Goal: Information Seeking & Learning: Learn about a topic

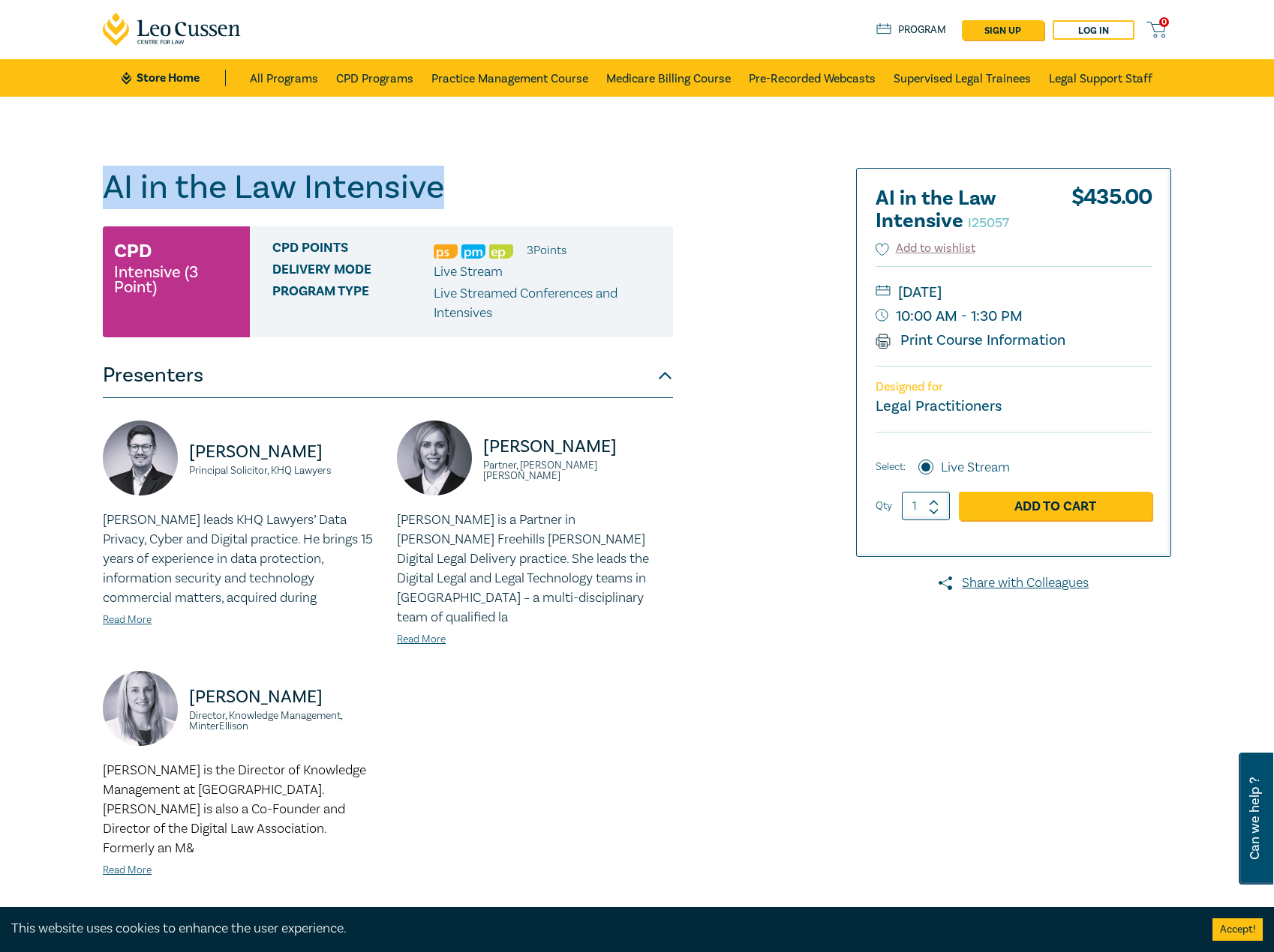
drag, startPoint x: 455, startPoint y: 190, endPoint x: 41, endPoint y: 191, distance: 414.0
click at [41, 191] on div "AI in the Law Intensive I25057 CPD Intensive (3 Point) CPD Points 3 Point s Del…" at bounding box center [637, 568] width 1274 height 944
copy h1 "AI in the Law Intensive"
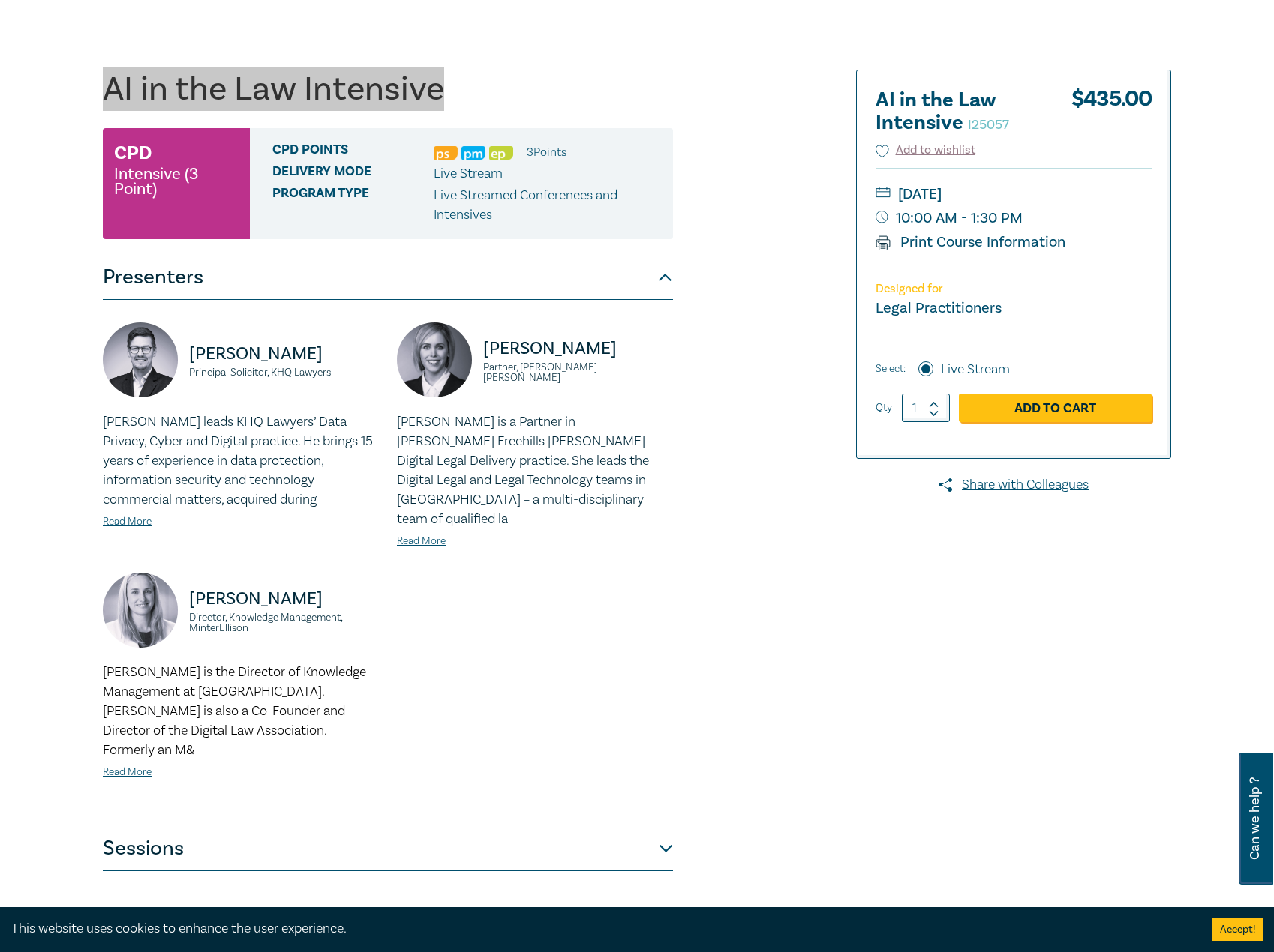
scroll to position [225, 0]
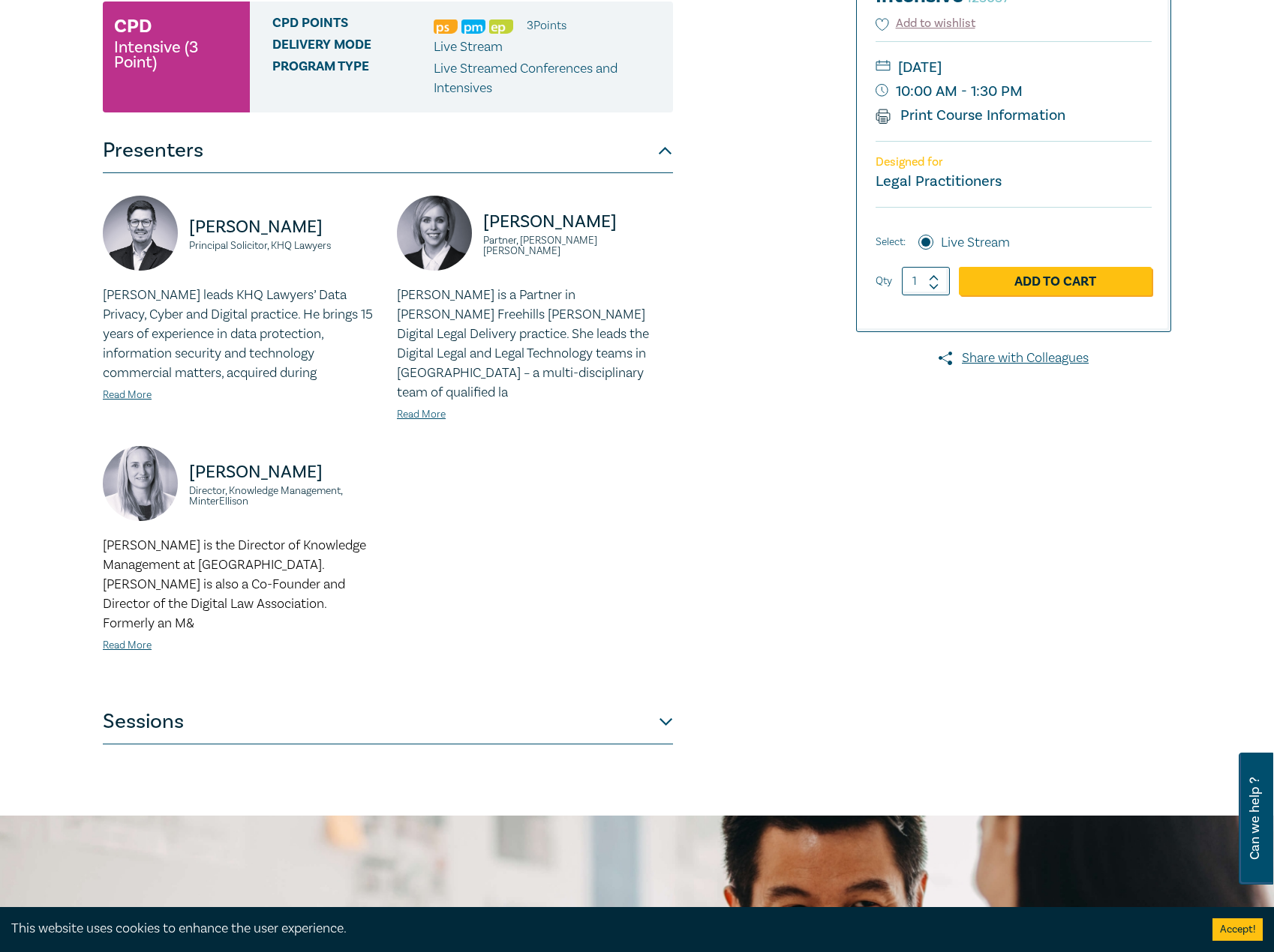
click at [170, 700] on button "Sessions" at bounding box center [387, 722] width 570 height 45
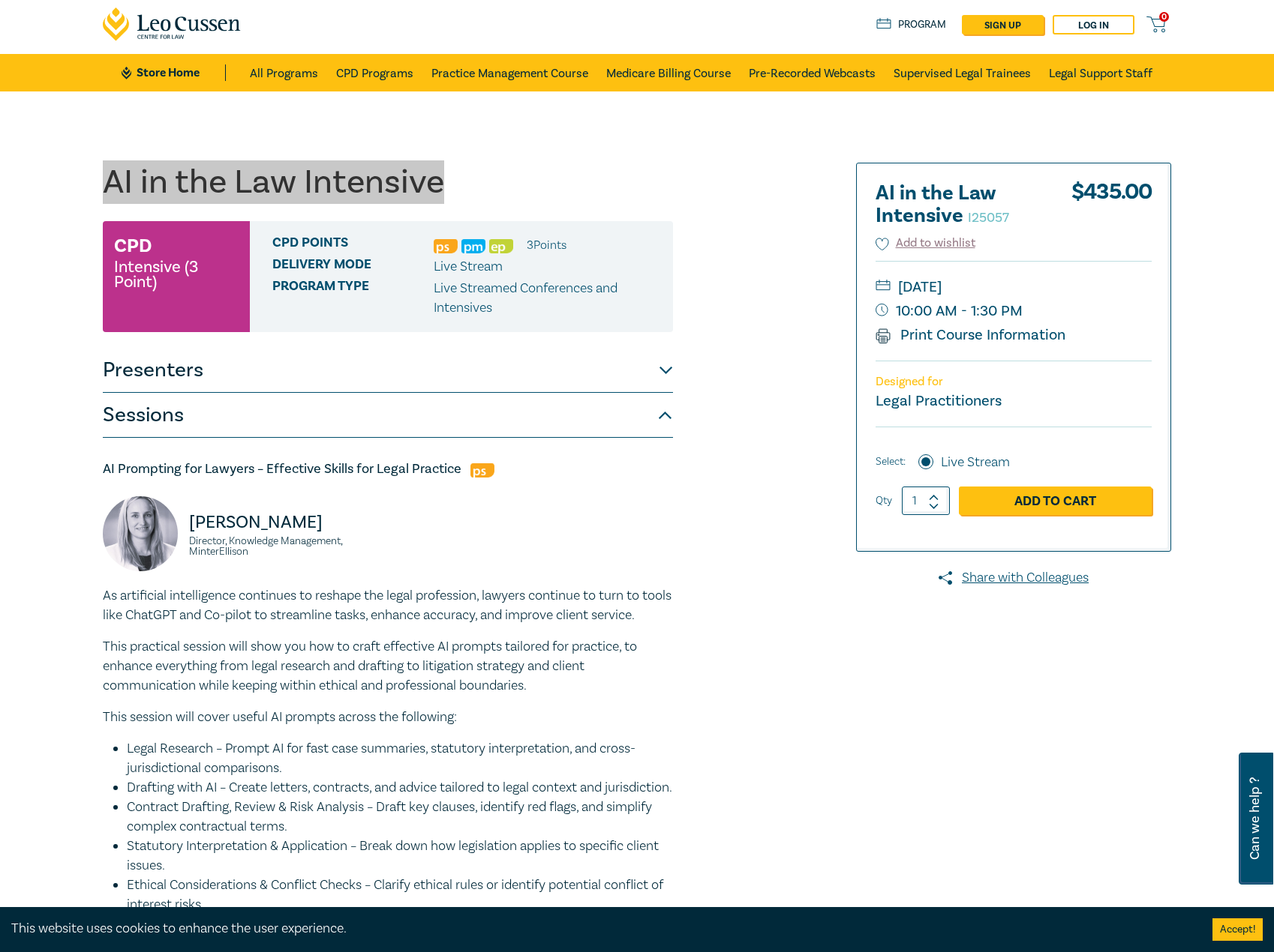
scroll to position [0, 0]
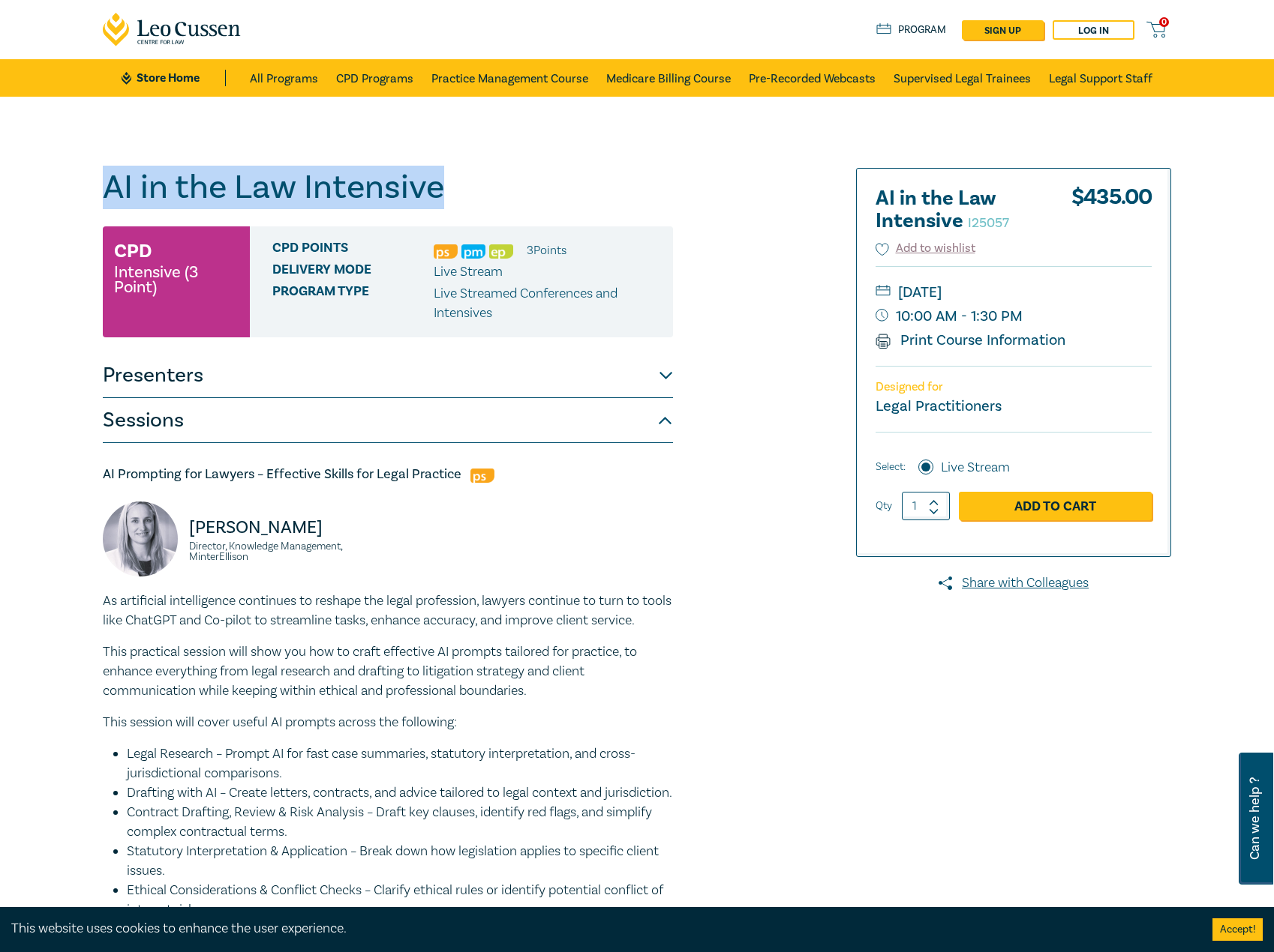
copy h1 "AI in the Law Intensive"
click at [358, 423] on button "Sessions" at bounding box center [387, 420] width 570 height 45
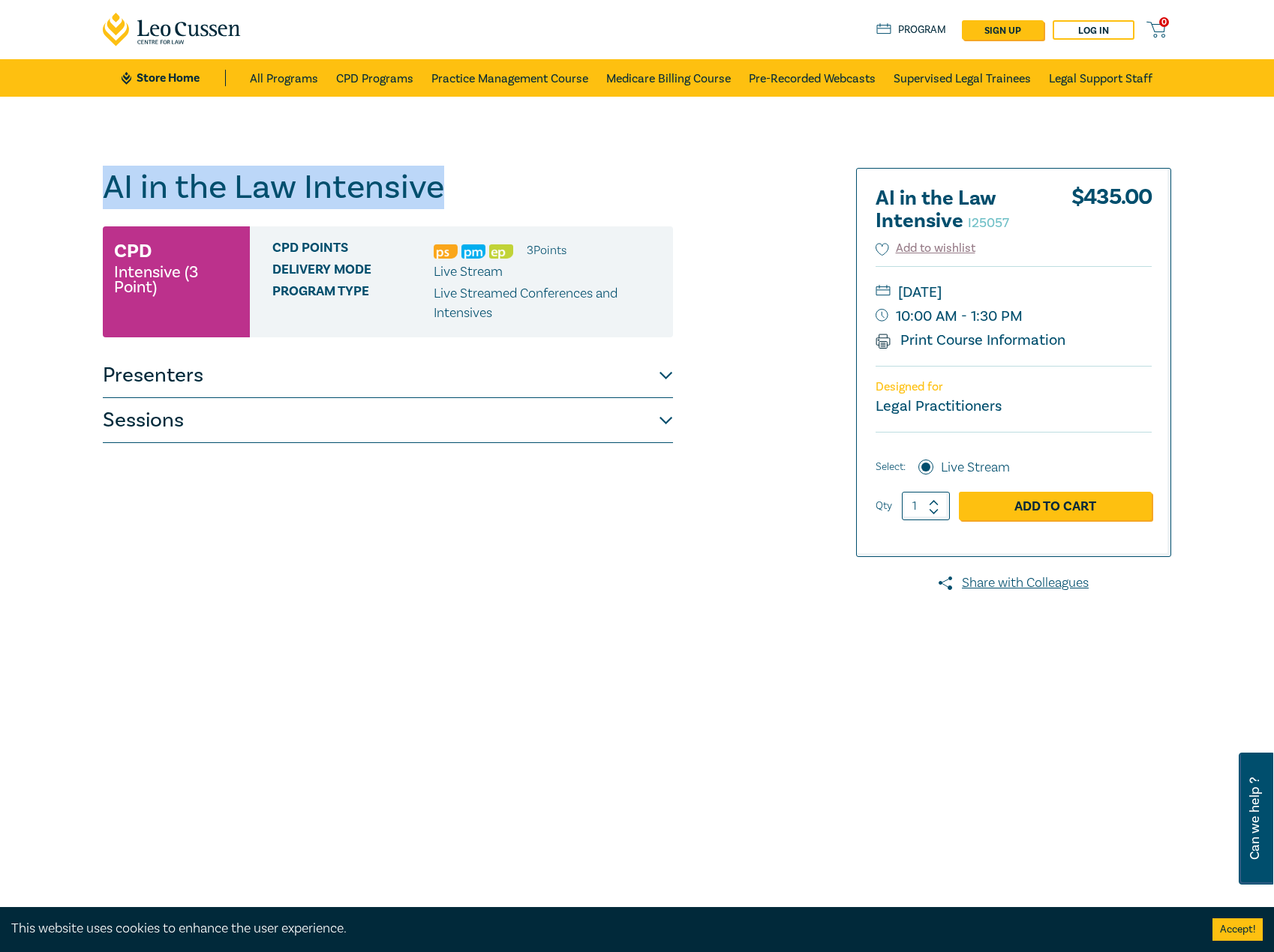
click at [340, 386] on button "Presenters" at bounding box center [387, 375] width 570 height 45
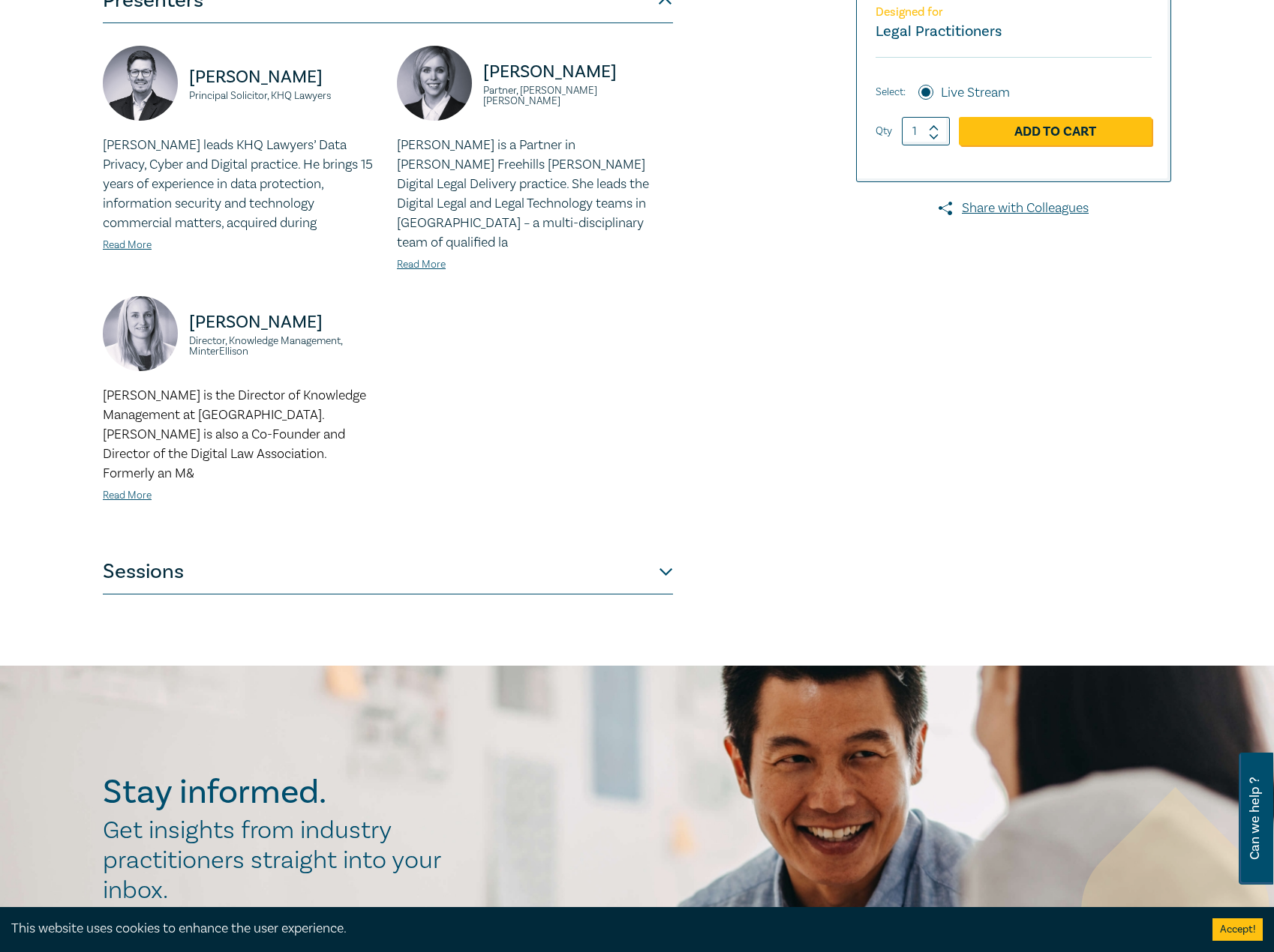
click at [242, 550] on button "Sessions" at bounding box center [387, 572] width 570 height 45
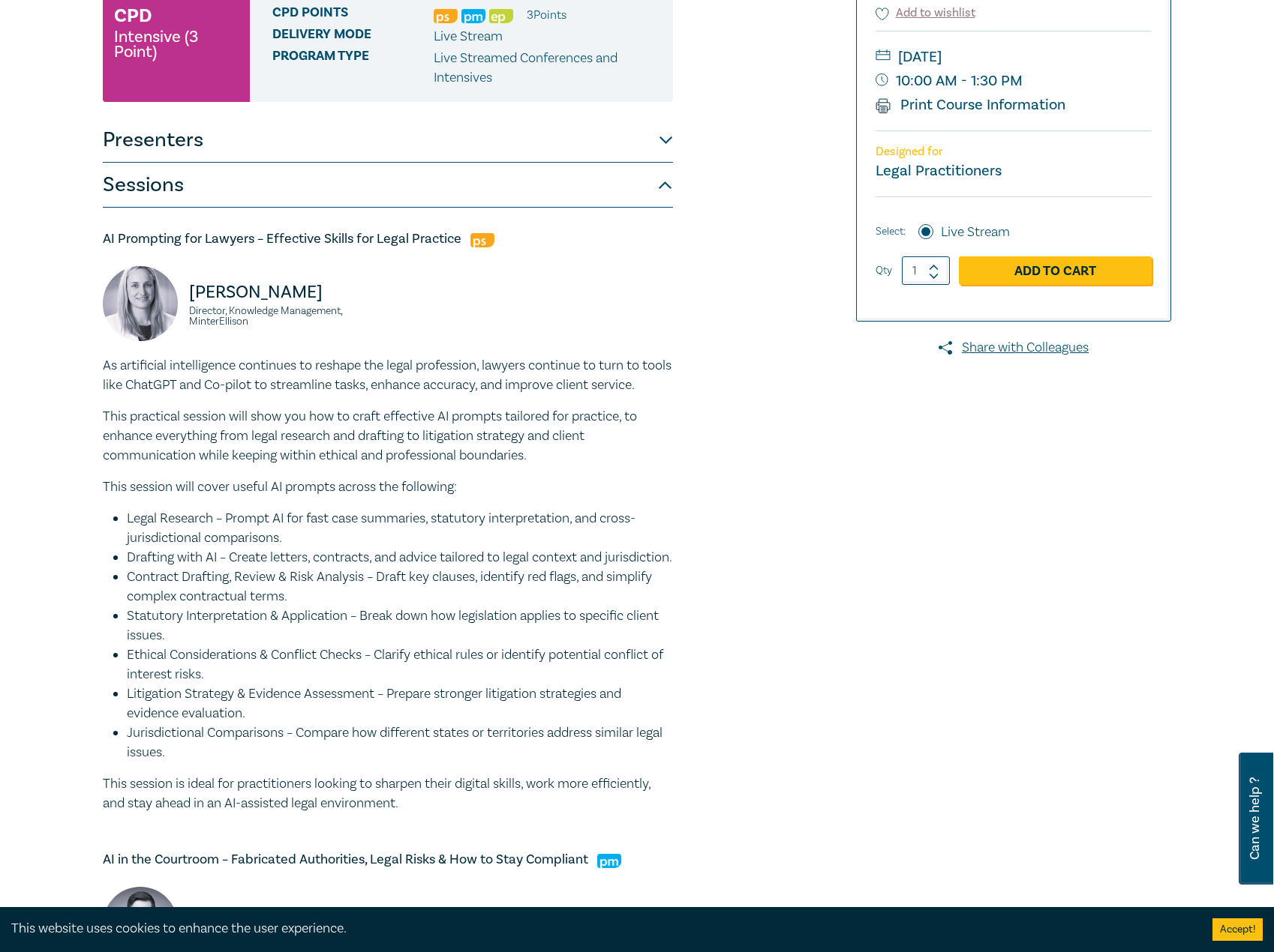
scroll to position [75, 0]
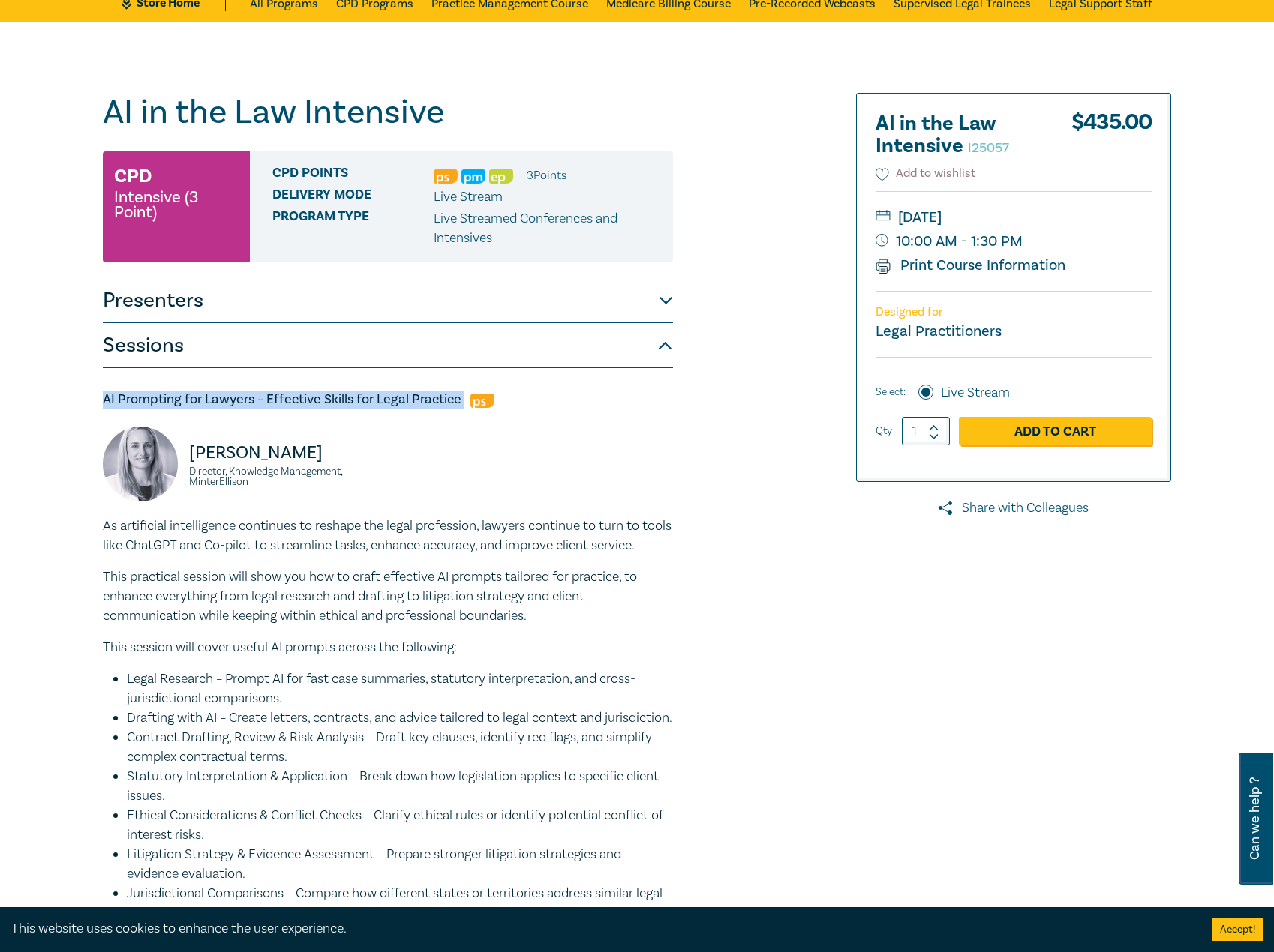
drag, startPoint x: 407, startPoint y: 397, endPoint x: 155, endPoint y: 393, distance: 252.0
copy h5 "AI Prompting for Lawyers – Effective Skills for Legal Practice"
click at [229, 472] on small "Director, Knowledge Management, MinterEllison" at bounding box center [284, 477] width 190 height 21
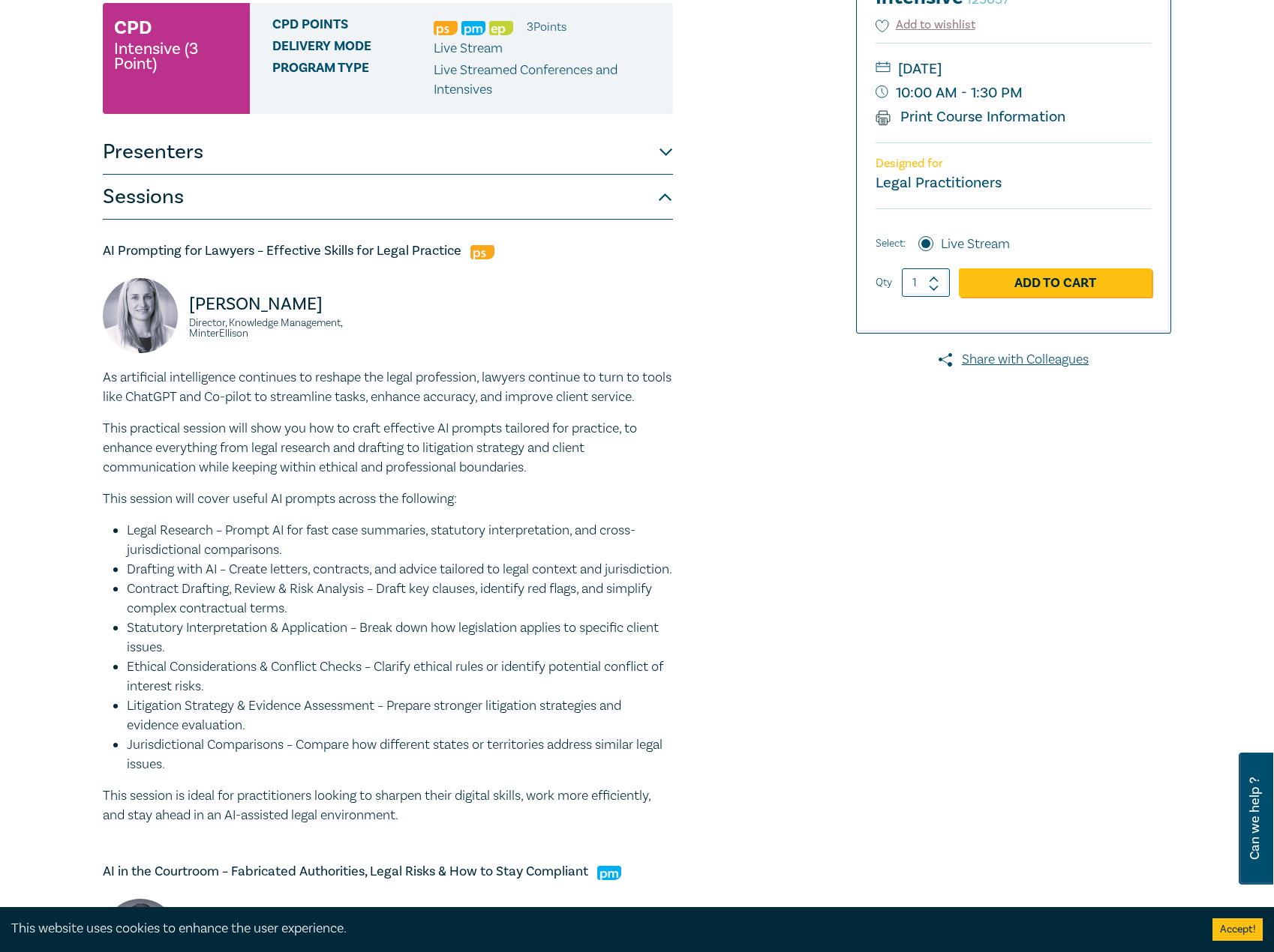
scroll to position [225, 0]
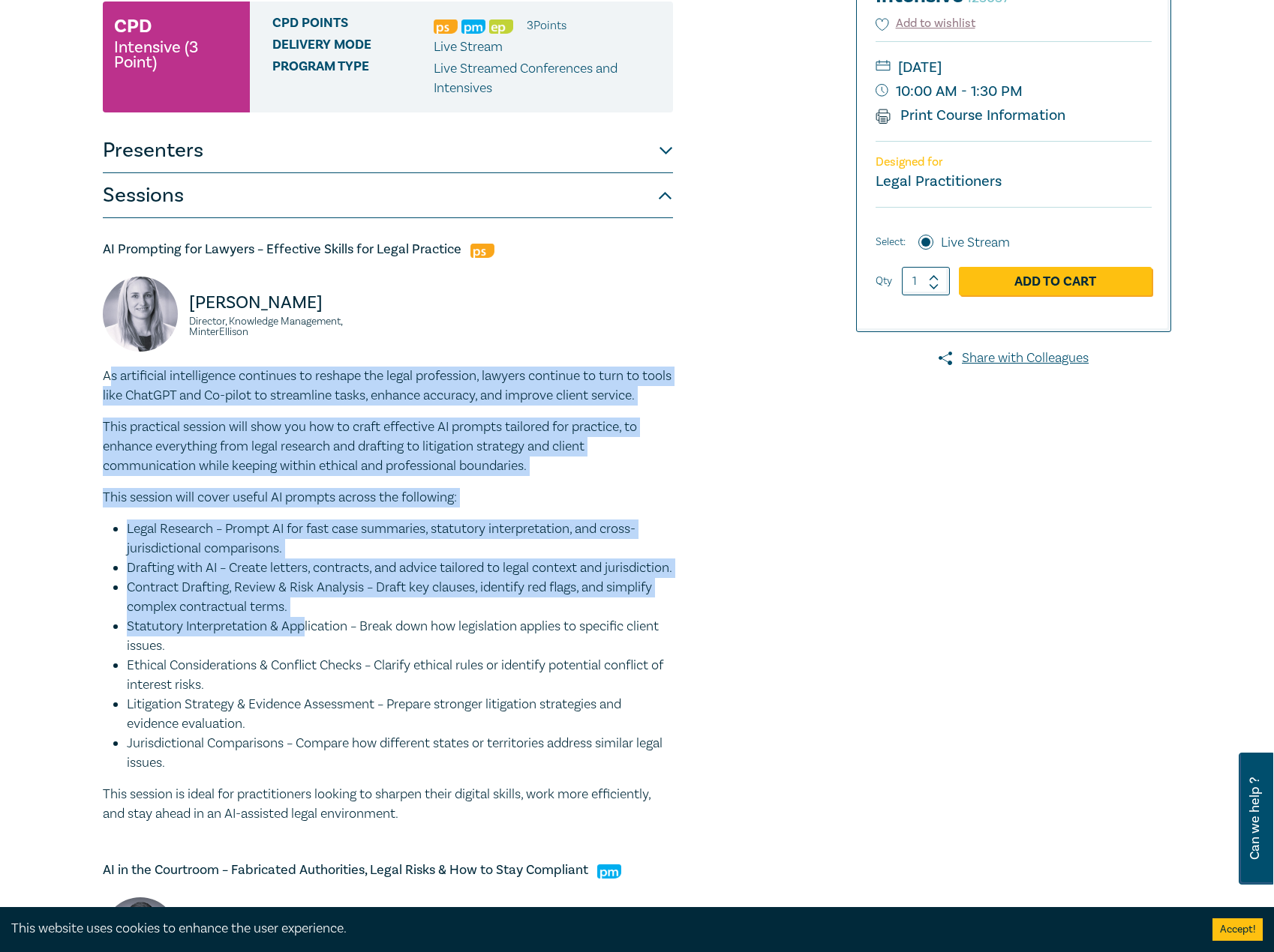
drag, startPoint x: 108, startPoint y: 374, endPoint x: 306, endPoint y: 657, distance: 345.4
click at [306, 657] on div "As artificial intelligence continues to reshape the legal profession, lawyers c…" at bounding box center [387, 595] width 570 height 458
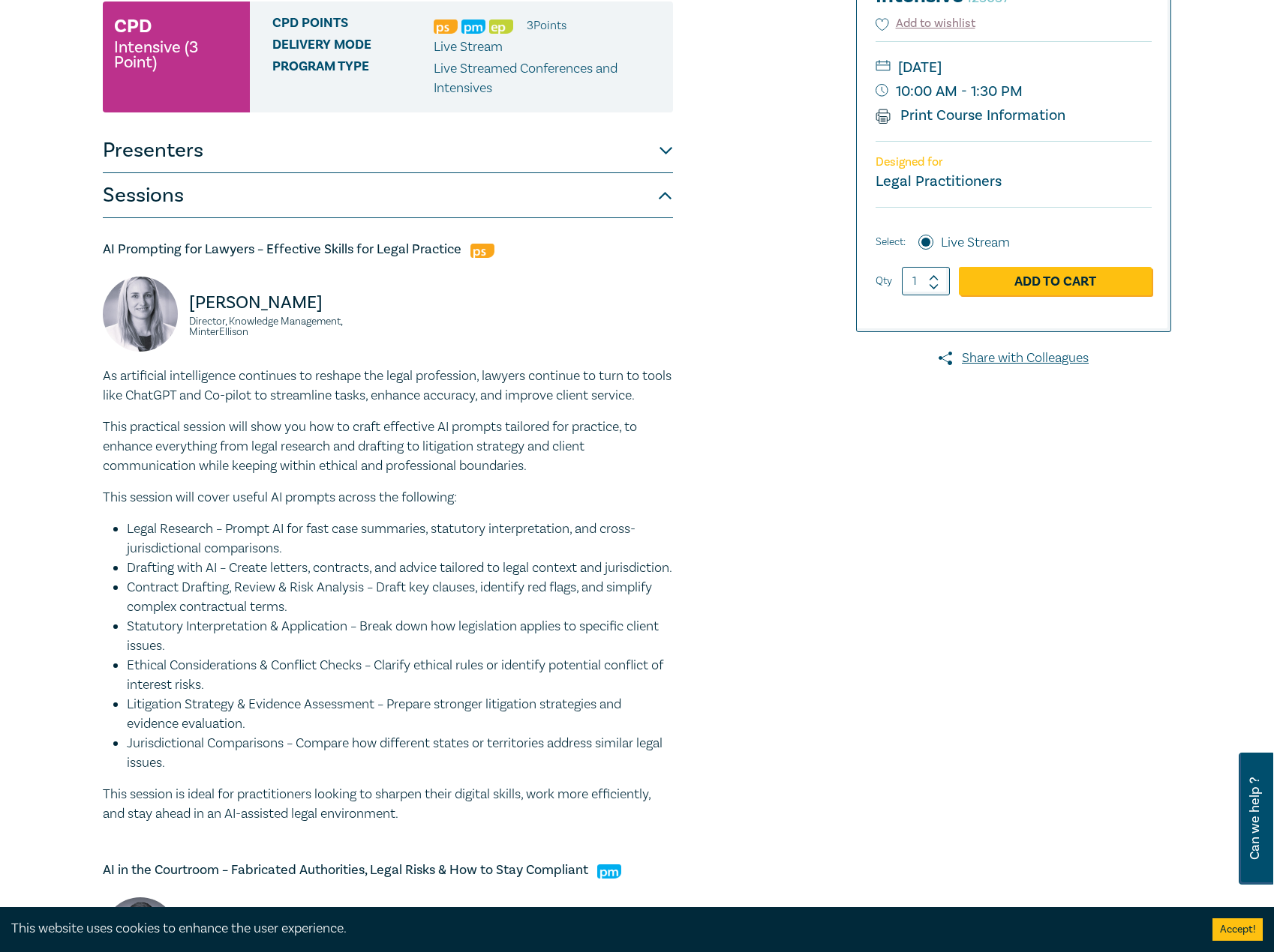
click at [575, 734] on li "Litigation Strategy & Evidence Assessment – Prepare stronger litigation strateg…" at bounding box center [400, 715] width 547 height 39
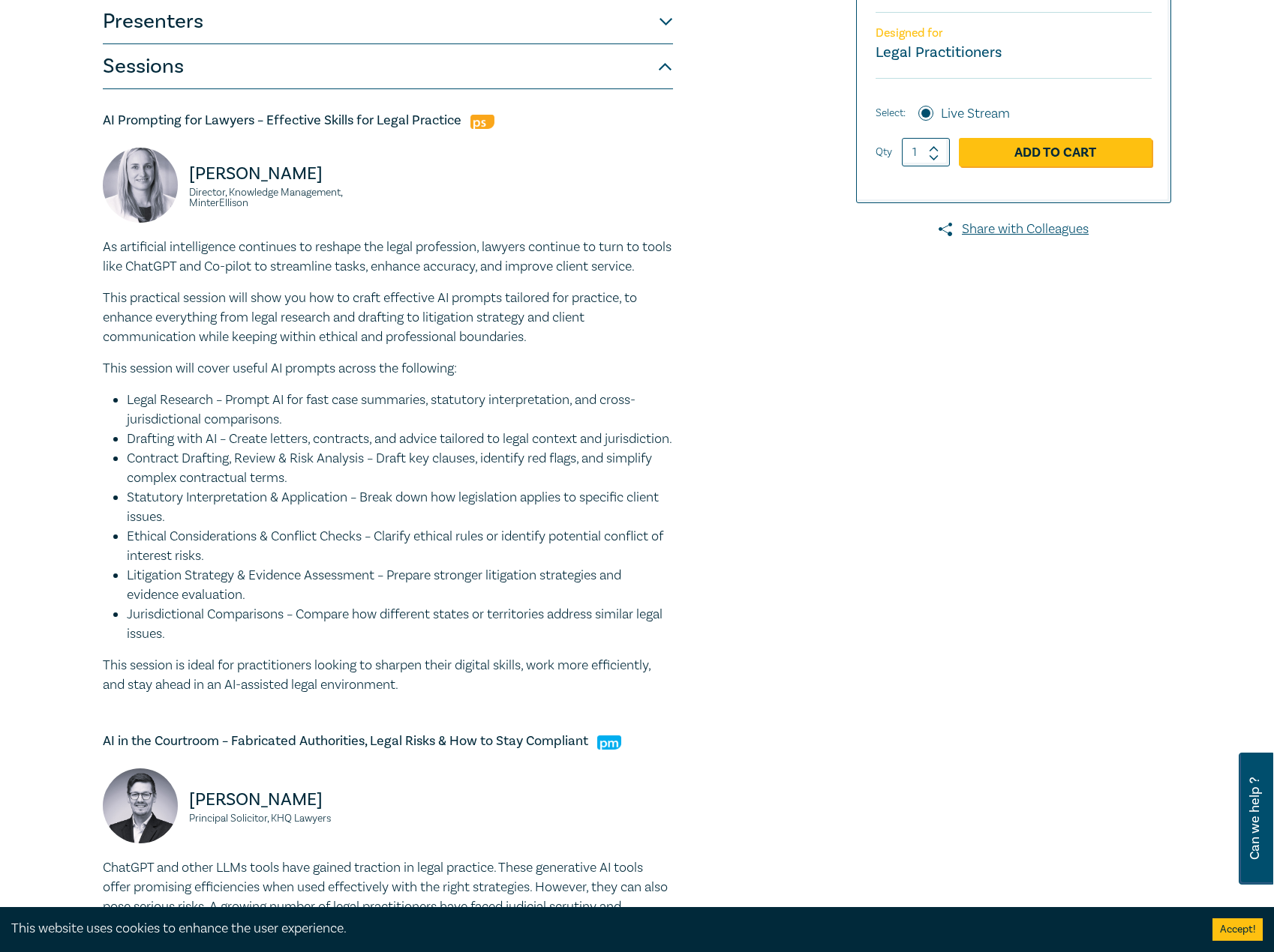
scroll to position [375, 0]
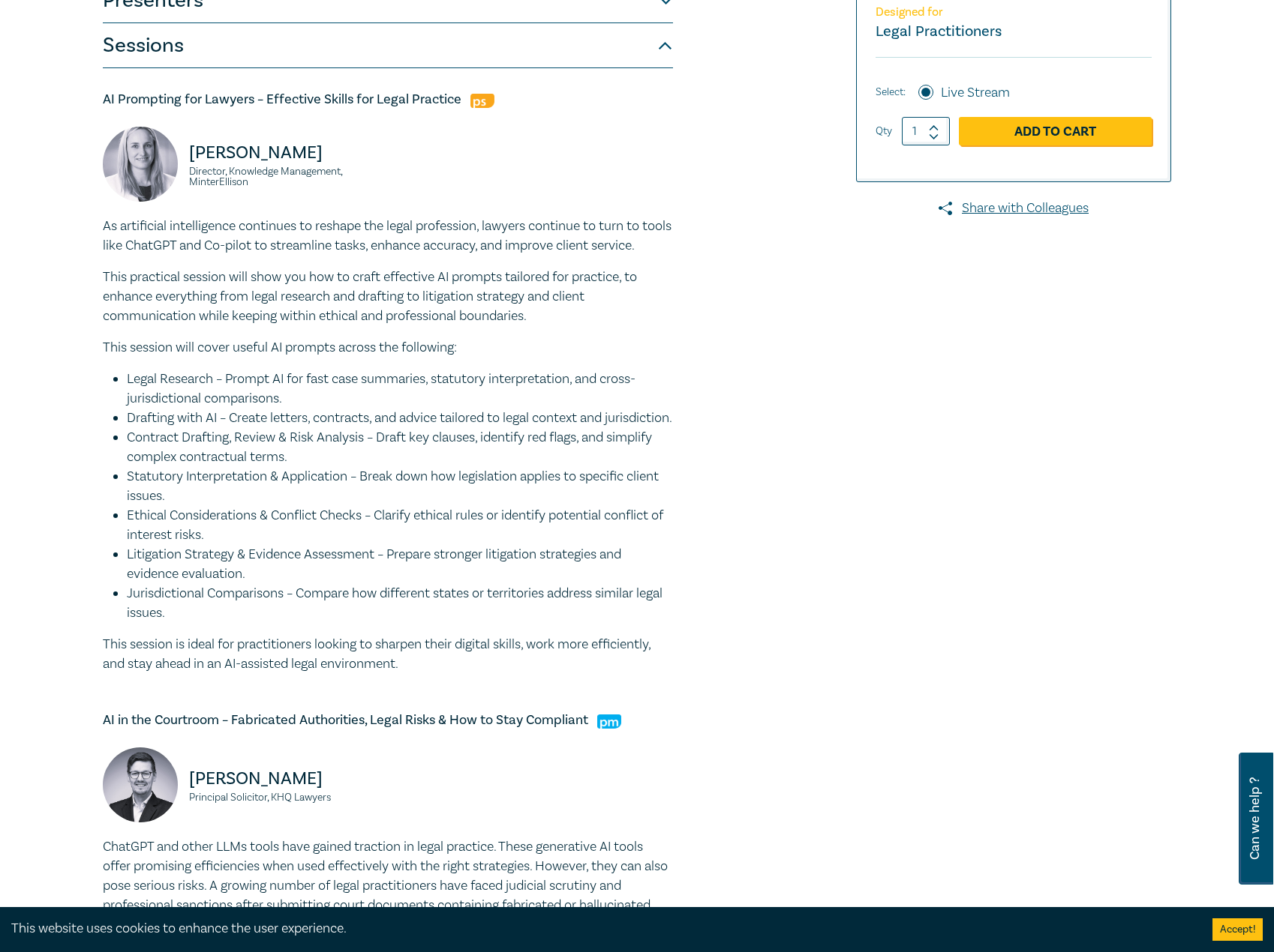
drag, startPoint x: 430, startPoint y: 712, endPoint x: 54, endPoint y: 234, distance: 608.2
click at [54, 234] on div "AI in the Law Intensive I25057 CPD Intensive (3 Point) CPD Points 3 Point s Del…" at bounding box center [637, 768] width 1274 height 2093
copy div "As artificial intelligence continues to reshape the legal profession, lawyers c…"
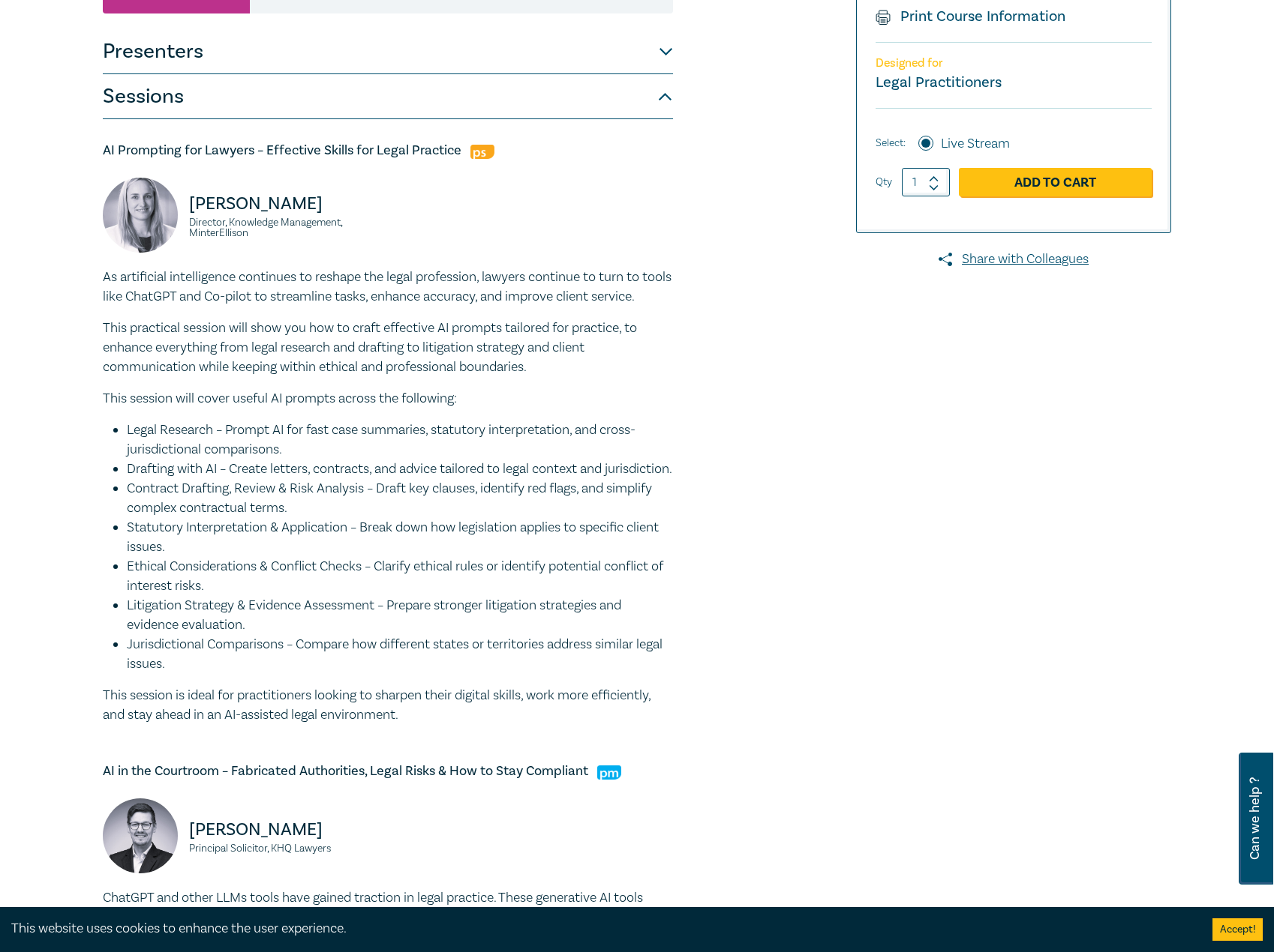
scroll to position [225, 0]
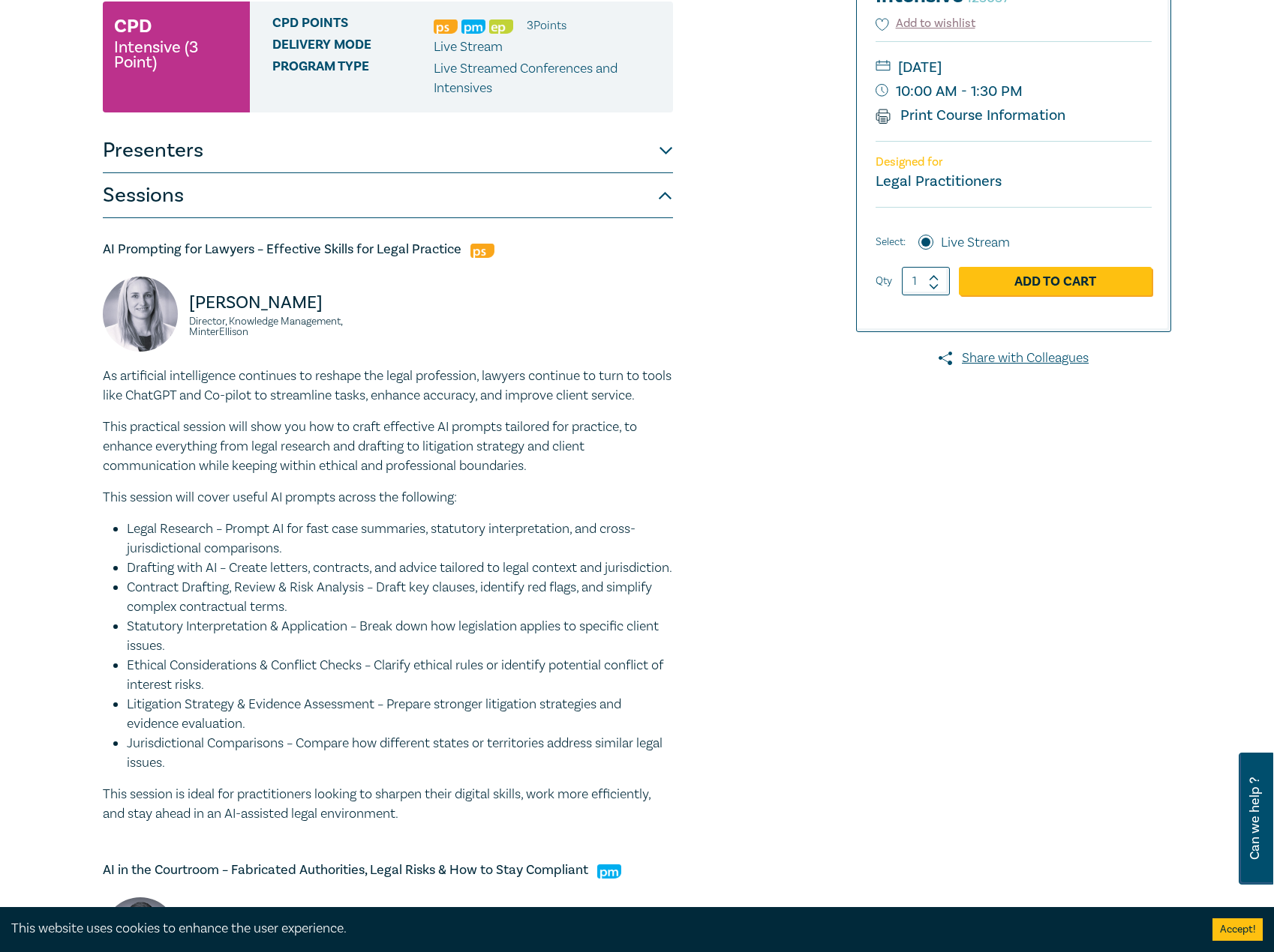
drag, startPoint x: 235, startPoint y: 490, endPoint x: 234, endPoint y: 413, distance: 77.0
click at [235, 476] on p "This practical session will show you how to craft effective AI prompts tailored…" at bounding box center [387, 447] width 570 height 59
drag, startPoint x: 187, startPoint y: 300, endPoint x: 268, endPoint y: 341, distance: 90.8
click at [268, 341] on div "Sarah Jacobson Director, Knowledge Management, MinterEllison" at bounding box center [241, 321] width 276 height 90
copy div "Sarah Jacobson Director, Knowledge Management, MinterEllison"
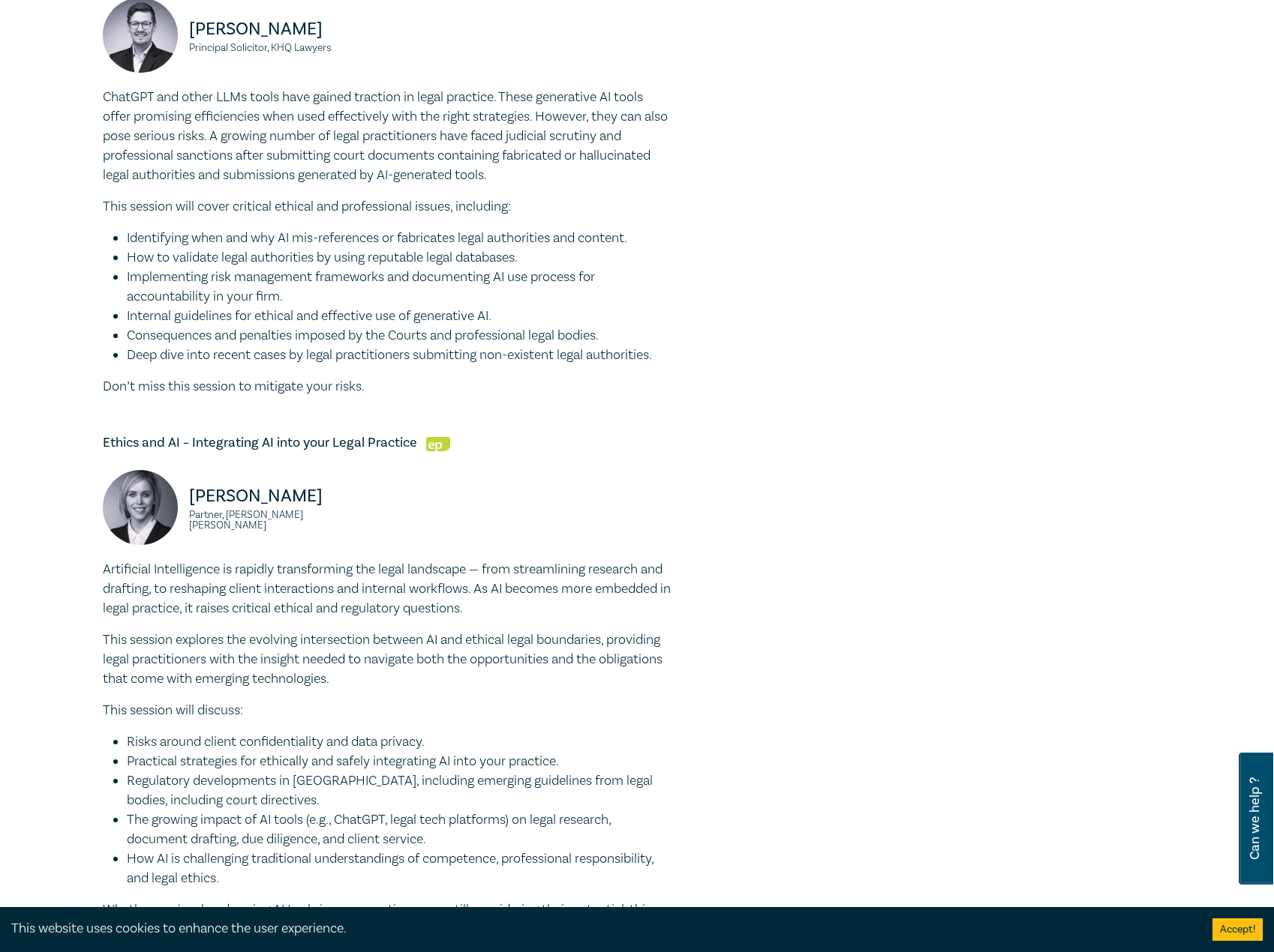
scroll to position [900, 0]
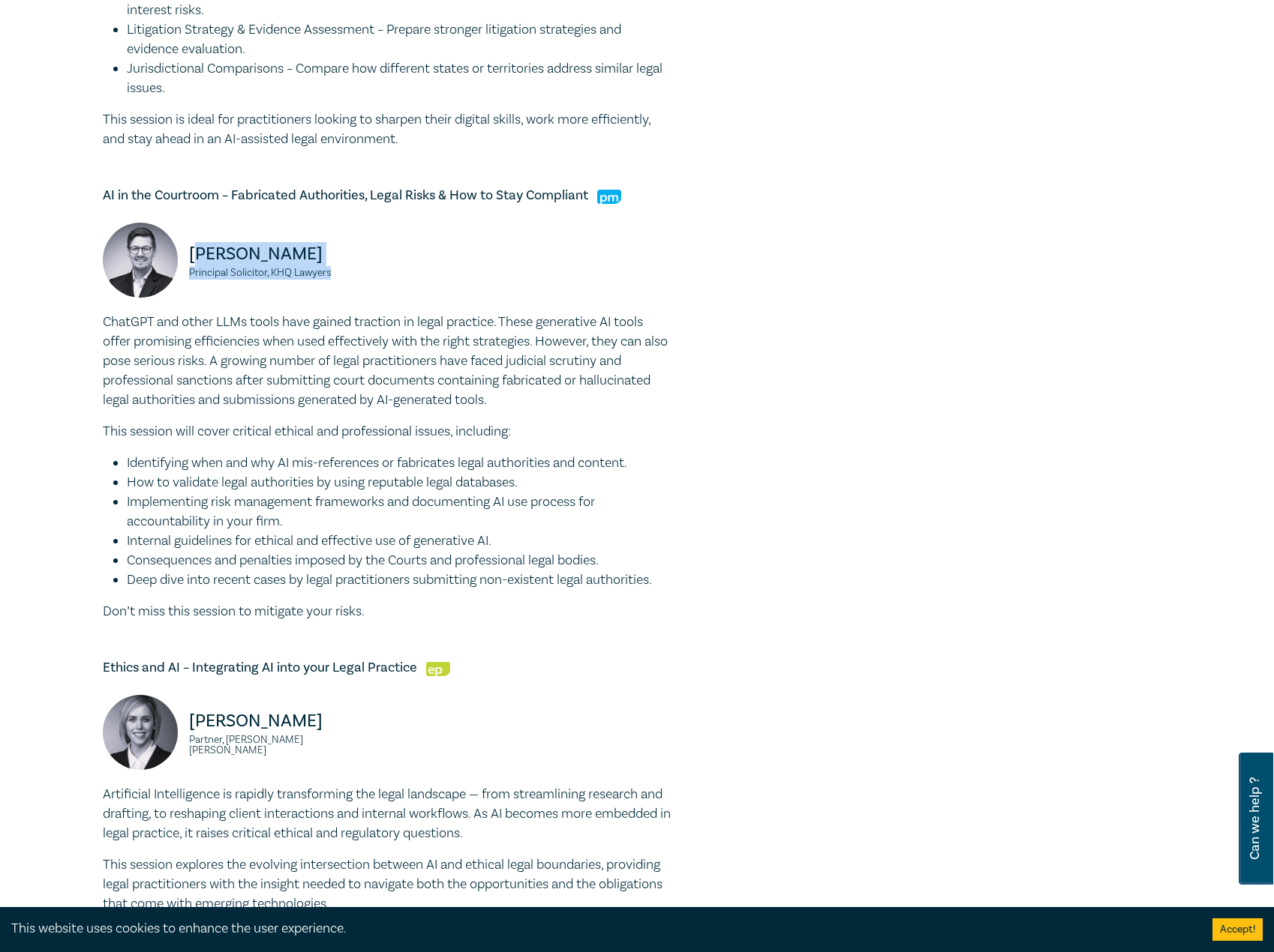
drag, startPoint x: 367, startPoint y: 312, endPoint x: 199, endPoint y: 292, distance: 169.2
click at [199, 292] on div "Alex Dittel Principal Solicitor, KHQ Lawyers" at bounding box center [241, 268] width 276 height 90
click at [228, 266] on p "Alex Dittel" at bounding box center [284, 254] width 190 height 24
drag, startPoint x: 191, startPoint y: 292, endPoint x: 341, endPoint y: 314, distance: 151.6
click at [341, 313] on div "Alex Dittel Principal Solicitor, KHQ Lawyers" at bounding box center [241, 268] width 276 height 90
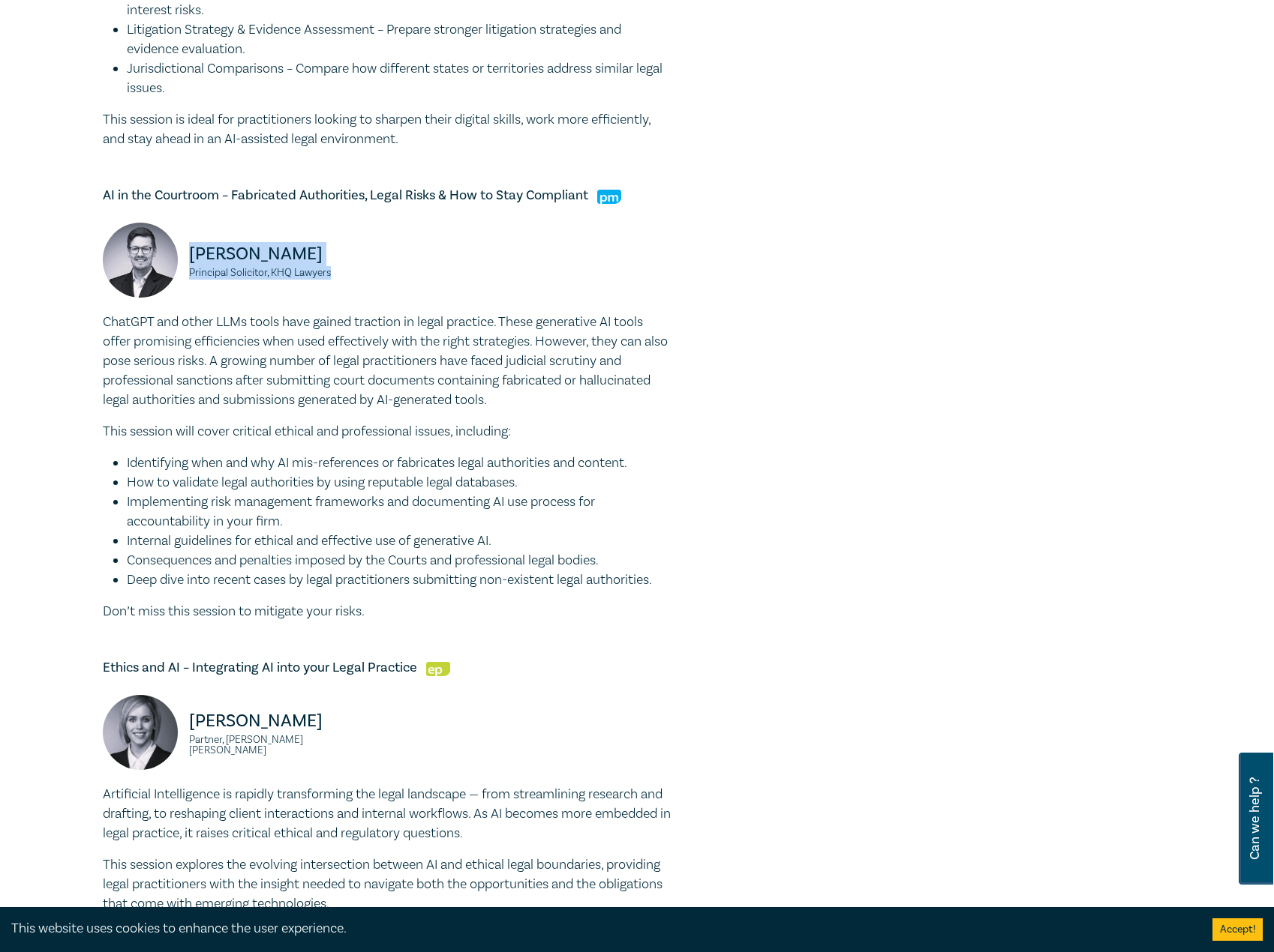
copy div "Alex Dittel Principal Solicitor, KHQ Lawyers"
click at [285, 399] on p "ChatGPT and other LLMs tools have gained traction in legal practice. These gene…" at bounding box center [387, 361] width 570 height 97
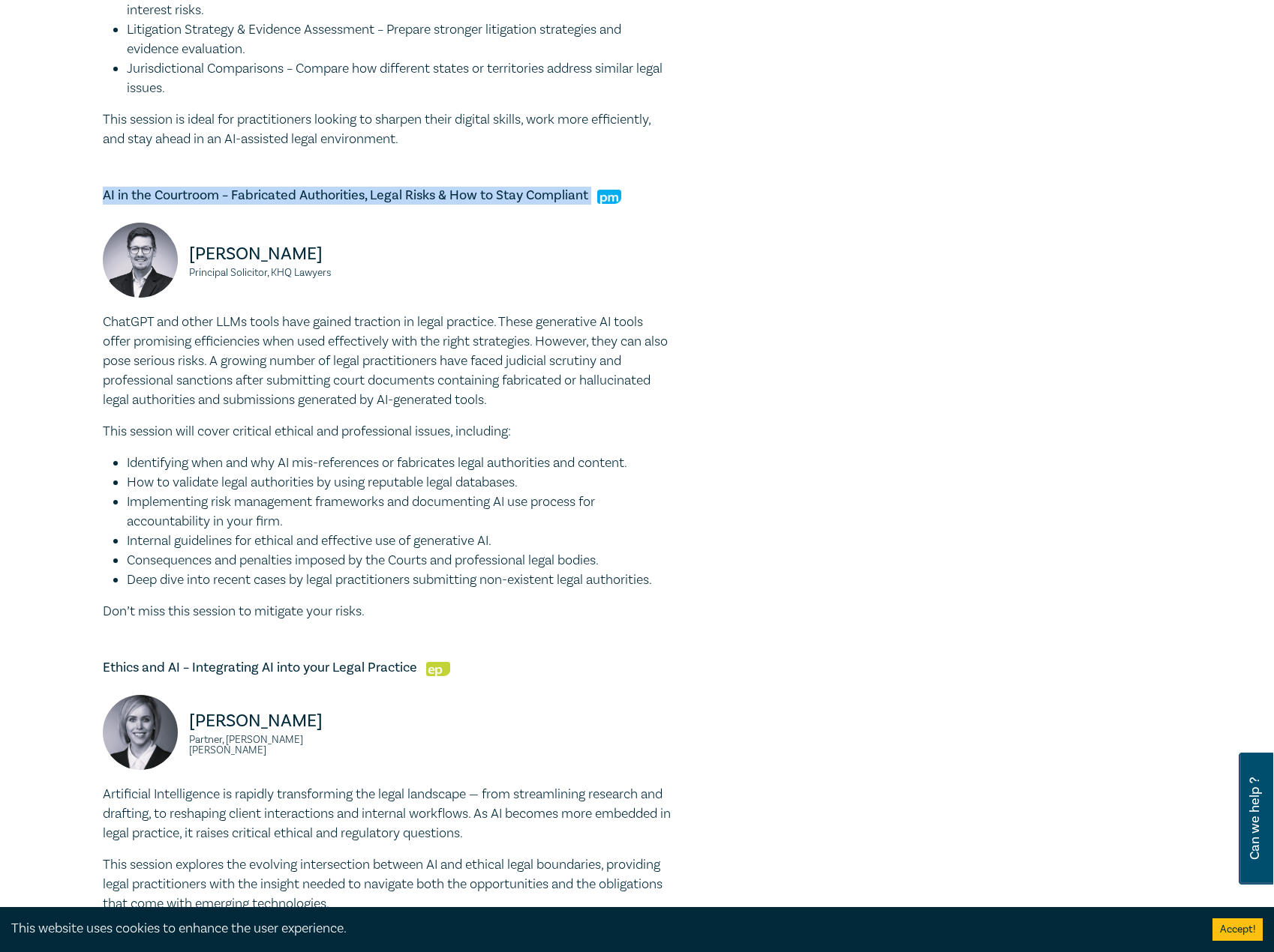
drag, startPoint x: 104, startPoint y: 233, endPoint x: 591, endPoint y: 222, distance: 487.1
click at [591, 222] on div "AI Prompting for Lawyers – Effective Skills for Legal Practice Sarah Jacobson D…" at bounding box center [387, 380] width 570 height 1675
copy h5 "AI in the Courtroom – Fabricated Authorities, Legal Risks & How to Stay Complia…"
drag, startPoint x: 283, startPoint y: 529, endPoint x: 199, endPoint y: 638, distance: 137.6
click at [283, 493] on li "How to validate legal authorities by using reputable legal databases." at bounding box center [400, 483] width 547 height 19
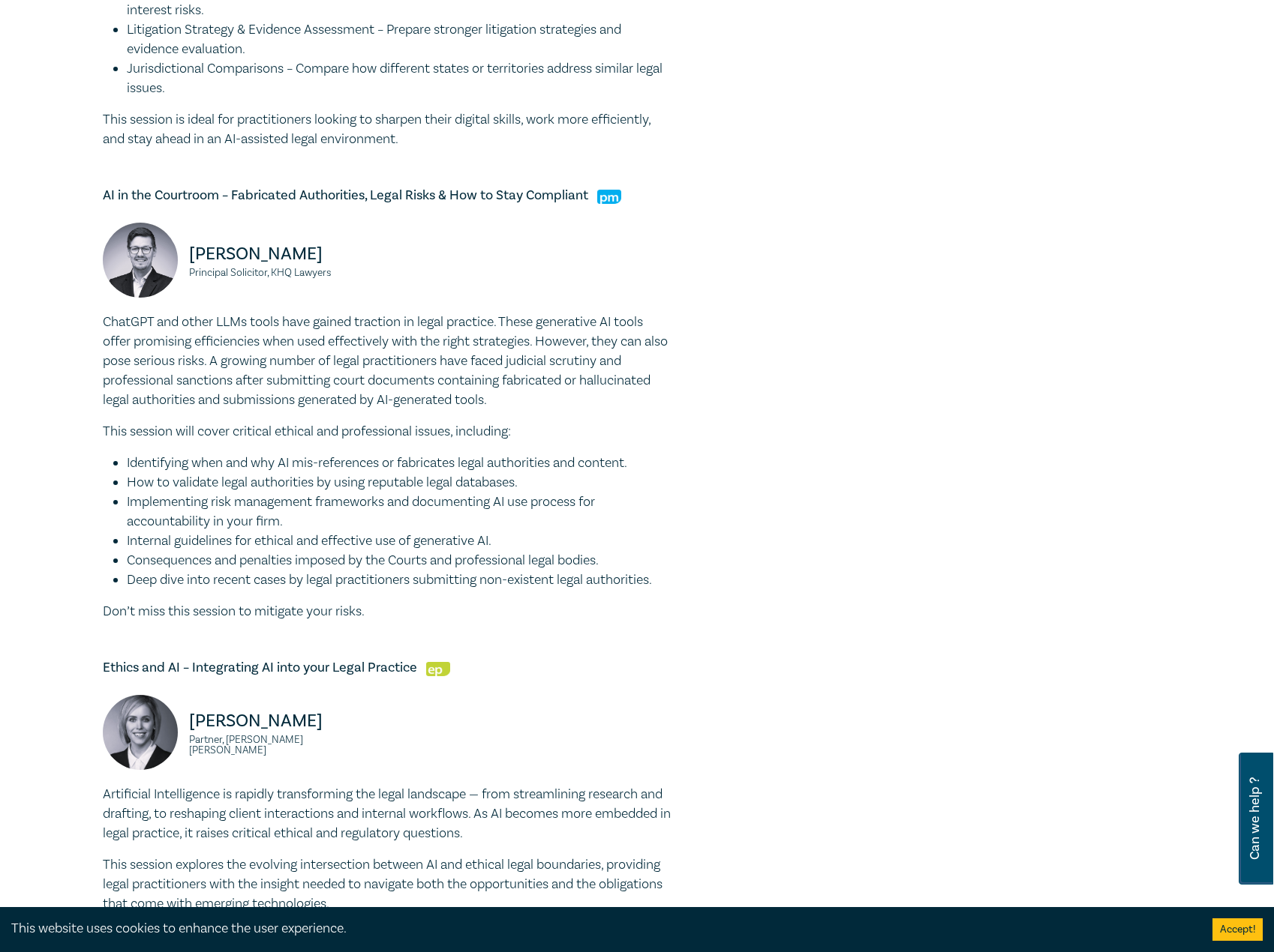
drag, startPoint x: 387, startPoint y: 669, endPoint x: 98, endPoint y: 364, distance: 420.2
click at [76, 364] on div "AI in the Law Intensive I25057 CPD Intensive (3 Point) CPD Points 3 Point s Del…" at bounding box center [637, 243] width 1274 height 2093
copy div "ChatGPT and other LLMs tools have gained traction in legal practice. These gene…"
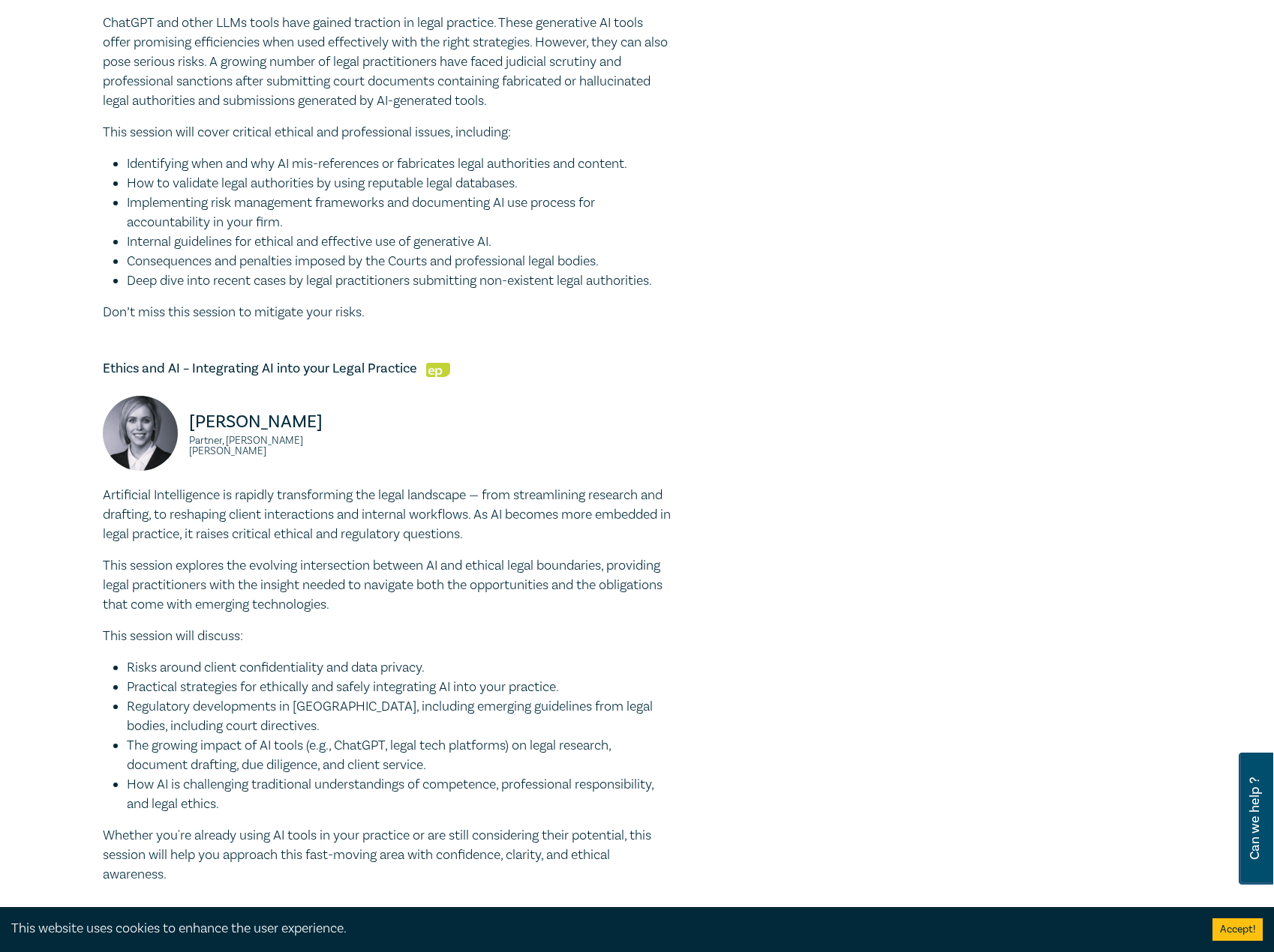
scroll to position [1200, 0]
drag, startPoint x: 141, startPoint y: 424, endPoint x: 407, endPoint y: 427, distance: 266.0
click at [407, 377] on h5 "Ethics and AI – Integrating AI into your Legal Practice" at bounding box center [387, 368] width 570 height 18
click at [408, 377] on h5 "Ethics and AI – Integrating AI into your Legal Practice" at bounding box center [387, 368] width 570 height 18
drag, startPoint x: 416, startPoint y: 424, endPoint x: 62, endPoint y: 415, distance: 354.1
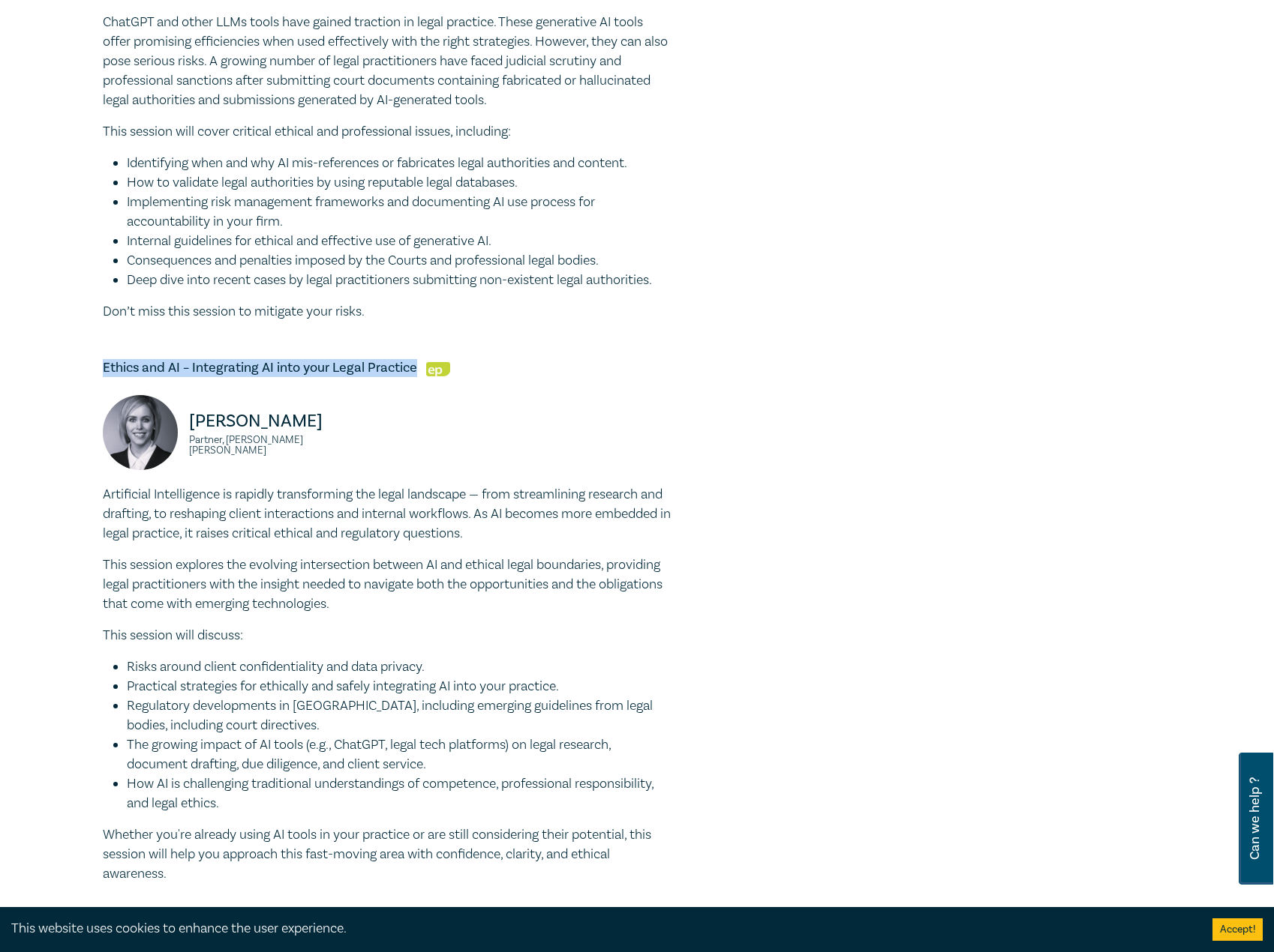
copy h5 "Ethics and AI – Integrating AI into your Legal Practice"
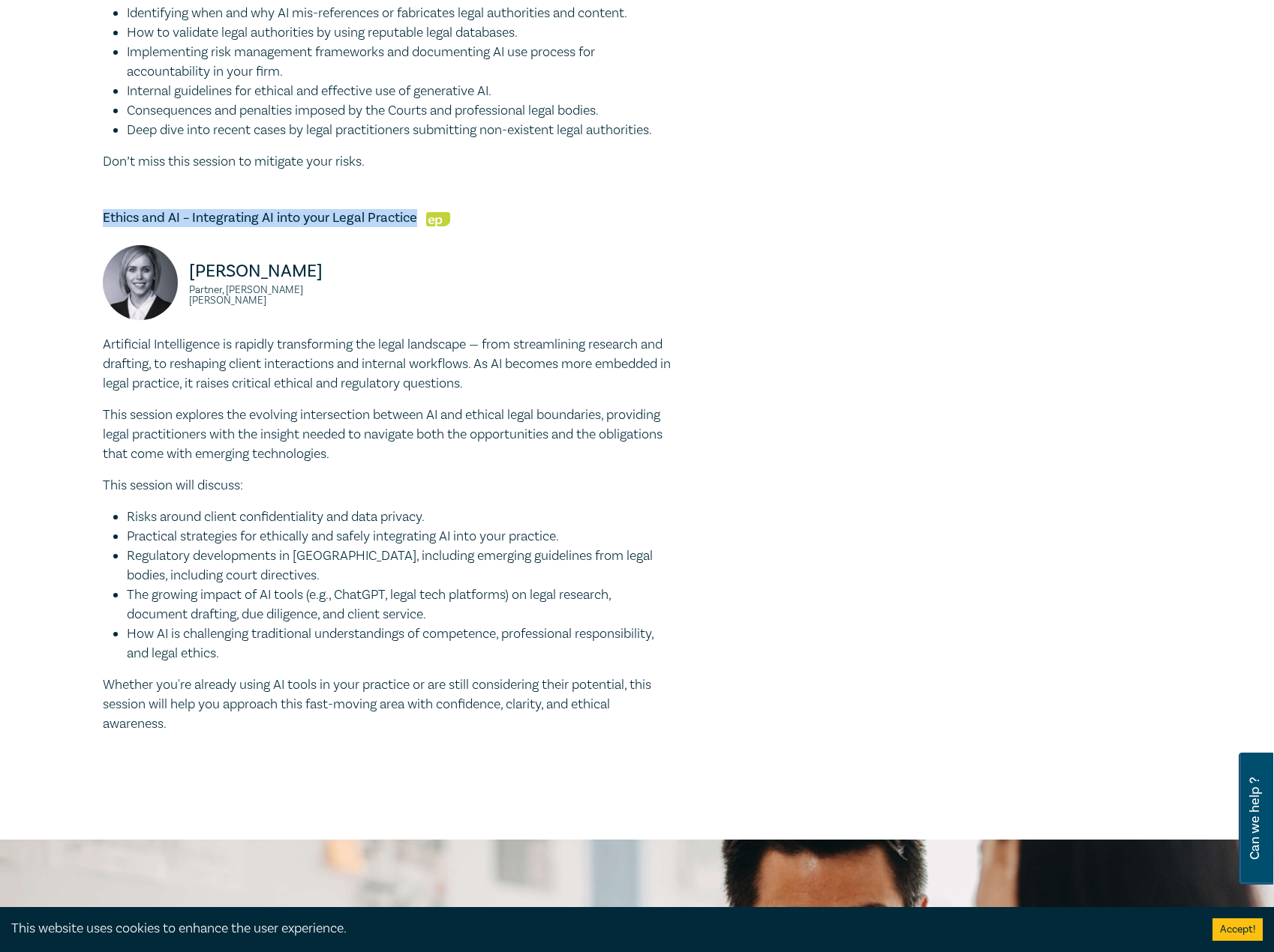
drag, startPoint x: 201, startPoint y: 796, endPoint x: 75, endPoint y: 412, distance: 404.1
copy div "Artificial Intelligence is rapidly transforming the legal landscape — from stre…"
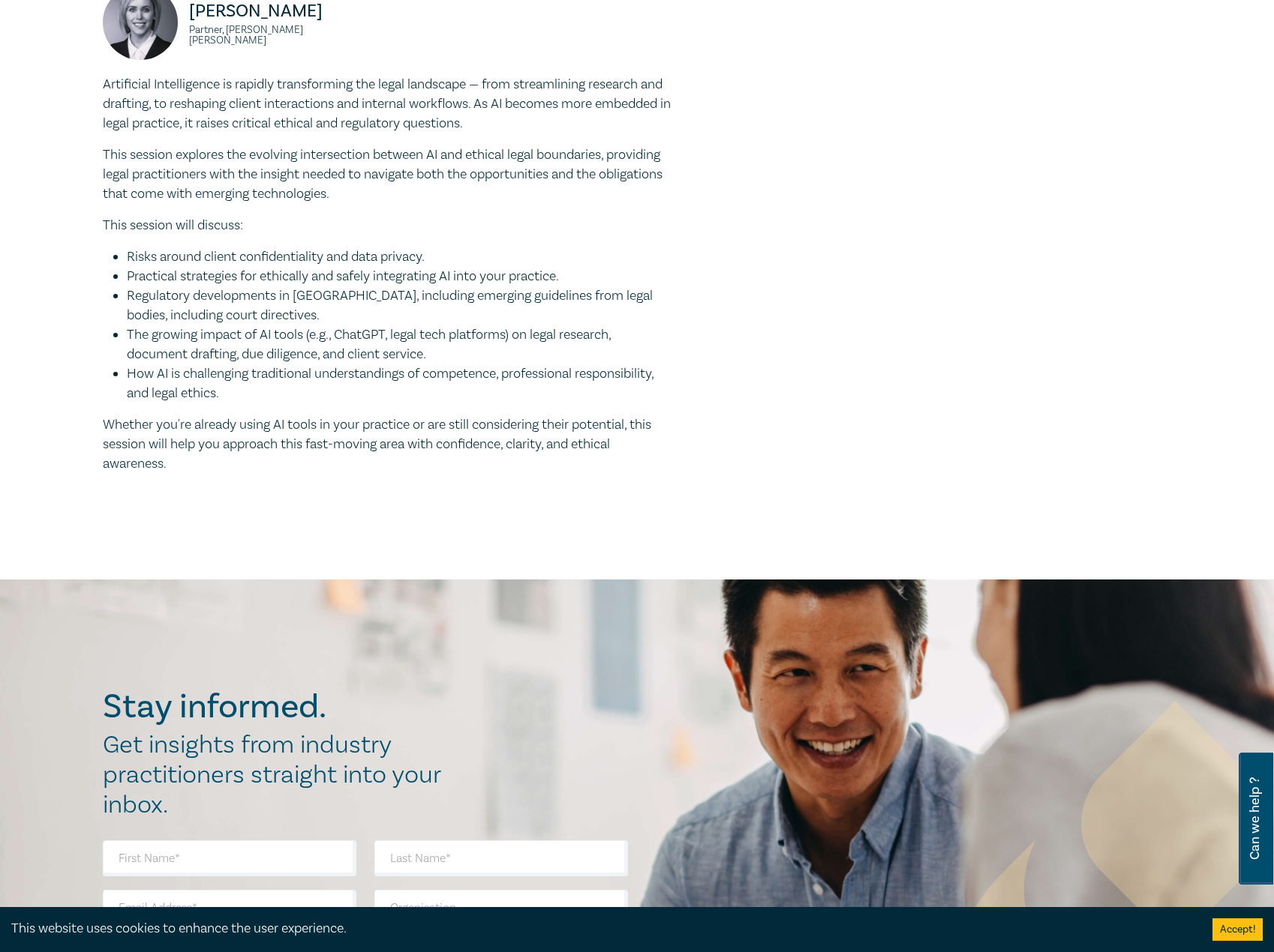
scroll to position [1424, 0]
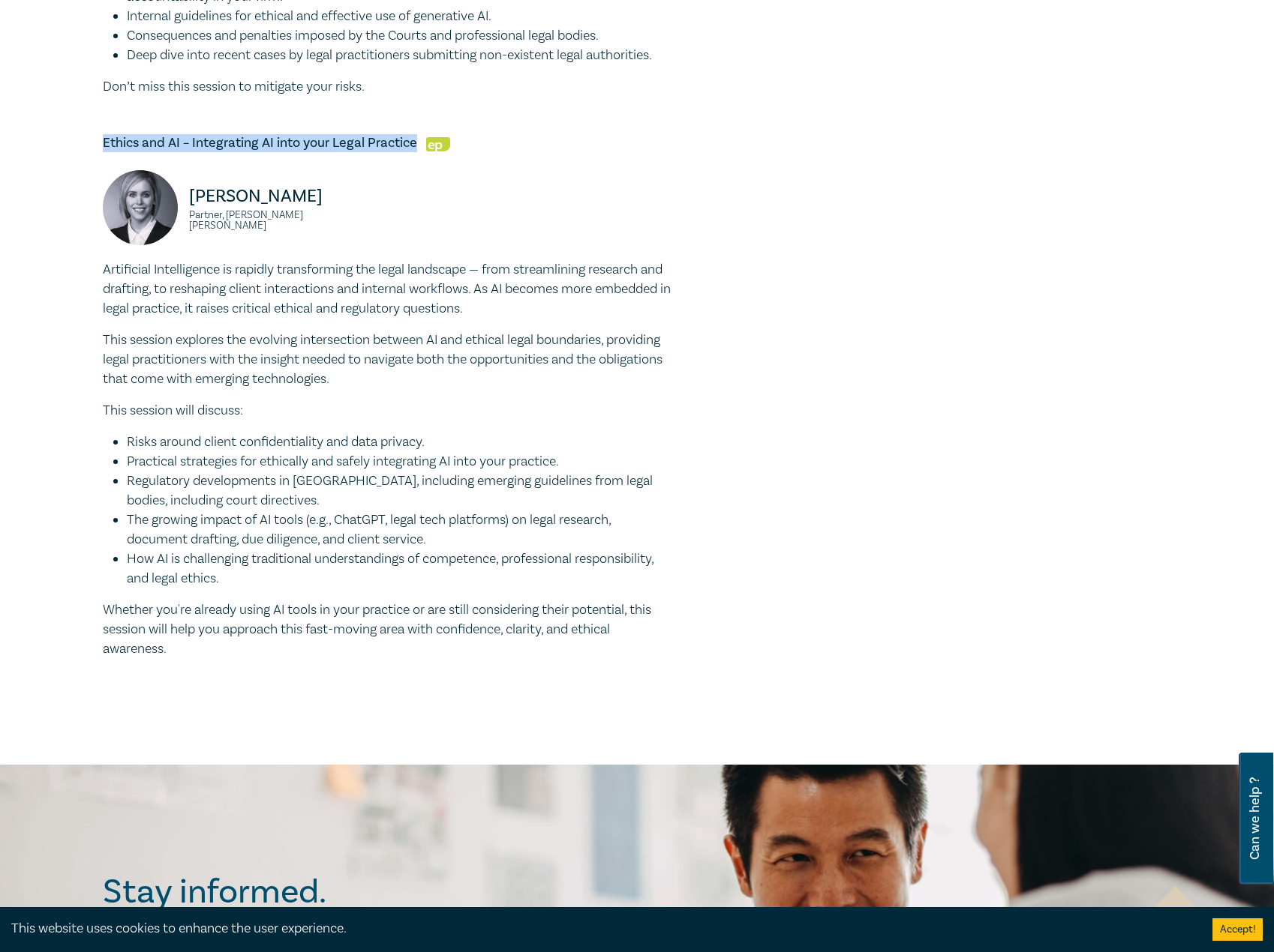
drag, startPoint x: 303, startPoint y: 275, endPoint x: 215, endPoint y: 256, distance: 90.0
click at [169, 256] on div "Emily Coghlan Partner, Herbert Smith Freehills Kramer" at bounding box center [387, 215] width 588 height 90
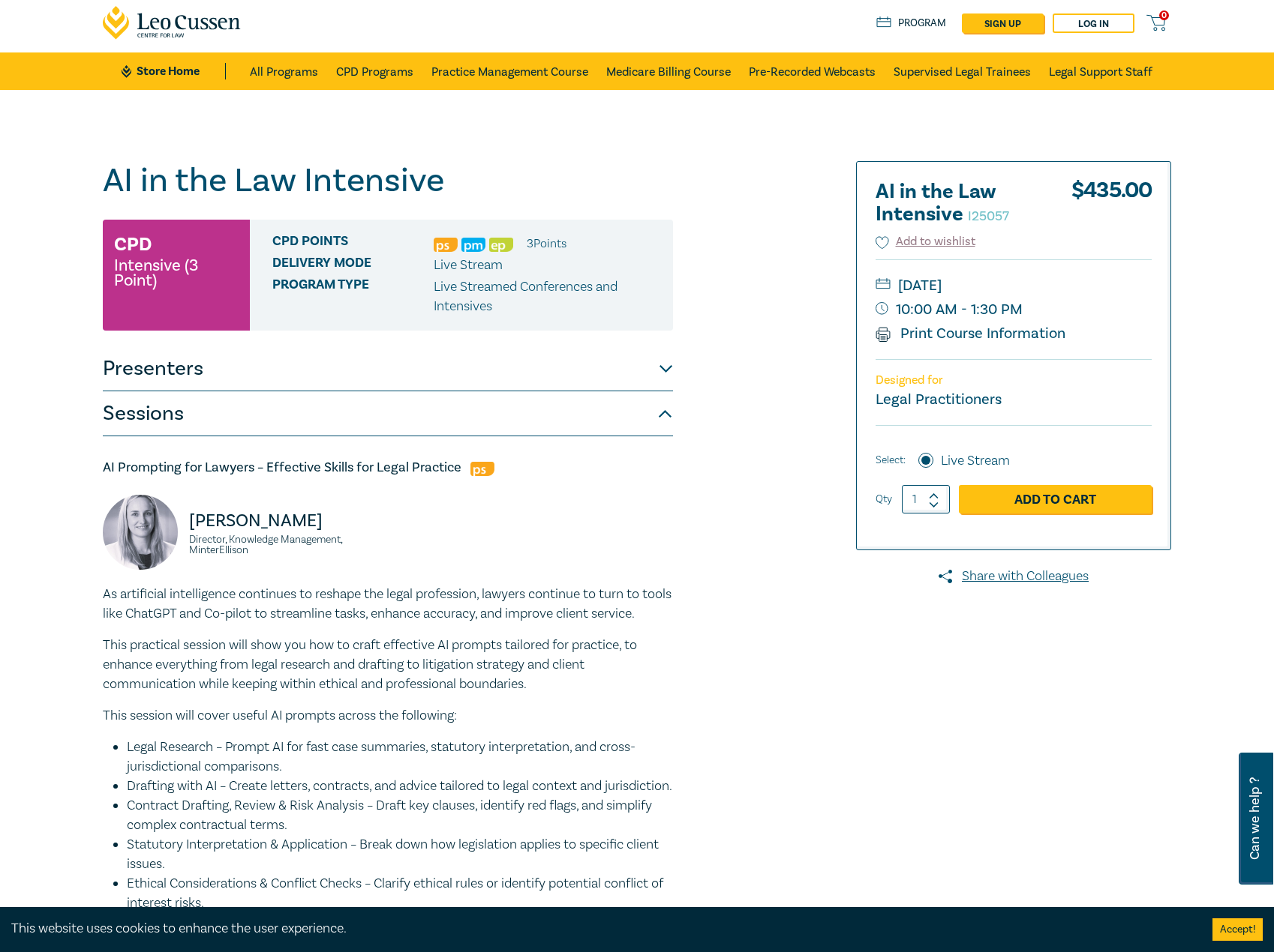
scroll to position [0, 0]
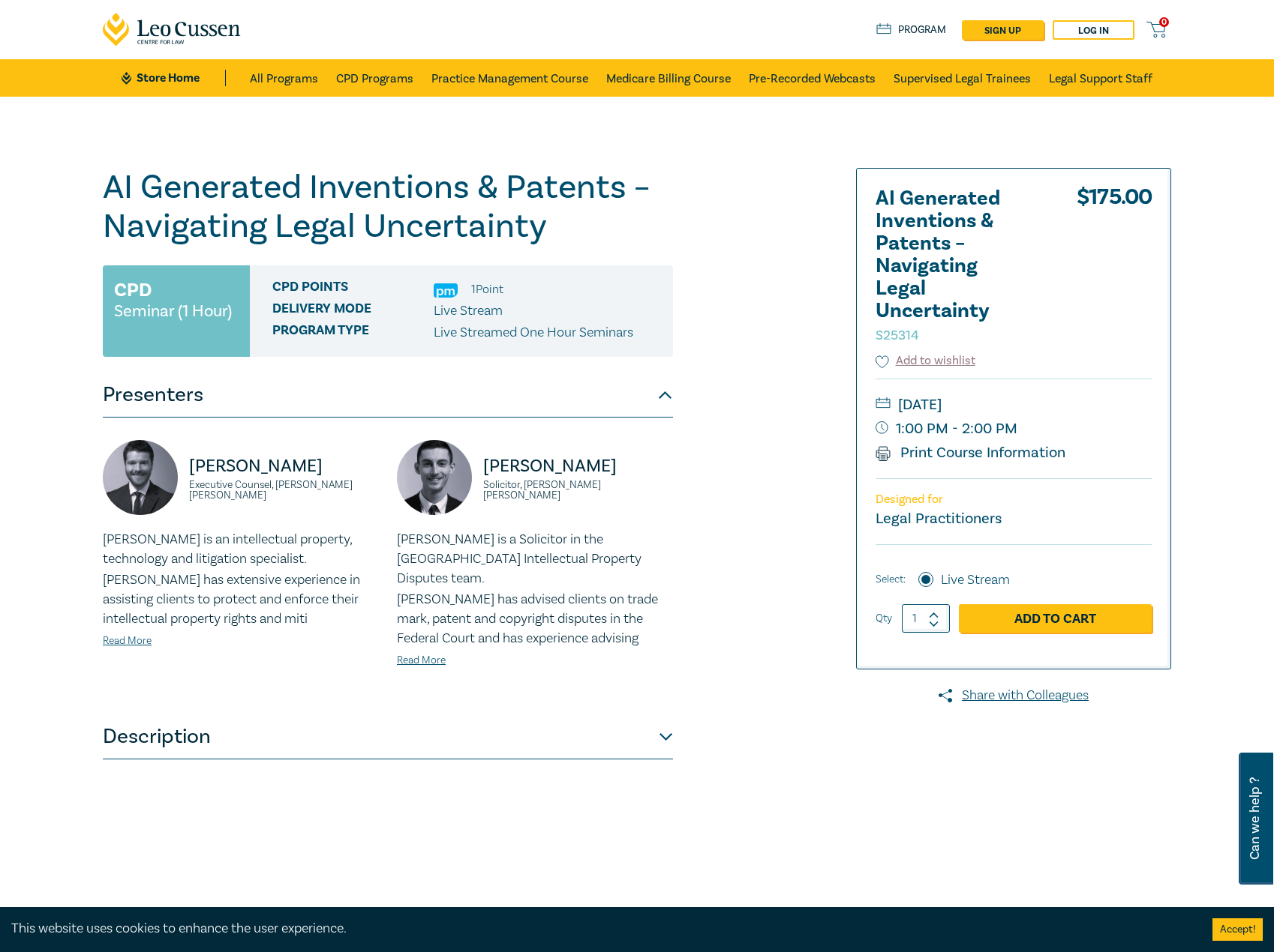
drag, startPoint x: 105, startPoint y: 184, endPoint x: 638, endPoint y: 259, distance: 538.3
click at [638, 259] on div "AI Generated Inventions & Patents – Navigating Legal Uncertainty S25314 CPD Sem…" at bounding box center [387, 543] width 570 height 750
click at [486, 224] on h1 "AI Generated Inventions & Patents – Navigating Legal Uncertainty S25314" at bounding box center [387, 206] width 570 height 78
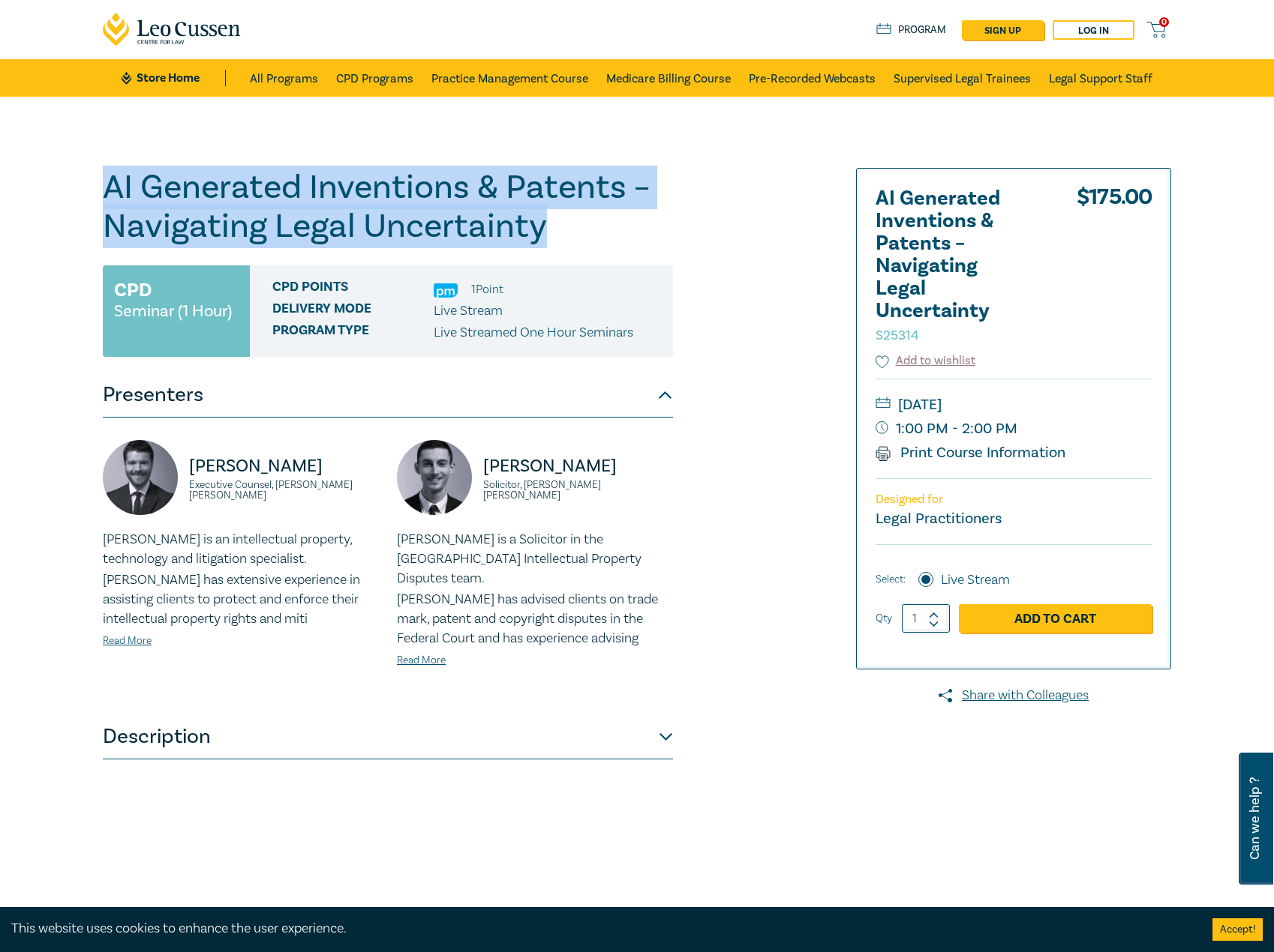
drag, startPoint x: 642, startPoint y: 240, endPoint x: 103, endPoint y: 168, distance: 543.8
click at [103, 168] on h1 "AI Generated Inventions & Patents – Navigating Legal Uncertainty S25314" at bounding box center [387, 206] width 570 height 78
copy h1 "AI Generated Inventions & Patents – Navigating Legal Uncertainty"
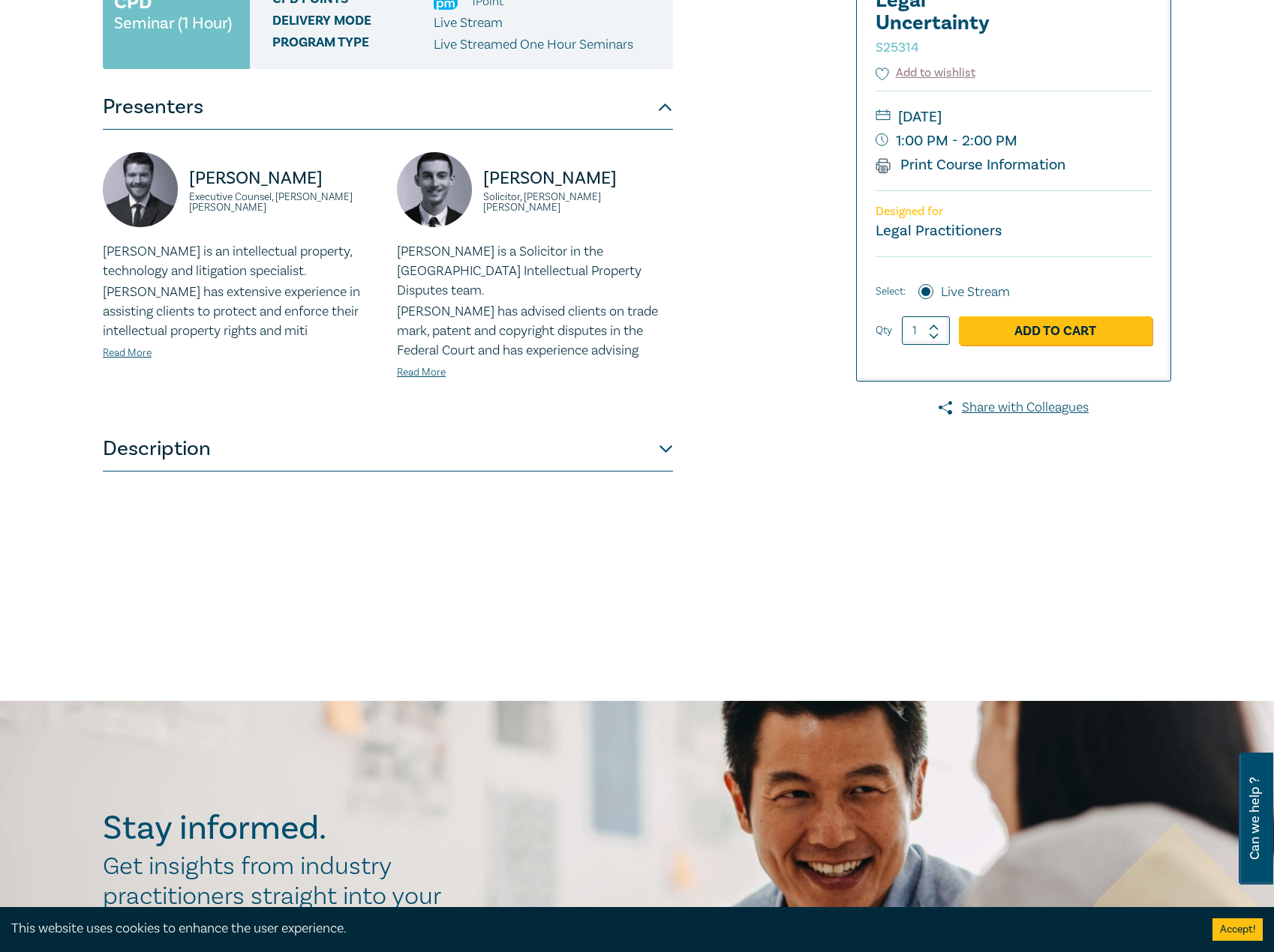
scroll to position [300, 0]
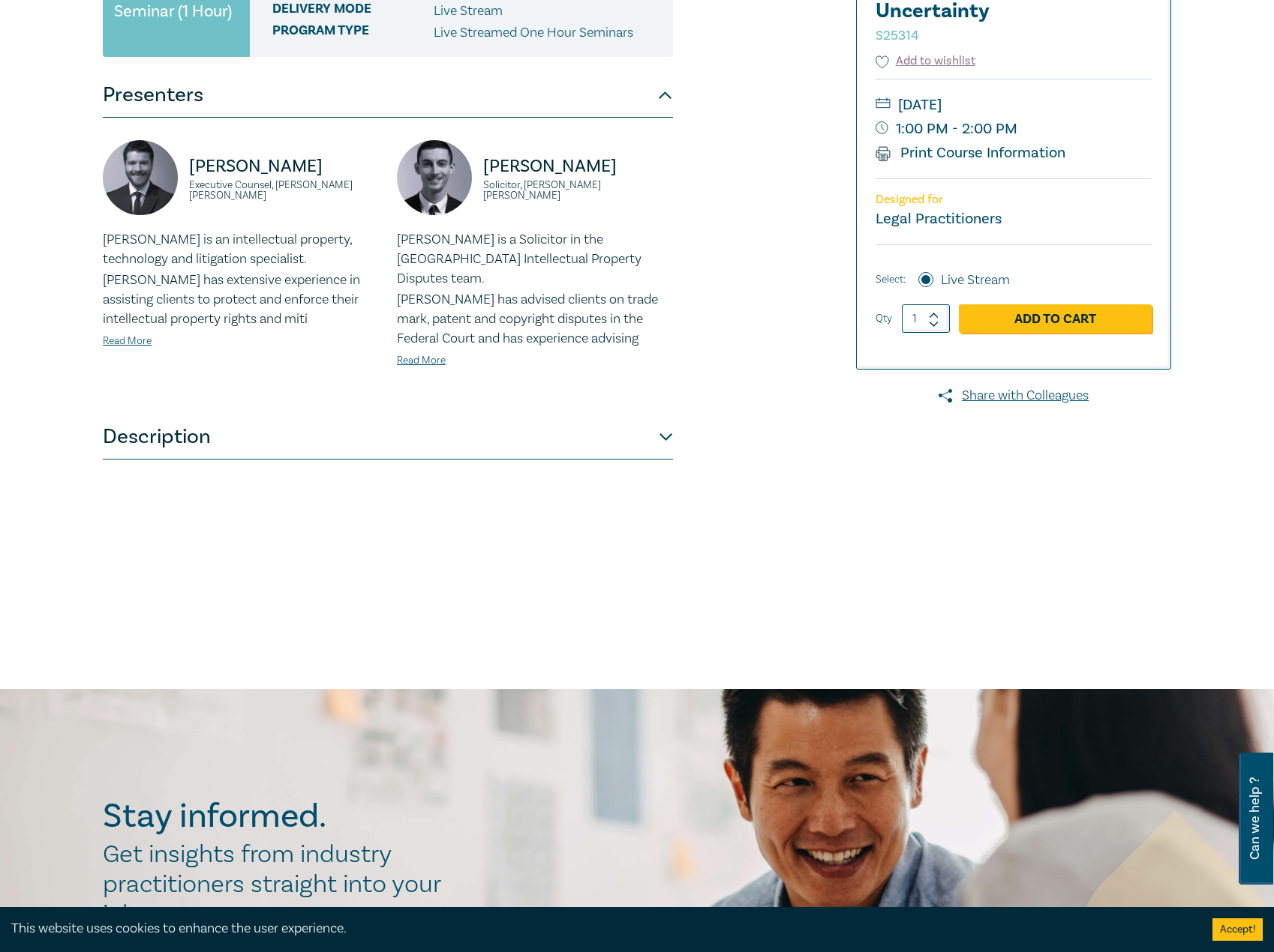
click at [195, 394] on div "Aaron Hayward Executive Counsel, Herbert Smith Freehills Kramer Aaron is an int…" at bounding box center [387, 266] width 570 height 297
click at [195, 439] on button "Description" at bounding box center [387, 436] width 570 height 45
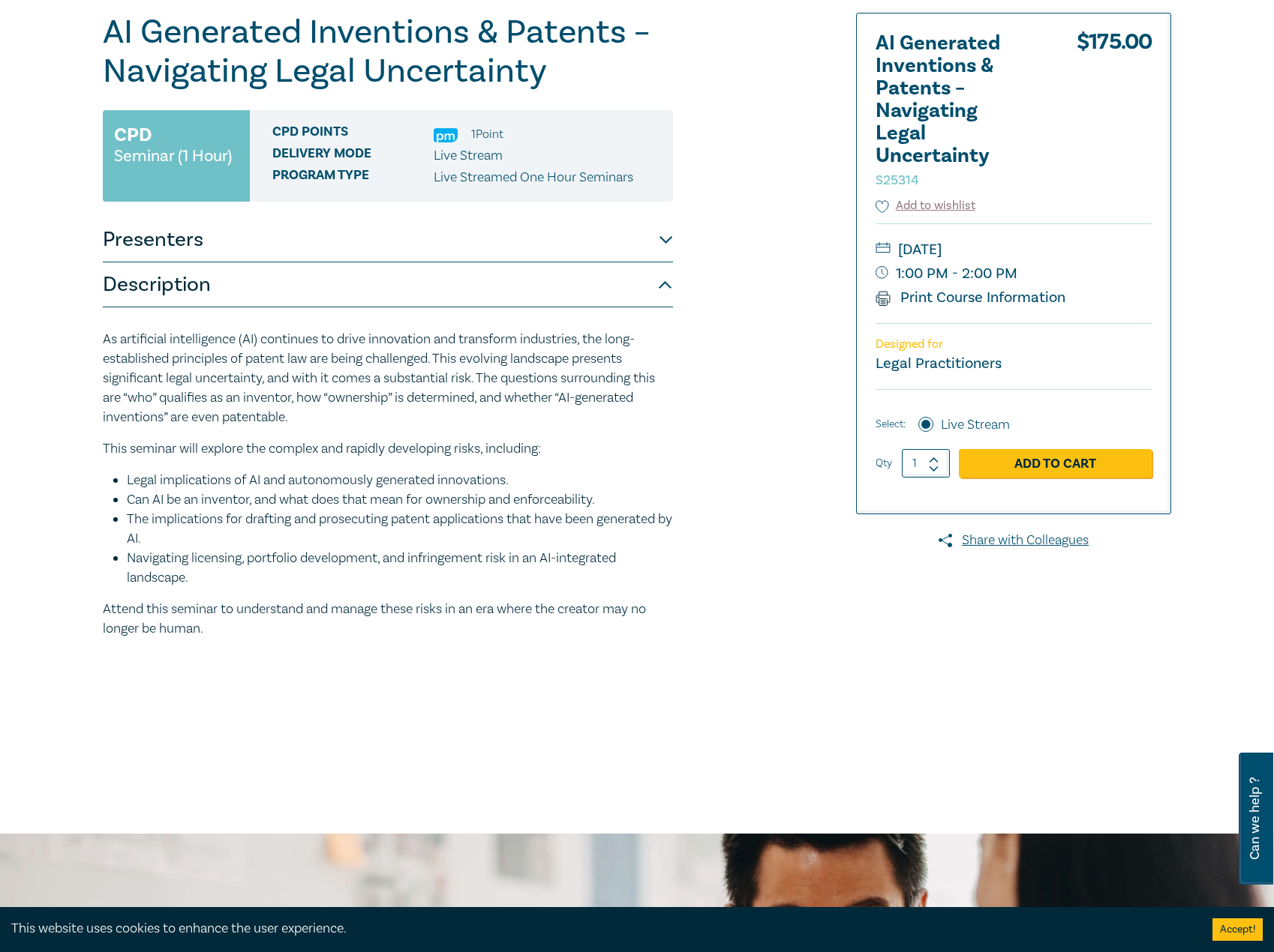
scroll to position [0, 0]
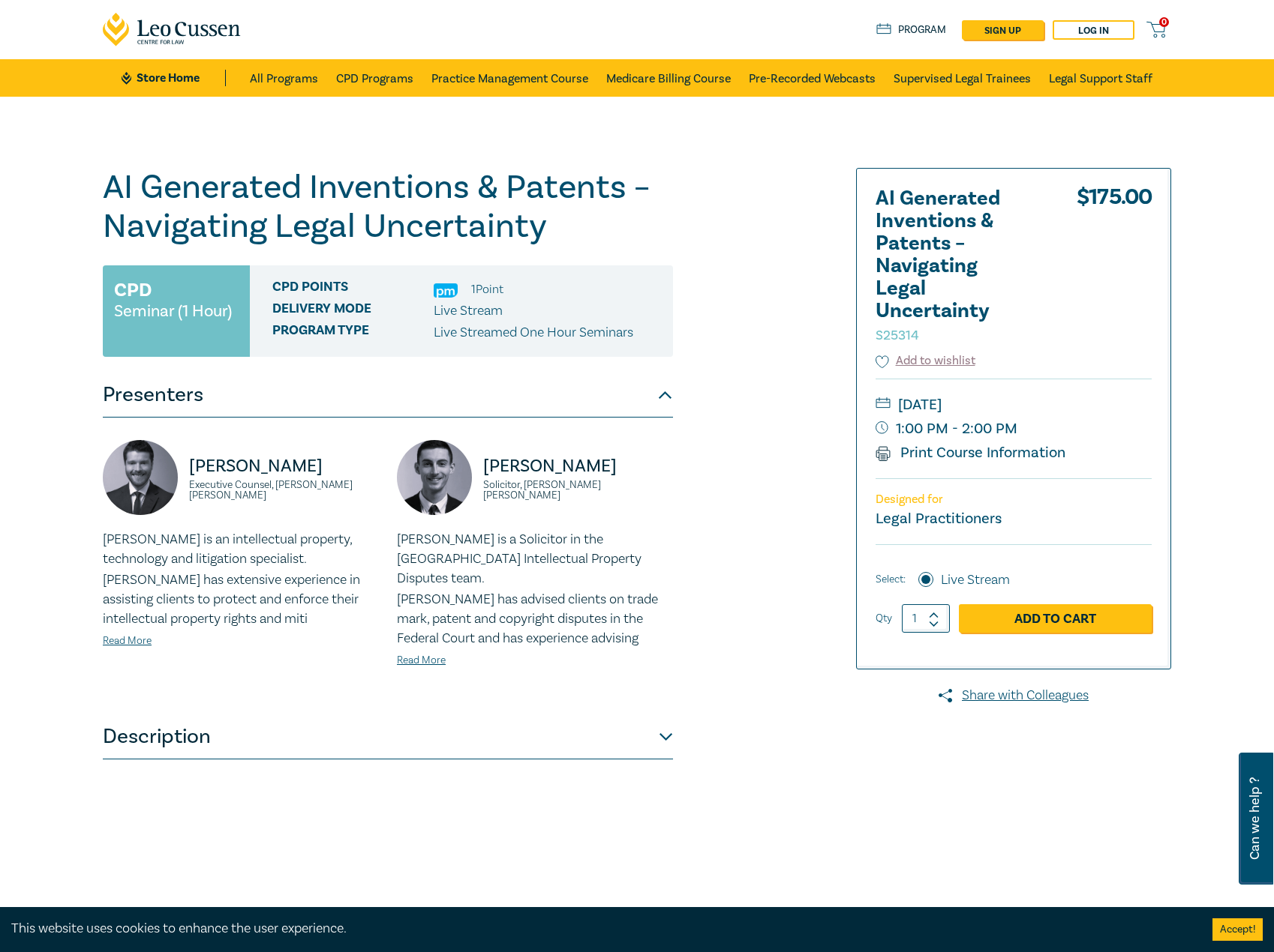
click at [361, 799] on div "AI Generated Inventions & Patents – Navigating Legal Uncertainty S25314 CPD Sem…" at bounding box center [387, 543] width 570 height 750
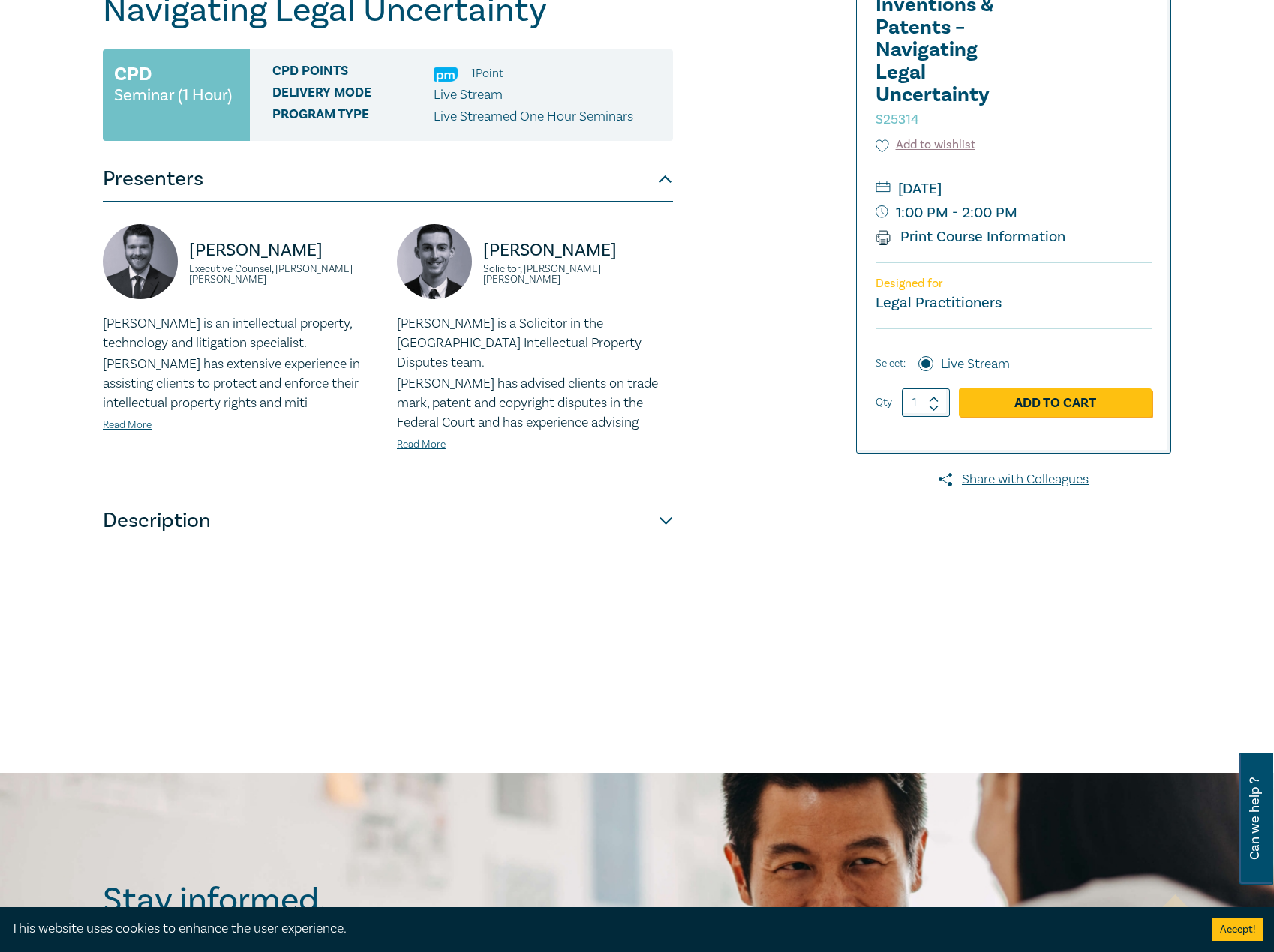
scroll to position [75, 0]
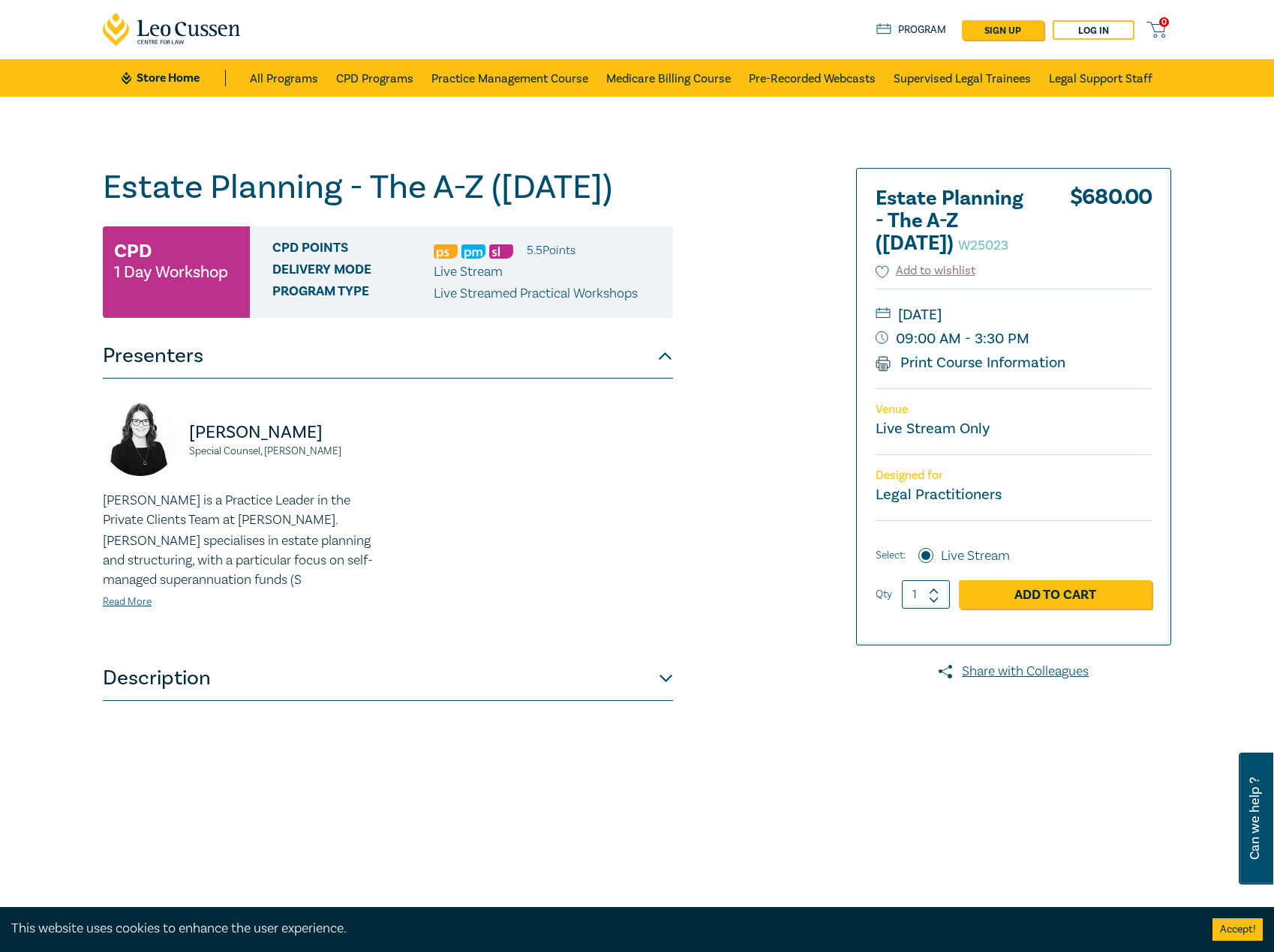
click at [454, 833] on div "Estate Planning - The A-Z (Nov 2025) W25023 CPD 1 Day Workshop CPD Points 5.5 P…" at bounding box center [387, 543] width 570 height 750
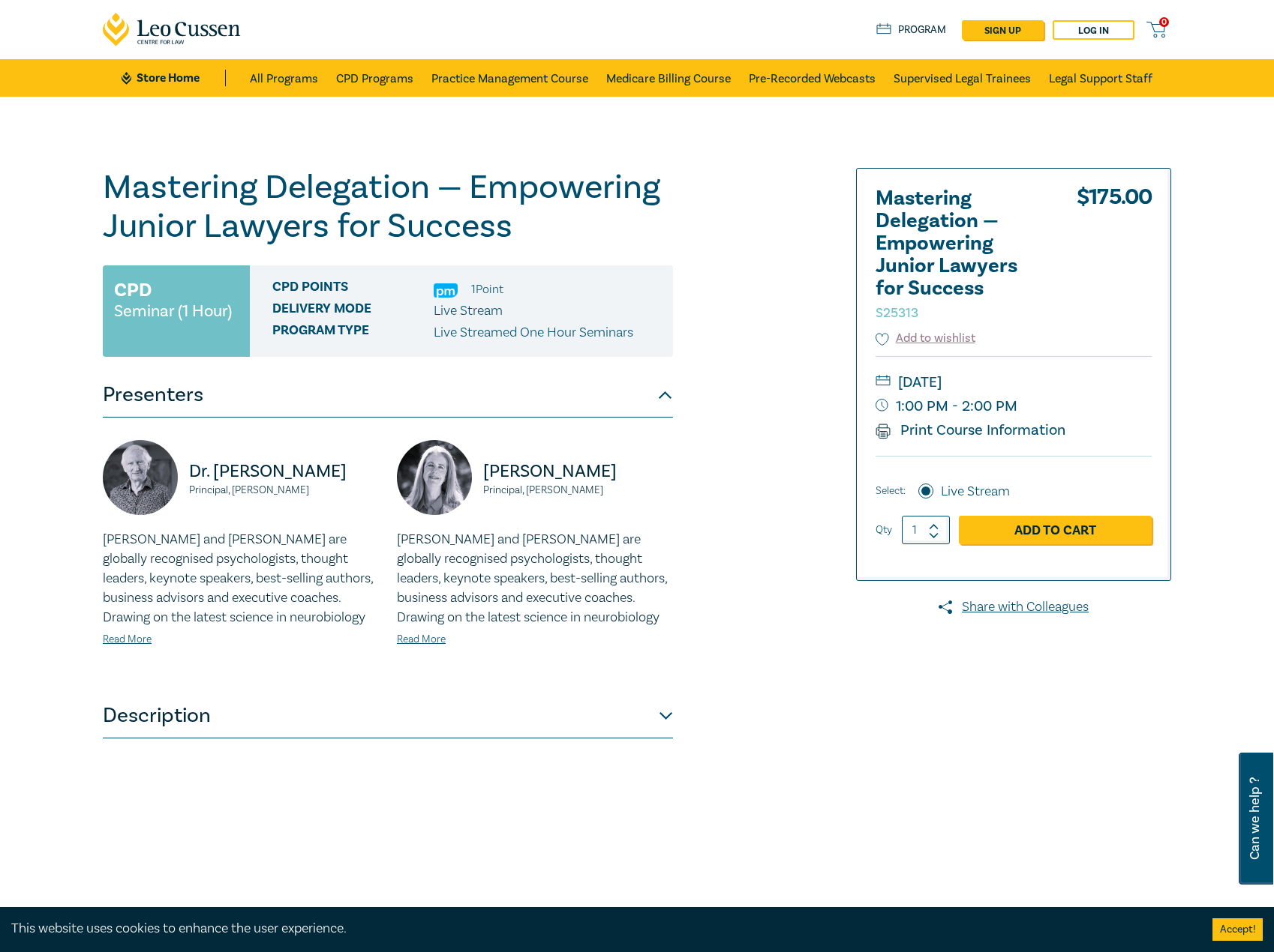
click at [277, 727] on button "Description" at bounding box center [387, 716] width 570 height 45
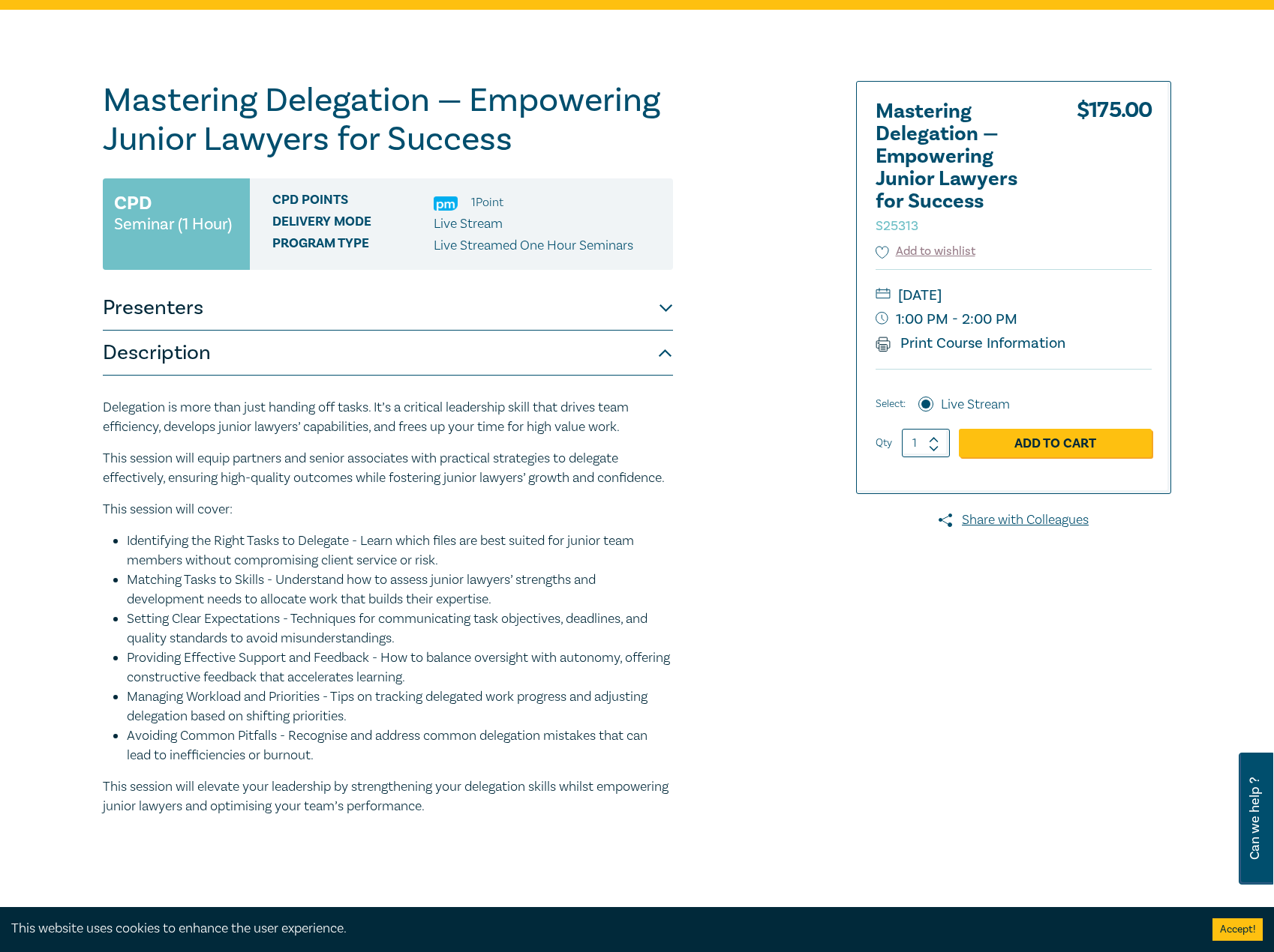
scroll to position [75, 0]
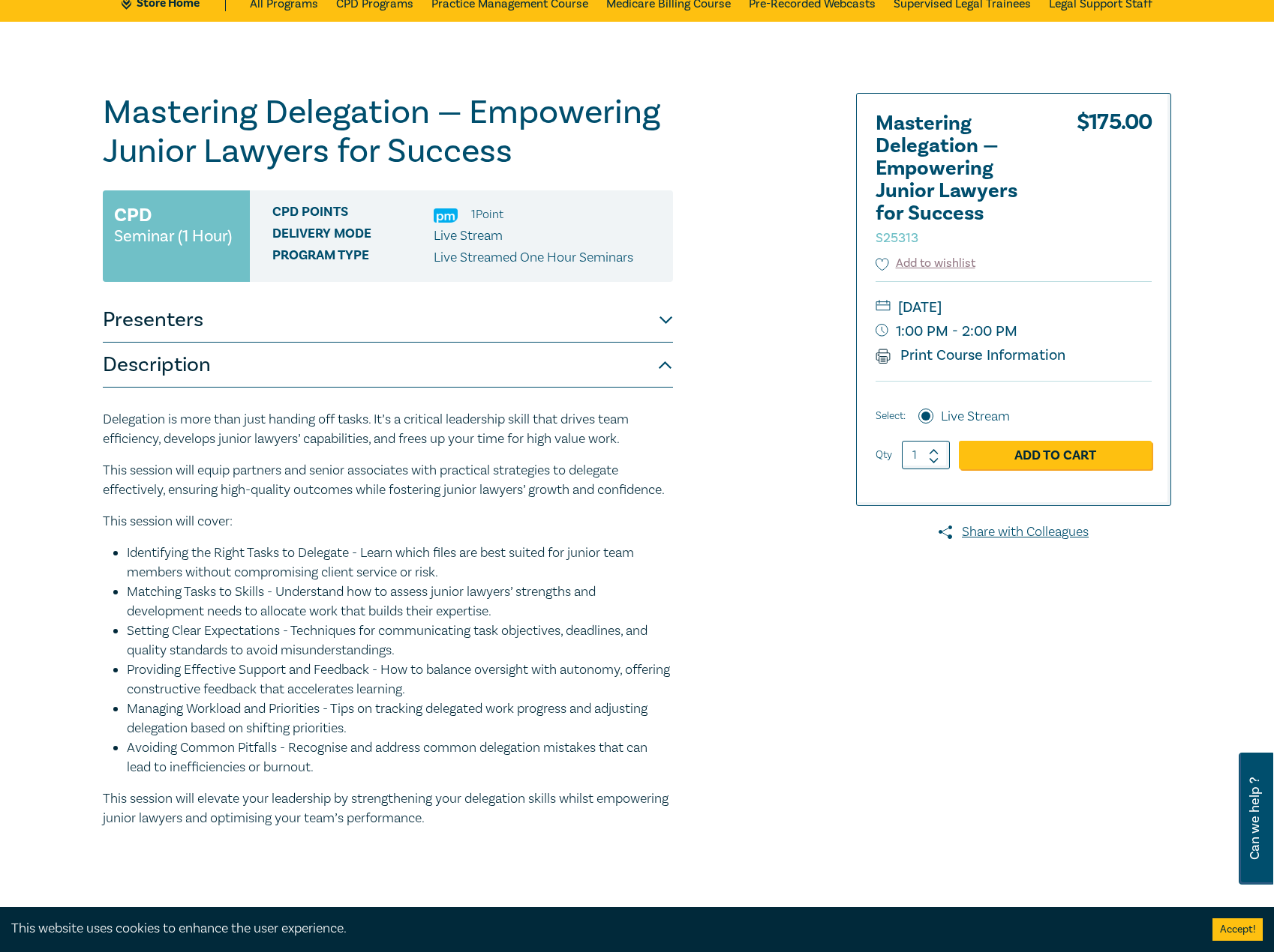
click at [315, 365] on button "Description" at bounding box center [387, 364] width 570 height 45
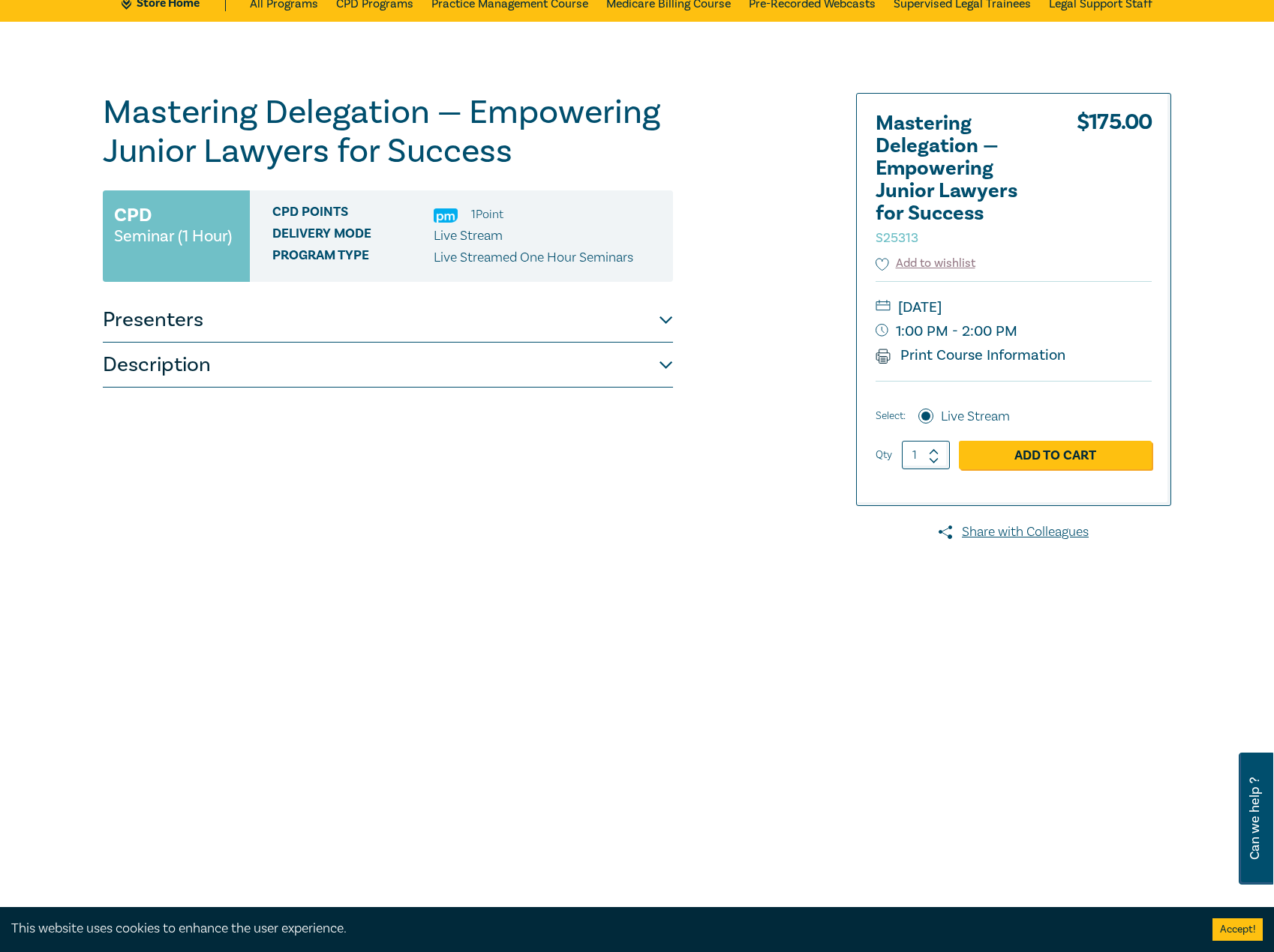
click at [314, 325] on button "Presenters" at bounding box center [387, 320] width 570 height 45
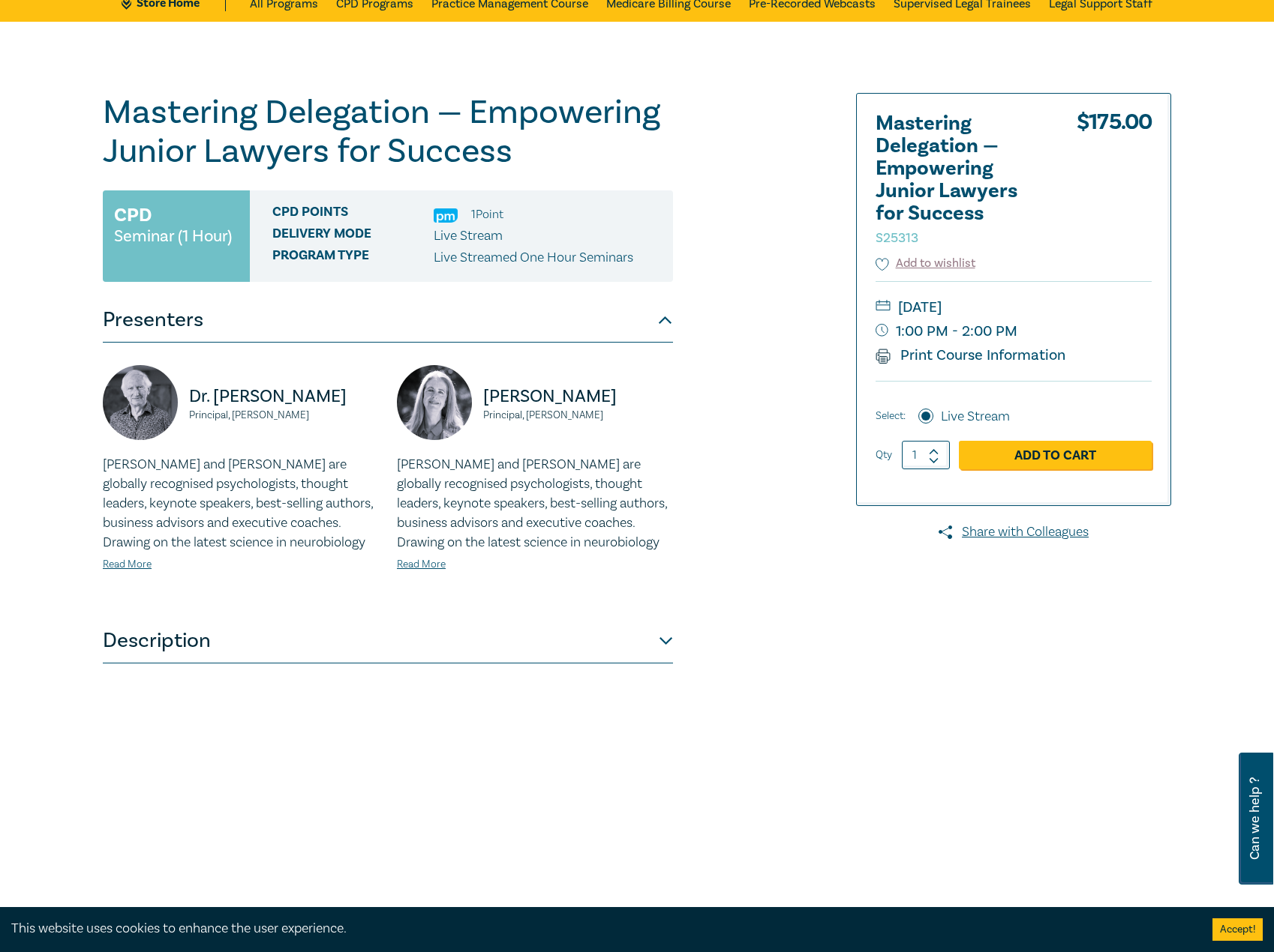
click at [312, 313] on button "Presenters" at bounding box center [387, 320] width 570 height 45
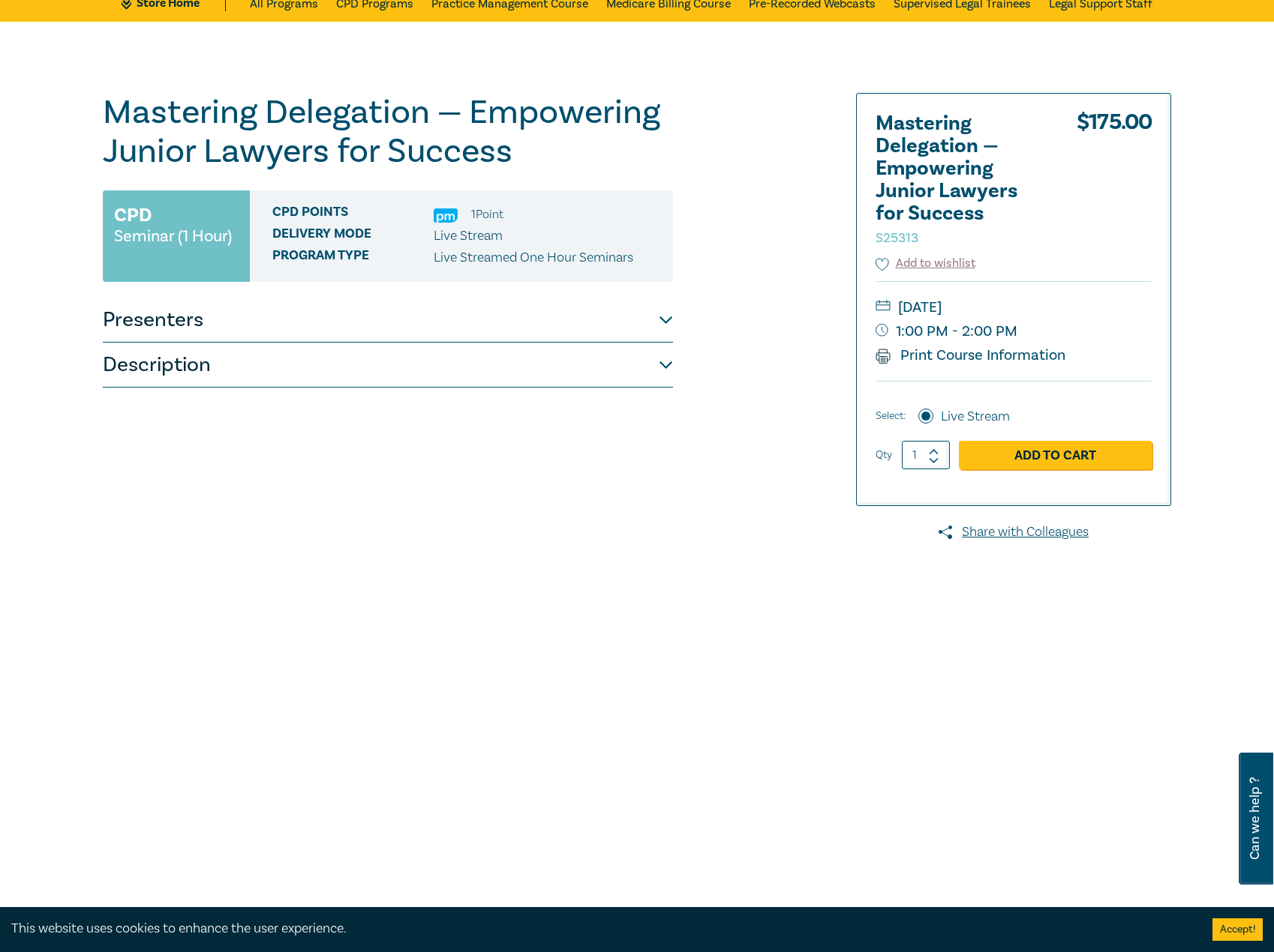
click at [312, 361] on button "Description" at bounding box center [387, 364] width 570 height 45
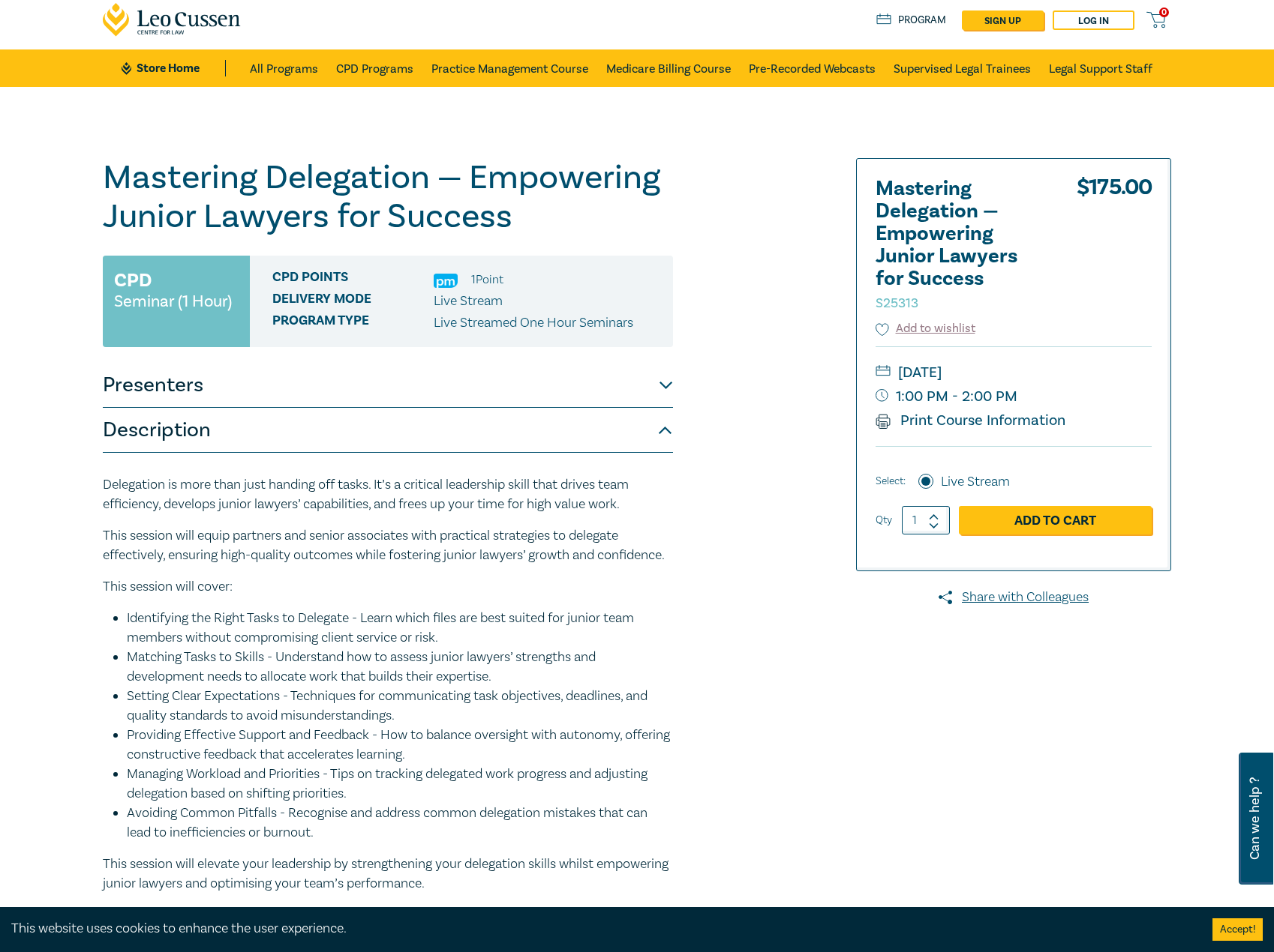
scroll to position [0, 0]
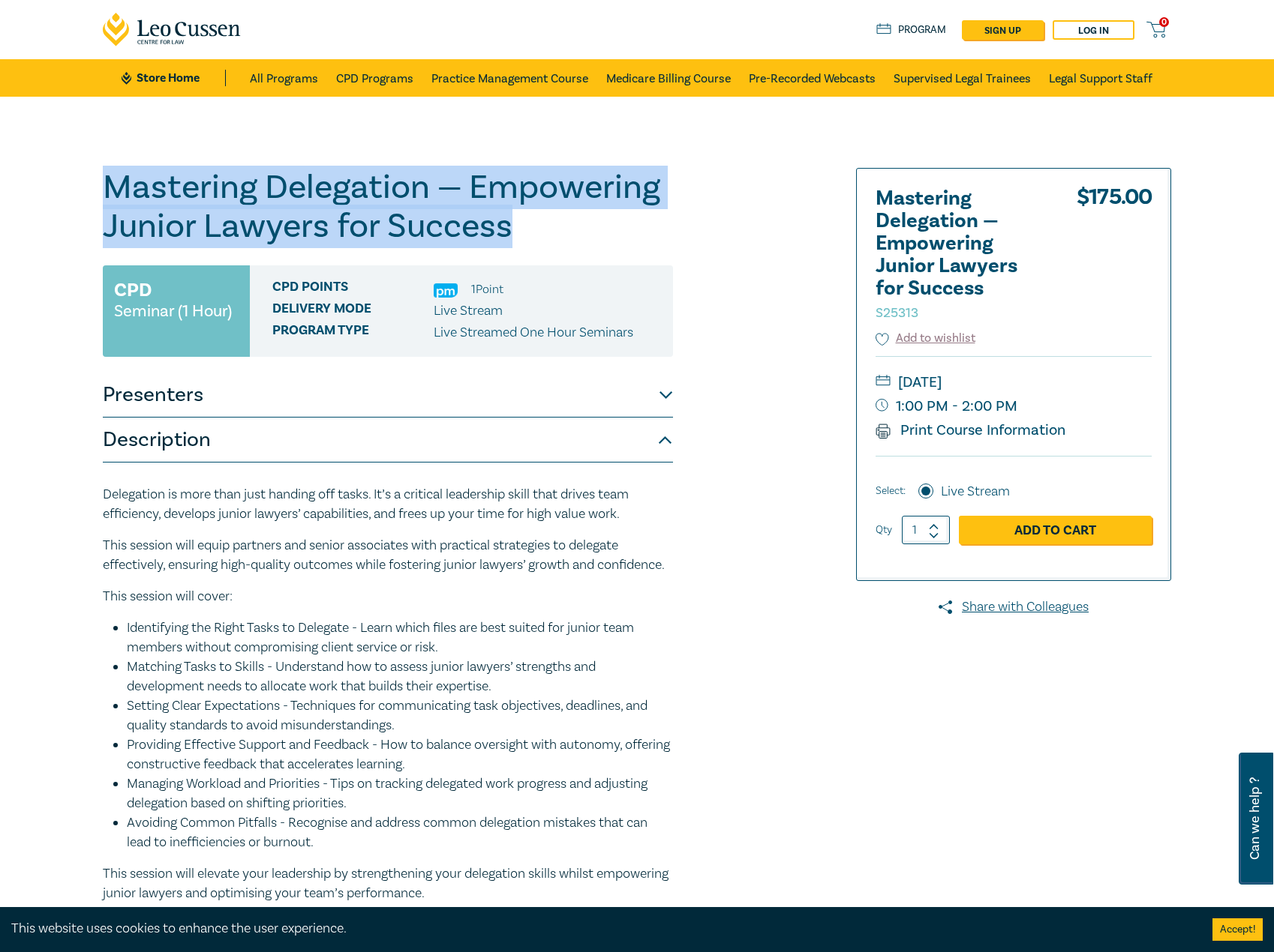
drag, startPoint x: 528, startPoint y: 213, endPoint x: 91, endPoint y: 174, distance: 438.7
click at [65, 174] on div "Mastering Delegation — Empowering Junior Lawyers for Success S25313 CPD Seminar…" at bounding box center [637, 552] width 1274 height 912
copy h1 "Mastering Delegation — Empowering Junior Lawyers for Success"
click at [171, 397] on button "Presenters" at bounding box center [387, 394] width 570 height 45
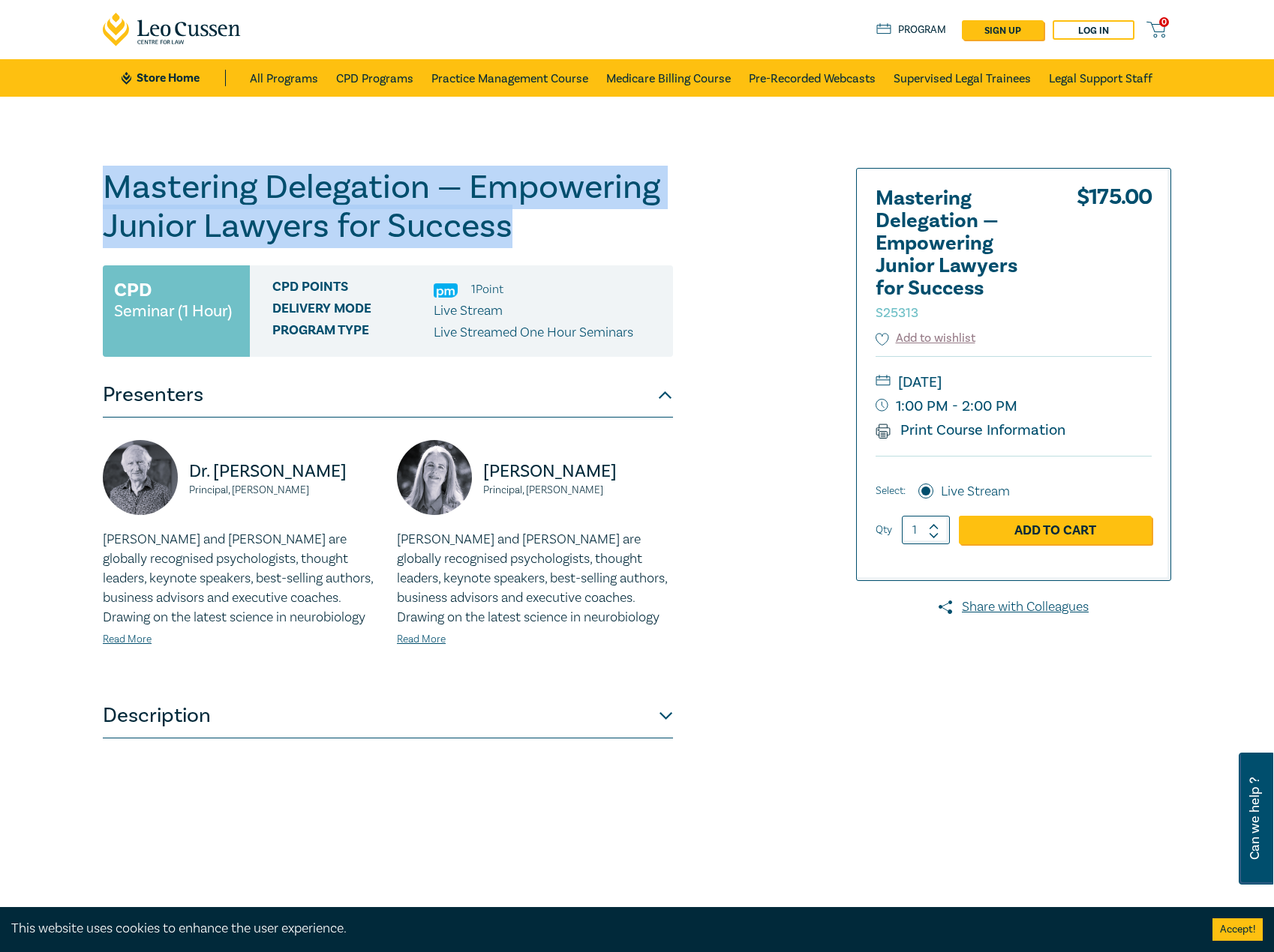
drag, startPoint x: 210, startPoint y: 530, endPoint x: 205, endPoint y: 490, distance: 40.3
click at [210, 530] on div "Dr. Bob Murray Principal, Fortinberry Murray" at bounding box center [241, 485] width 276 height 90
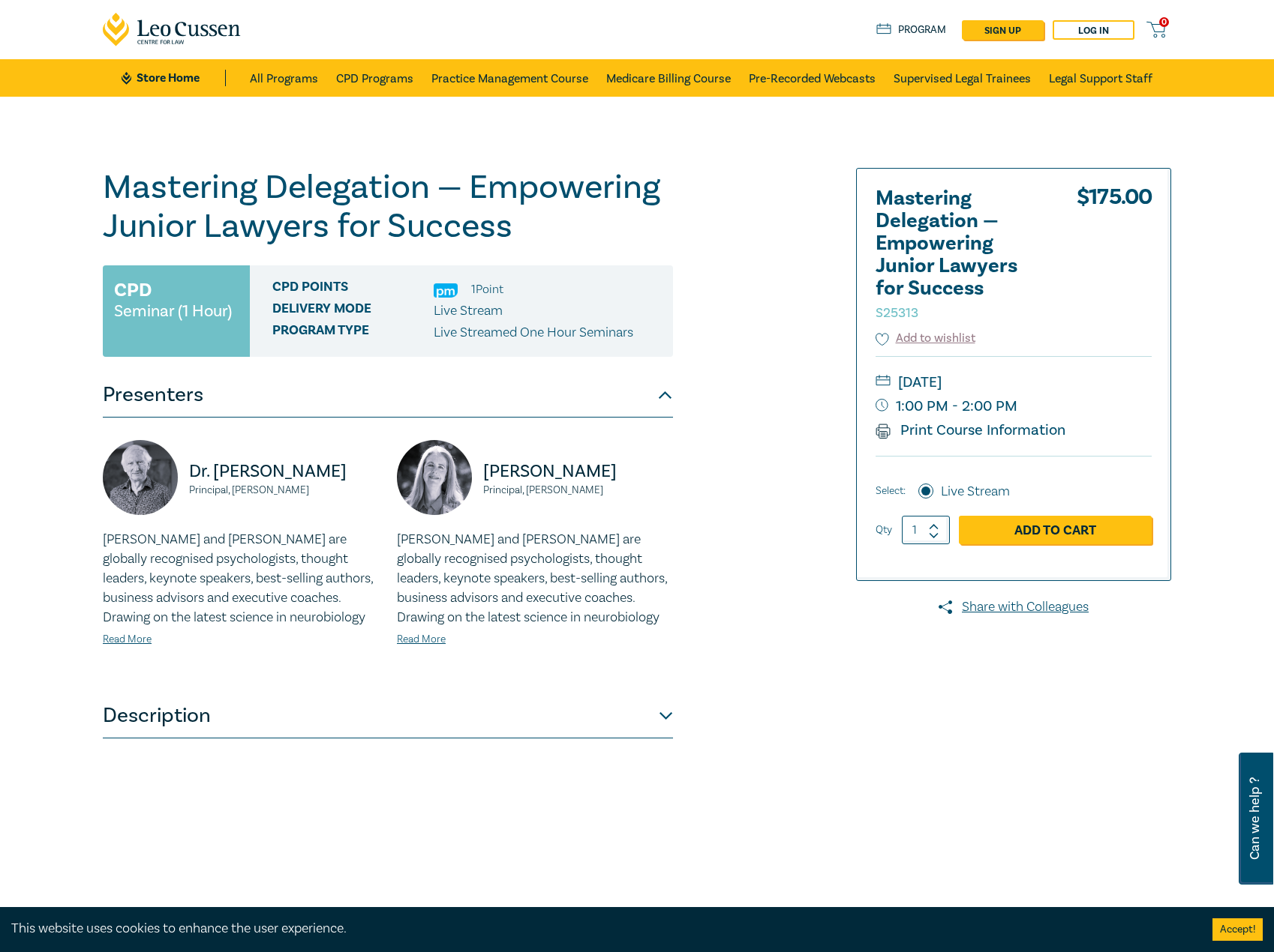
drag, startPoint x: 192, startPoint y: 470, endPoint x: 348, endPoint y: 518, distance: 163.2
click at [348, 518] on div "Dr. Bob Murray Principal, Fortinberry Murray" at bounding box center [241, 485] width 276 height 90
copy div "Dr. Bob Murray Principal, Fortinberry Murray"
drag, startPoint x: 645, startPoint y: 490, endPoint x: 472, endPoint y: 473, distance: 173.8
click at [472, 473] on div "Dr. Alicia Fortinberry Principal, Fortinberry Murray" at bounding box center [535, 485] width 276 height 90
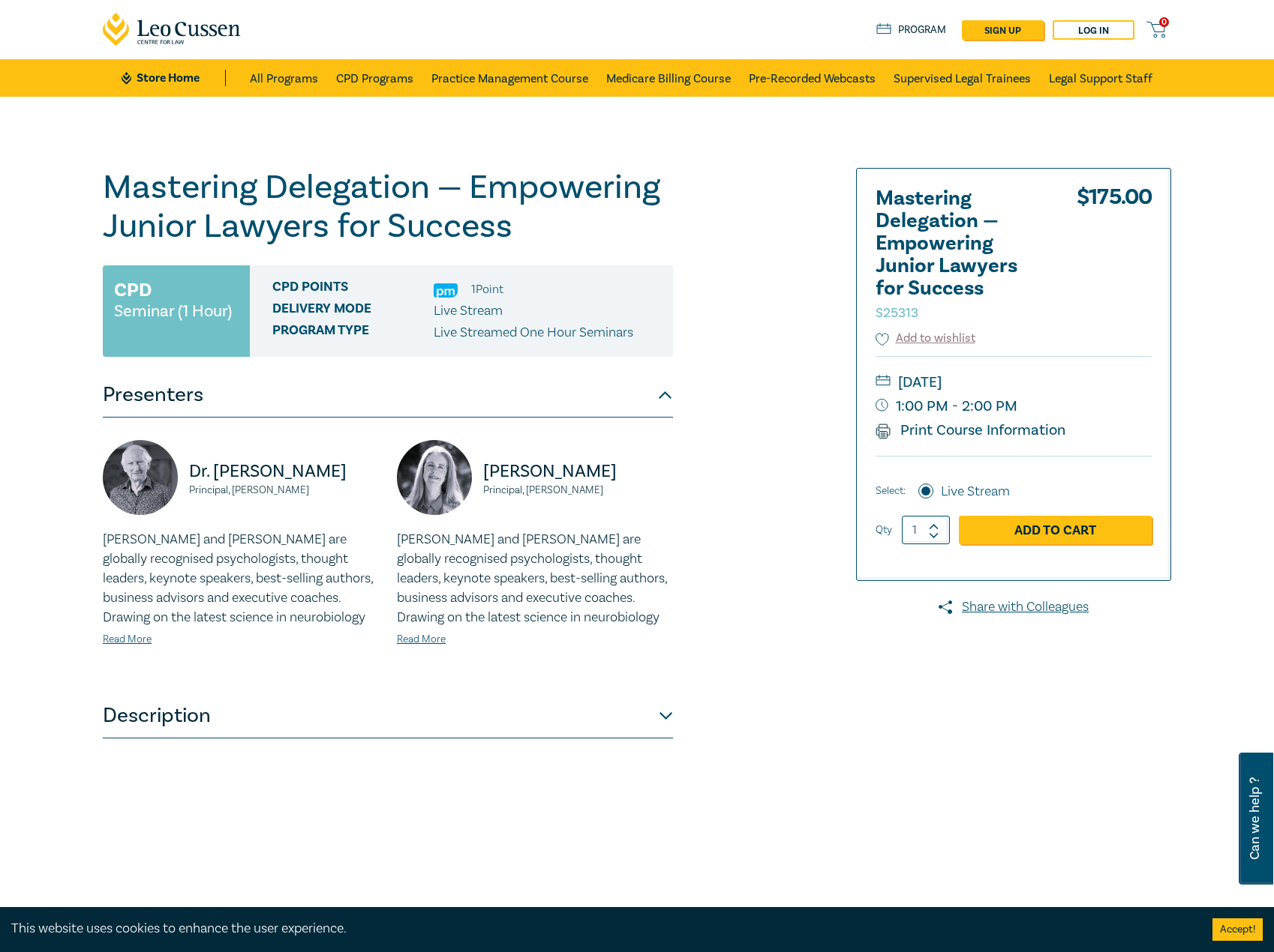
copy div "Dr. Alicia Fortinberry Principal, Fortinberry Murray"
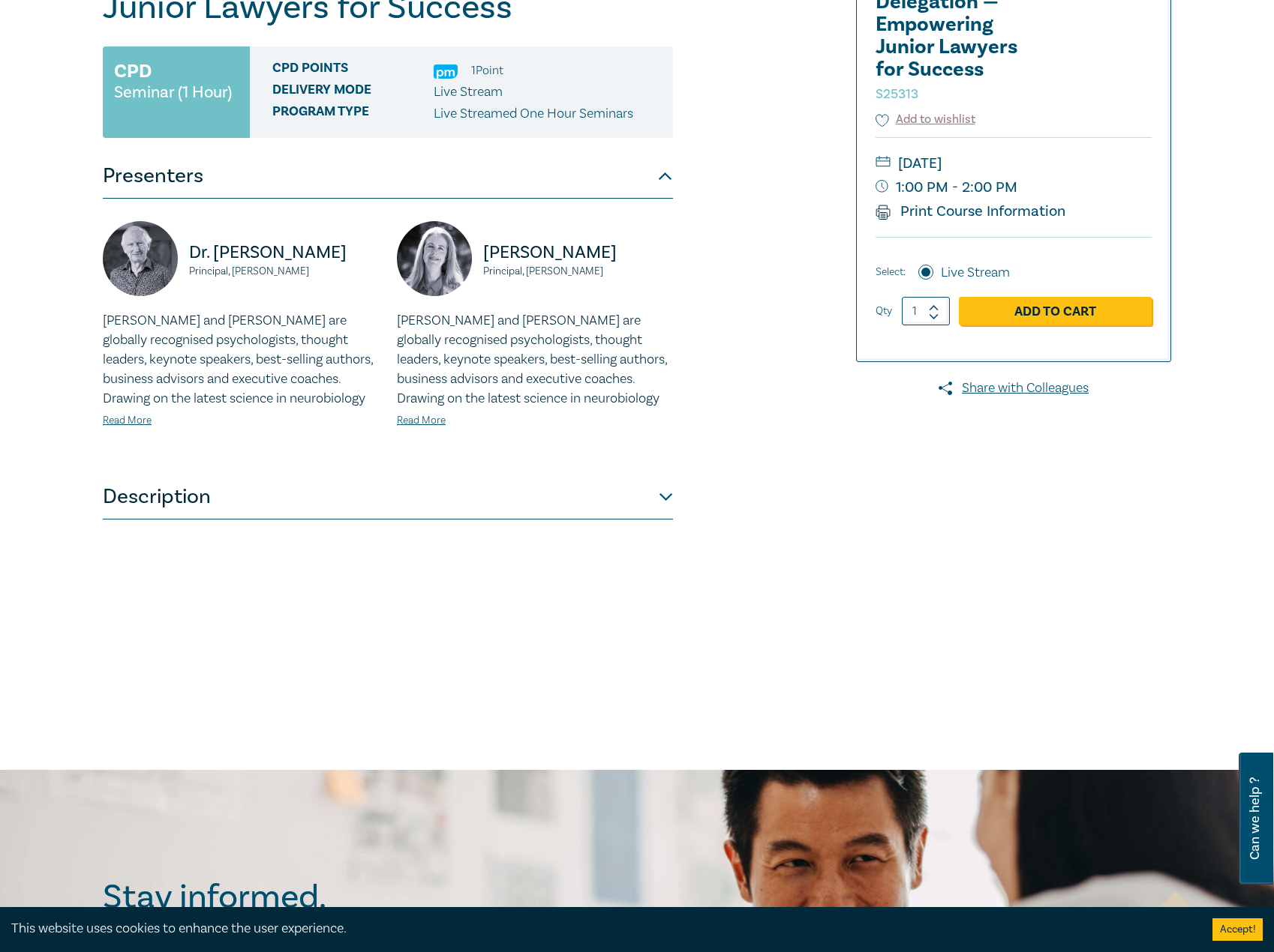
scroll to position [225, 0]
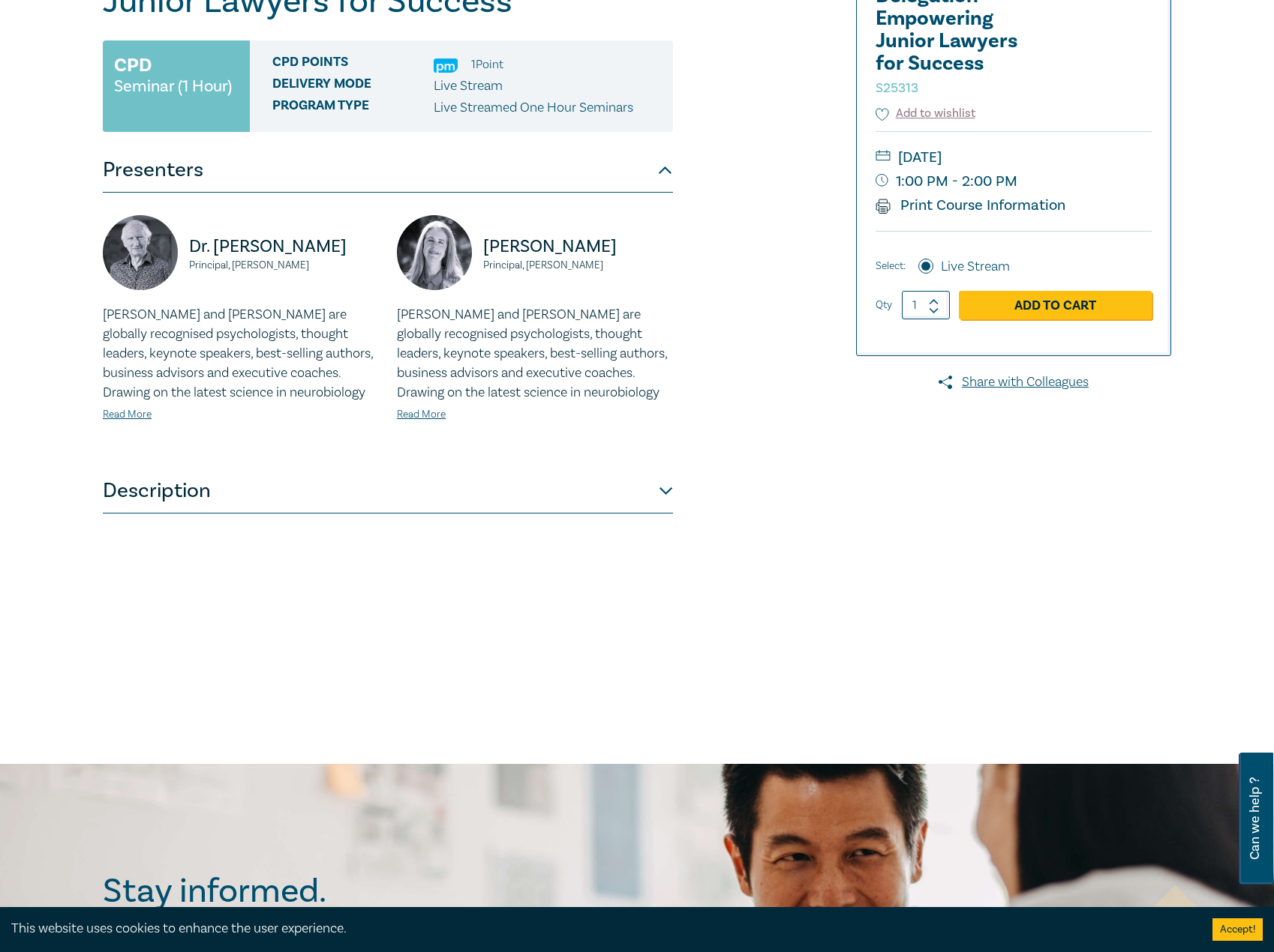
click at [242, 508] on button "Description" at bounding box center [387, 491] width 570 height 45
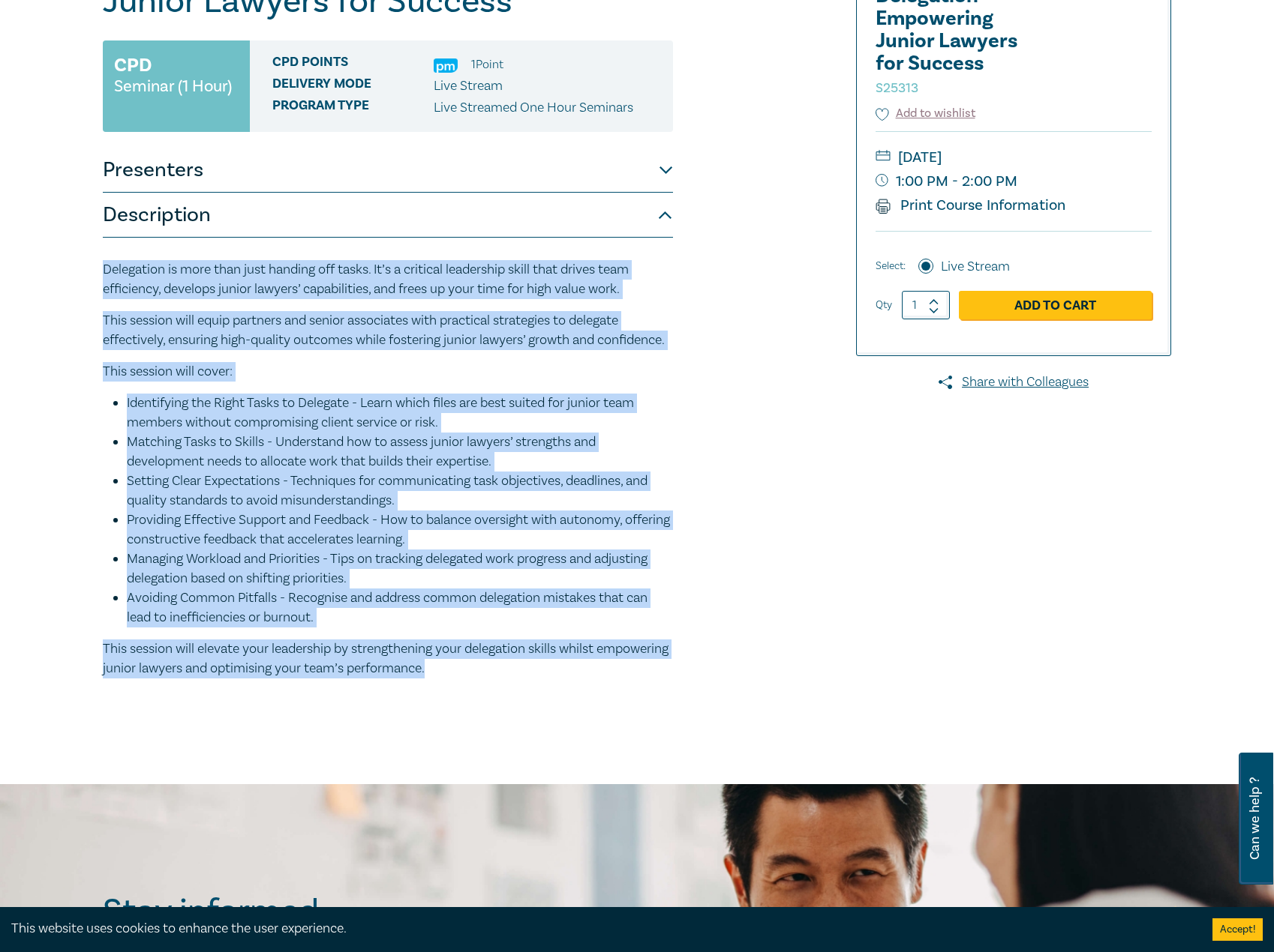
drag, startPoint x: 554, startPoint y: 680, endPoint x: 158, endPoint y: 286, distance: 558.6
click at [12, 269] on div "Mastering Delegation — Empowering Junior Lawyers for Success S25313 CPD Seminar…" at bounding box center [637, 328] width 1274 height 912
copy div "Delegation is more than just handing off tasks. It’s a critical leadership skil…"
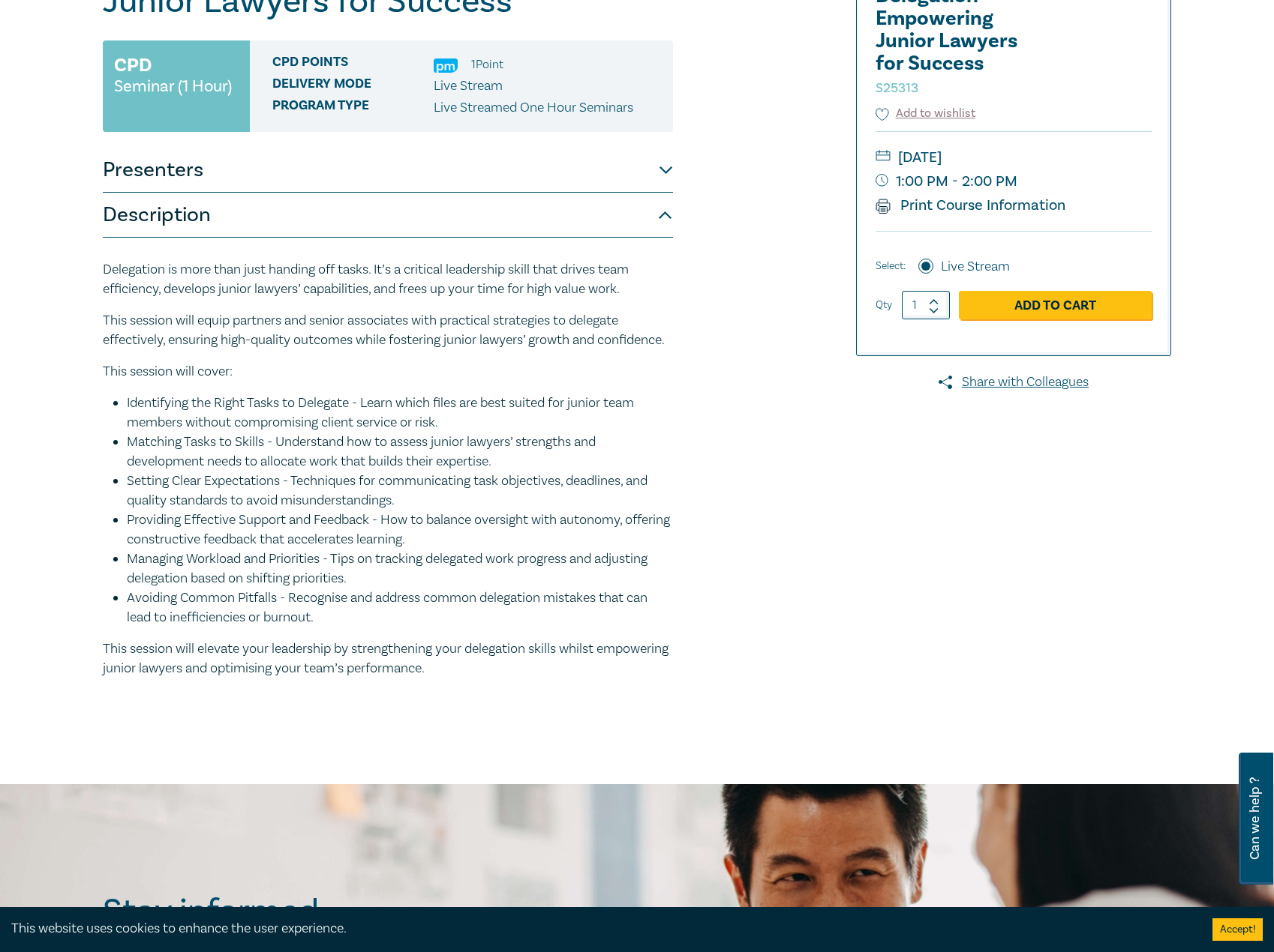
click at [903, 620] on div at bounding box center [999, 328] width 362 height 770
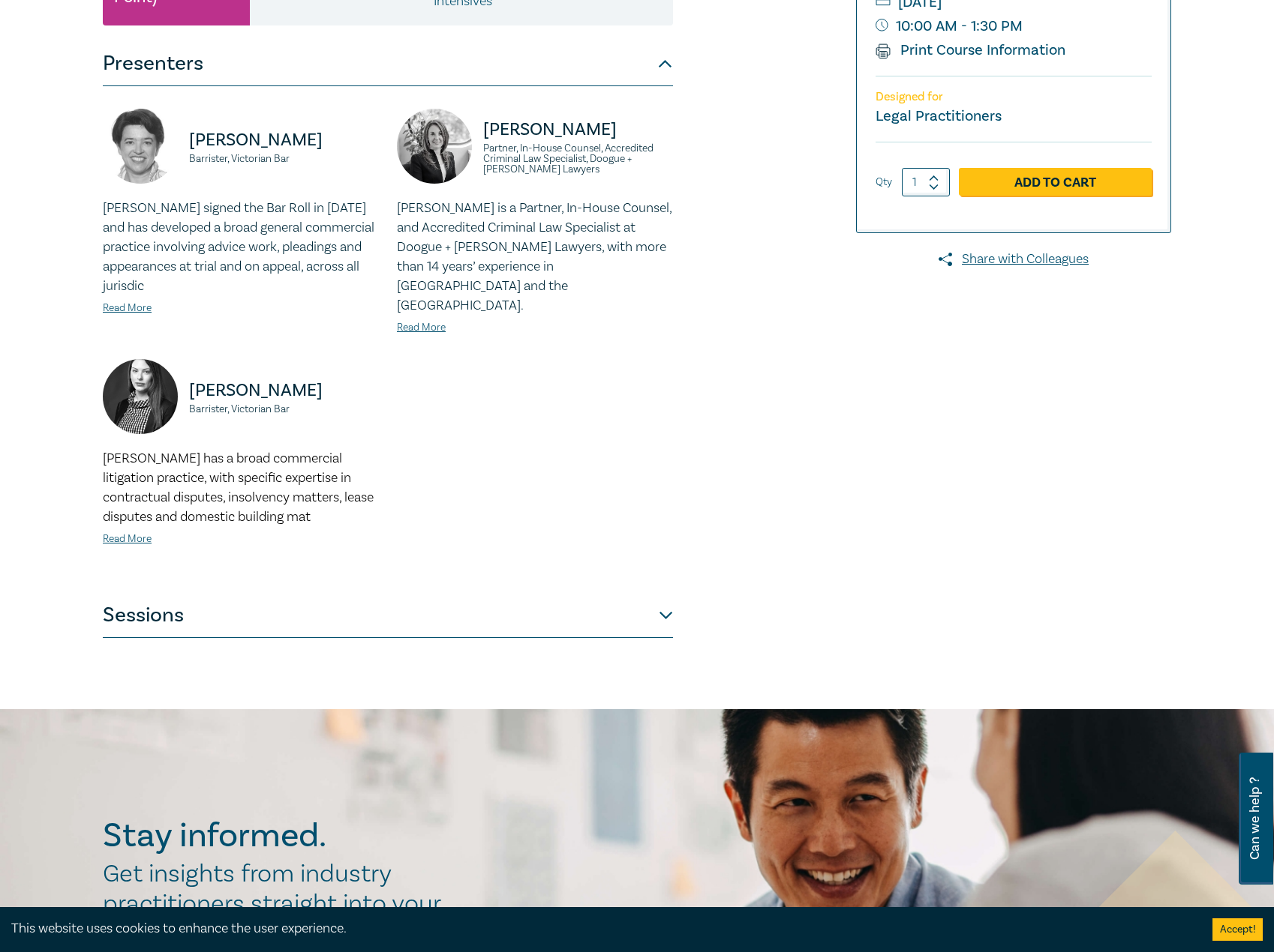
scroll to position [300, 0]
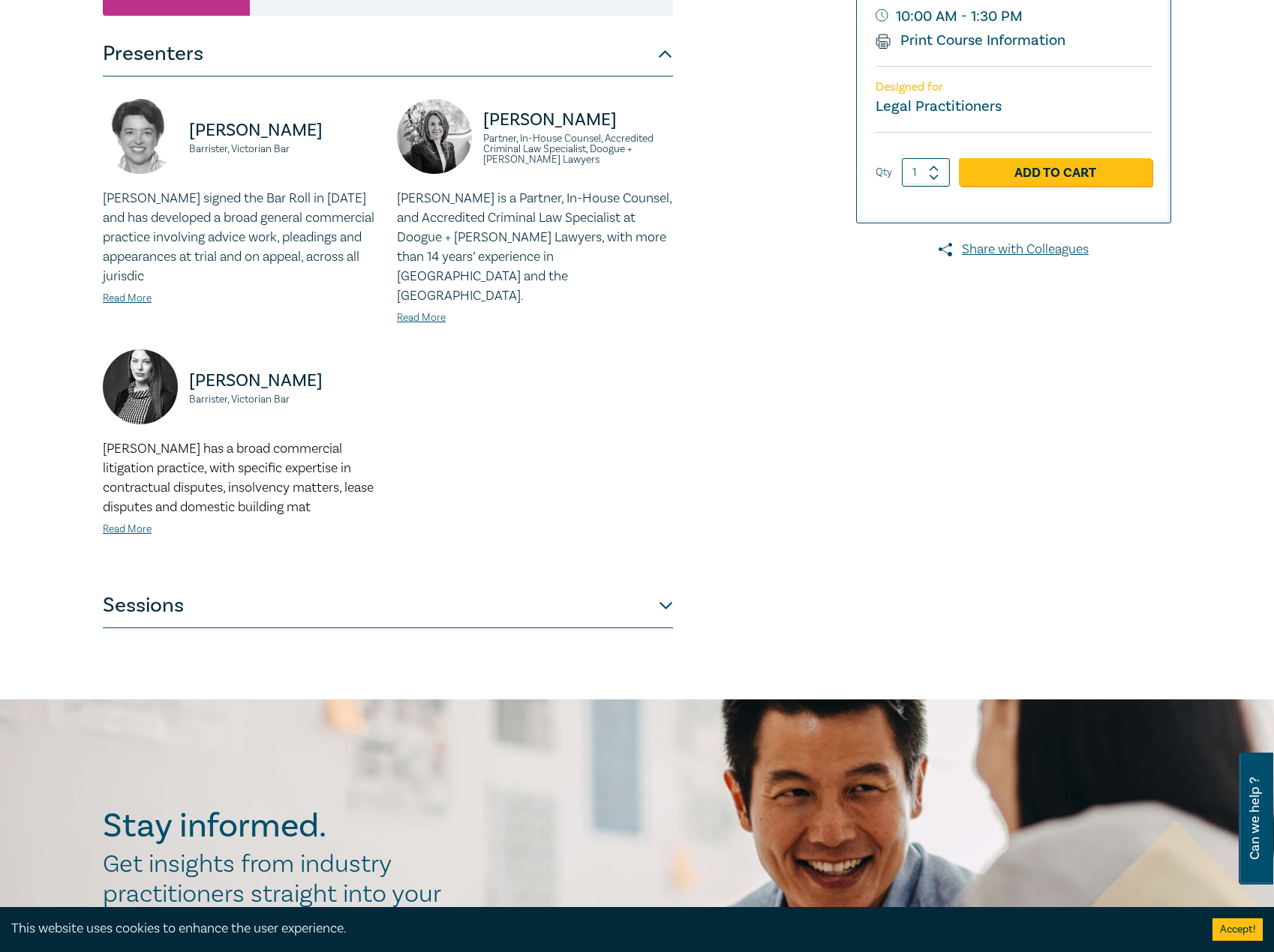
click at [270, 589] on button "Sessions" at bounding box center [387, 605] width 570 height 45
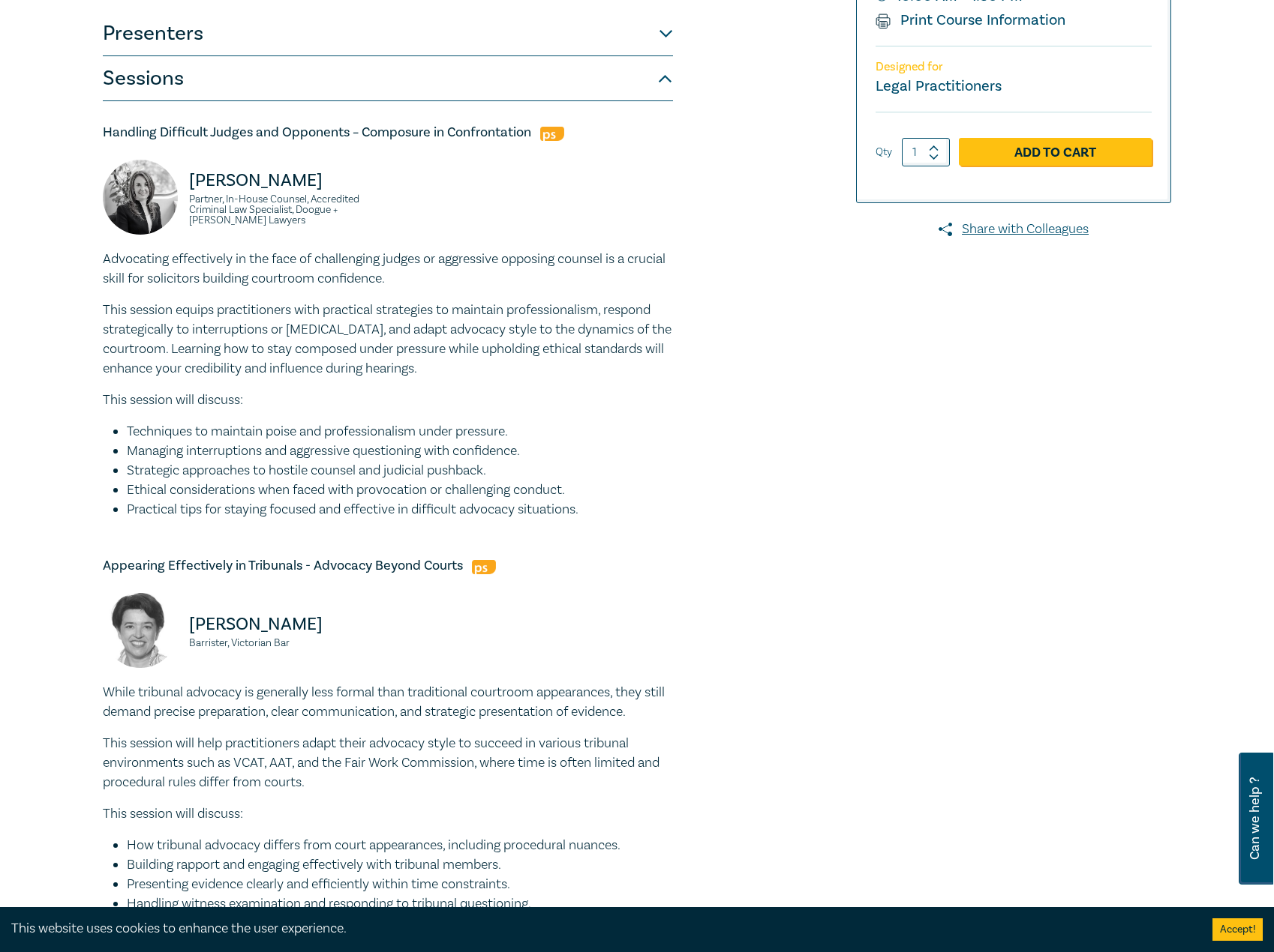
scroll to position [0, 0]
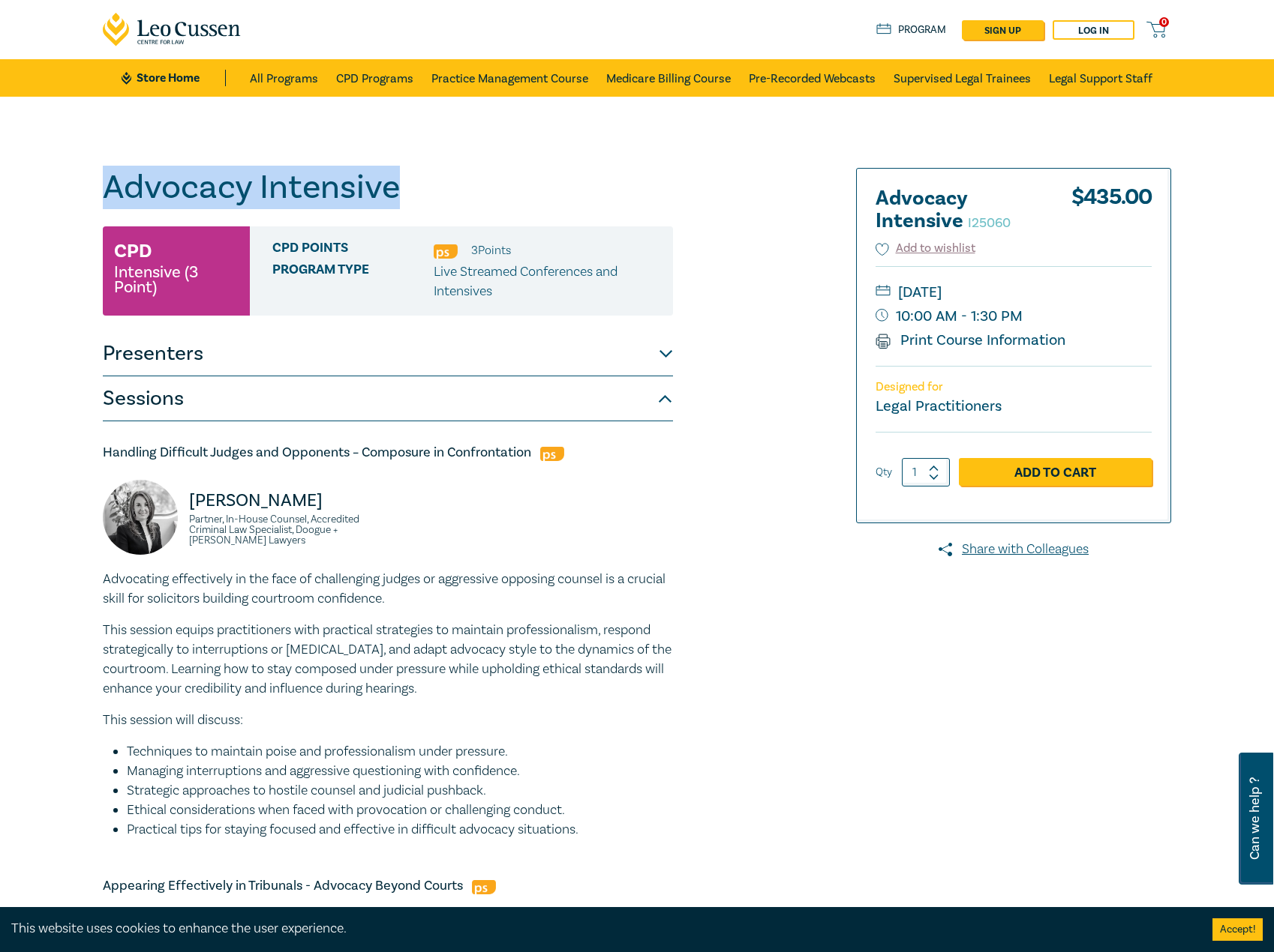
drag, startPoint x: 423, startPoint y: 183, endPoint x: 65, endPoint y: 198, distance: 358.3
click at [64, 198] on div "Advocacy Intensive I25060 CPD Intensive (3 Point) CPD Points 3 Point s Program …" at bounding box center [637, 964] width 1274 height 1735
copy h1 "Advocacy Intensive"
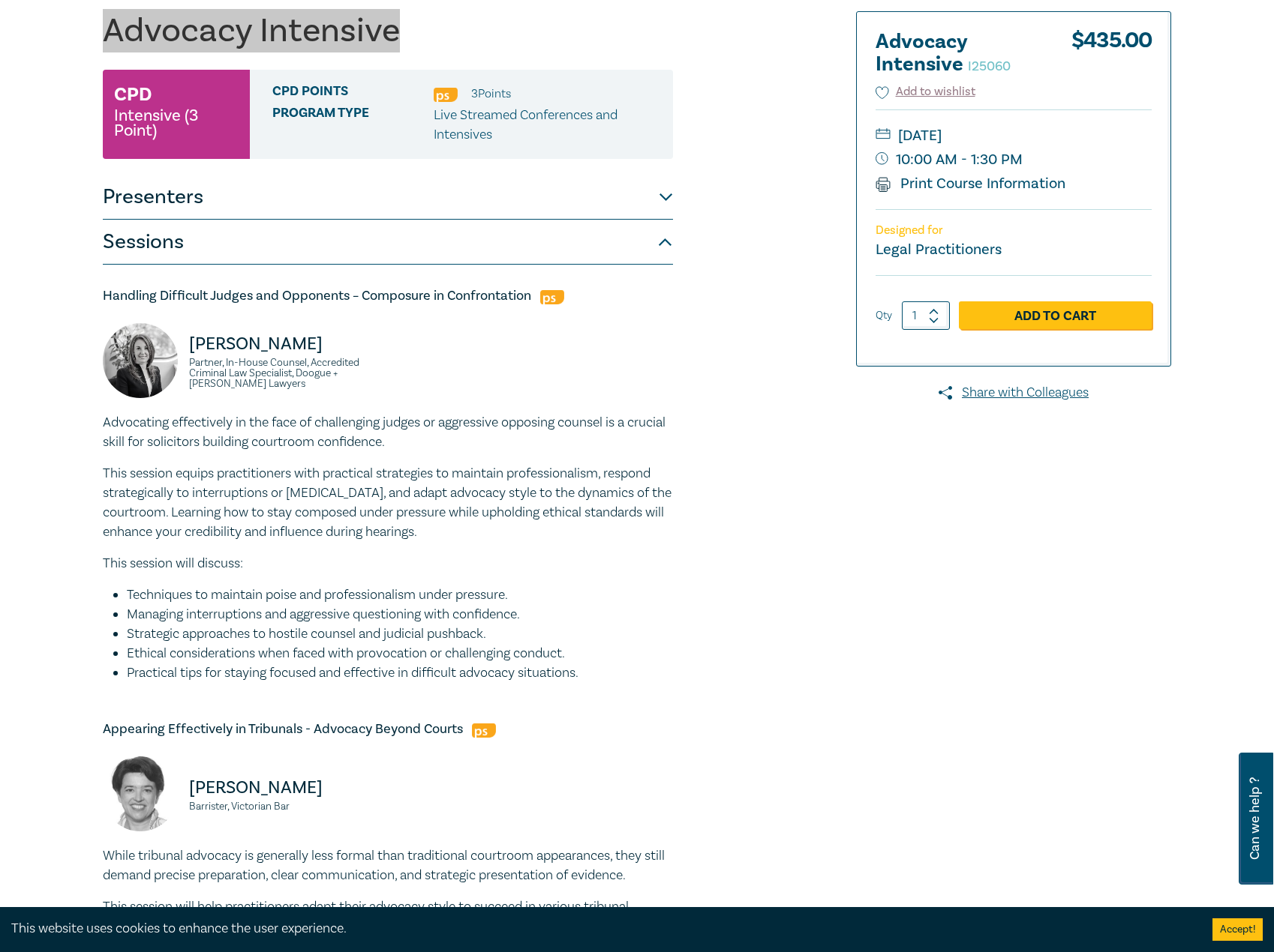
scroll to position [150, 0]
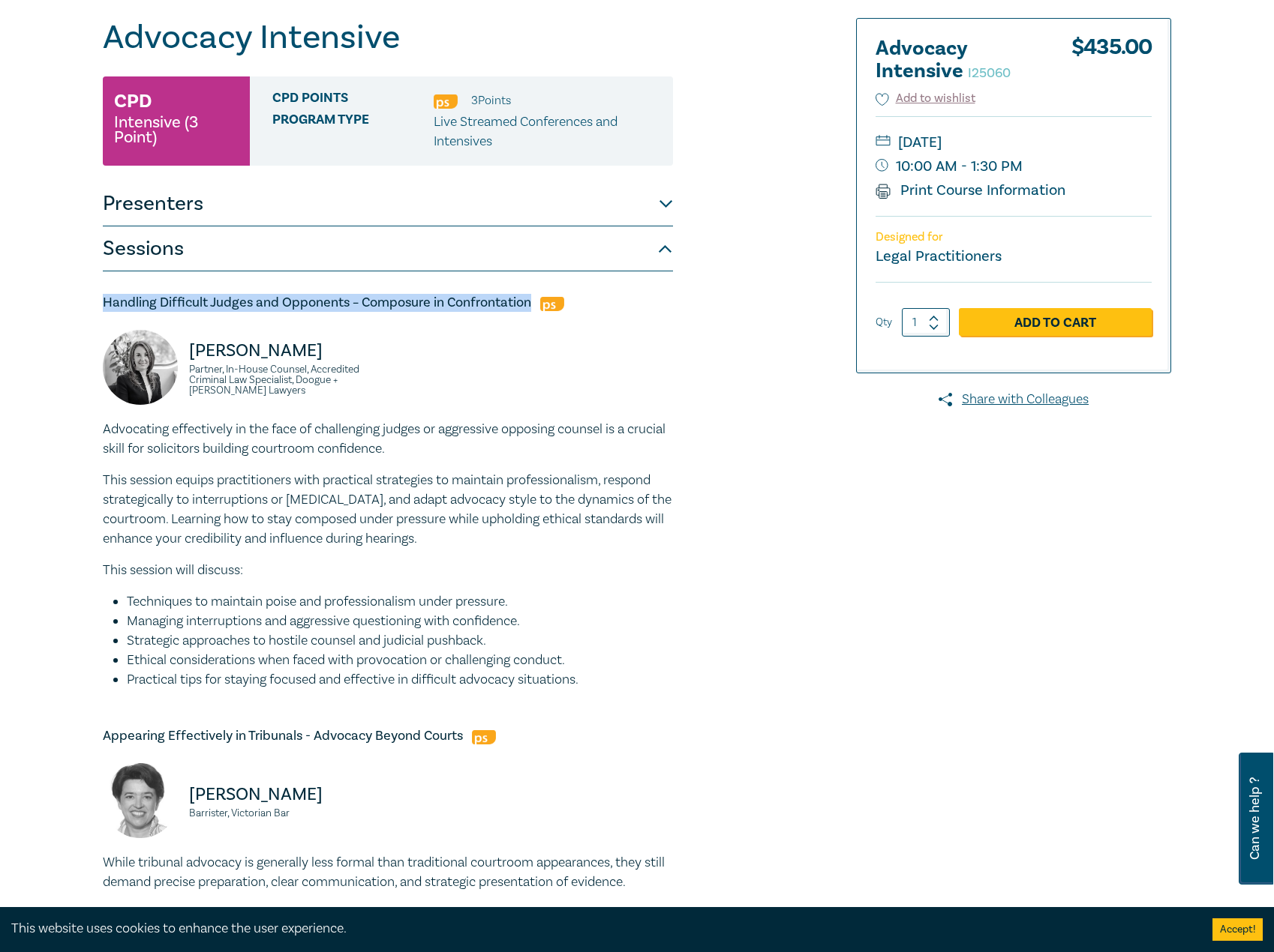
drag, startPoint x: 120, startPoint y: 300, endPoint x: 531, endPoint y: 295, distance: 411.0
click at [531, 295] on h5 "Handling Difficult Judges and Opponents – Composure in Confrontation" at bounding box center [387, 303] width 570 height 18
copy h5 "Handling Difficult Judges and Opponents – Composure in Confrontation"
drag, startPoint x: 604, startPoint y: 682, endPoint x: 91, endPoint y: 422, distance: 575.1
click at [91, 422] on div "Advocacy Intensive I25060 CPD Intensive (3 Point) CPD Points 3 Point s Program …" at bounding box center [637, 814] width 1274 height 1735
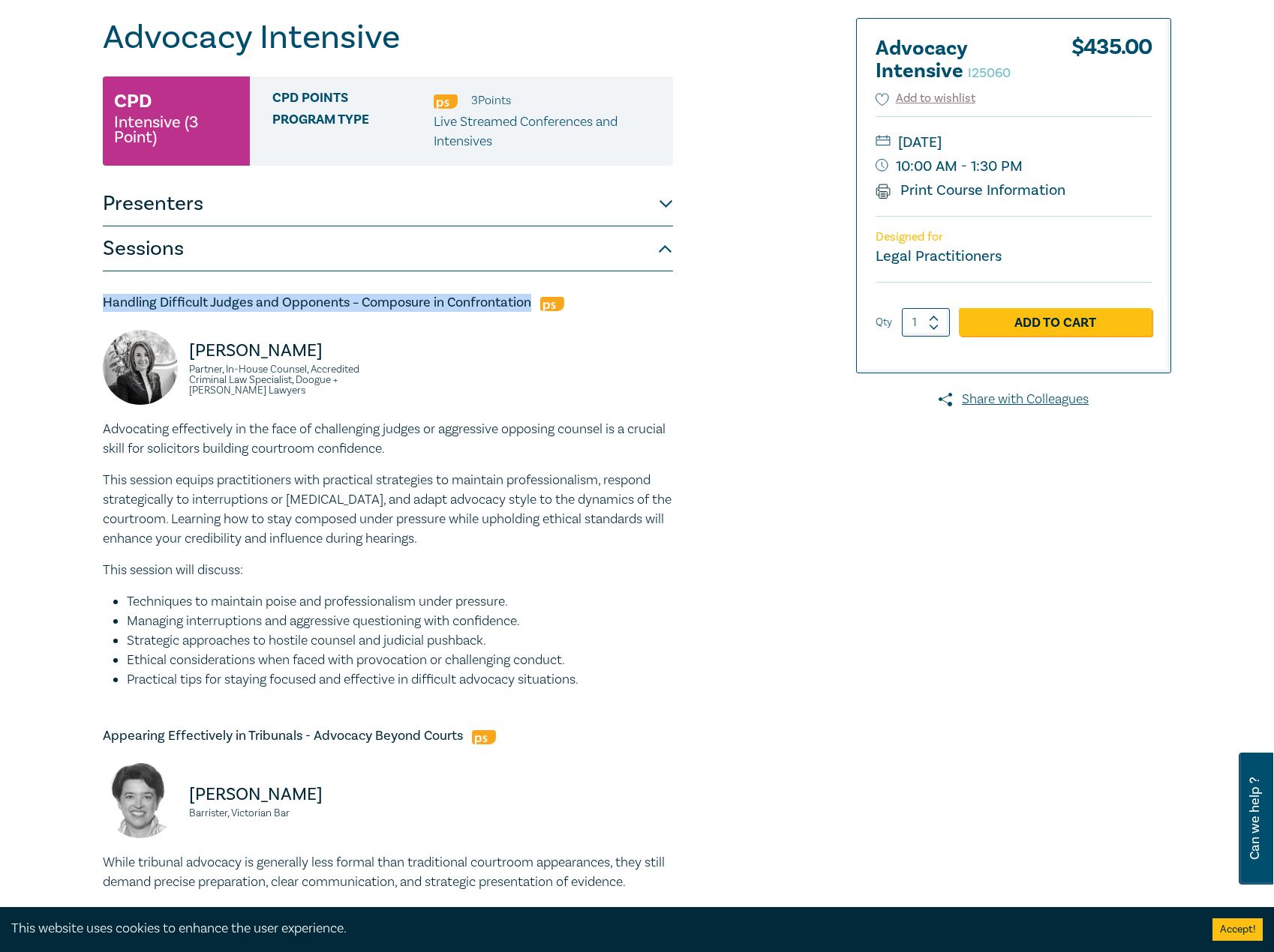
copy div "Advocating effectively in the face of challenging judges or aggressive opposing…"
drag, startPoint x: 279, startPoint y: 395, endPoint x: 192, endPoint y: 347, distance: 99.4
click at [192, 347] on div "Sophie Parsons Partner, In-House Counsel, Accredited Criminal Law Specialist, D…" at bounding box center [241, 375] width 276 height 90
copy div "Sophie Parsons Partner, In-House Counsel, Accredited Criminal Law Specialist, D…"
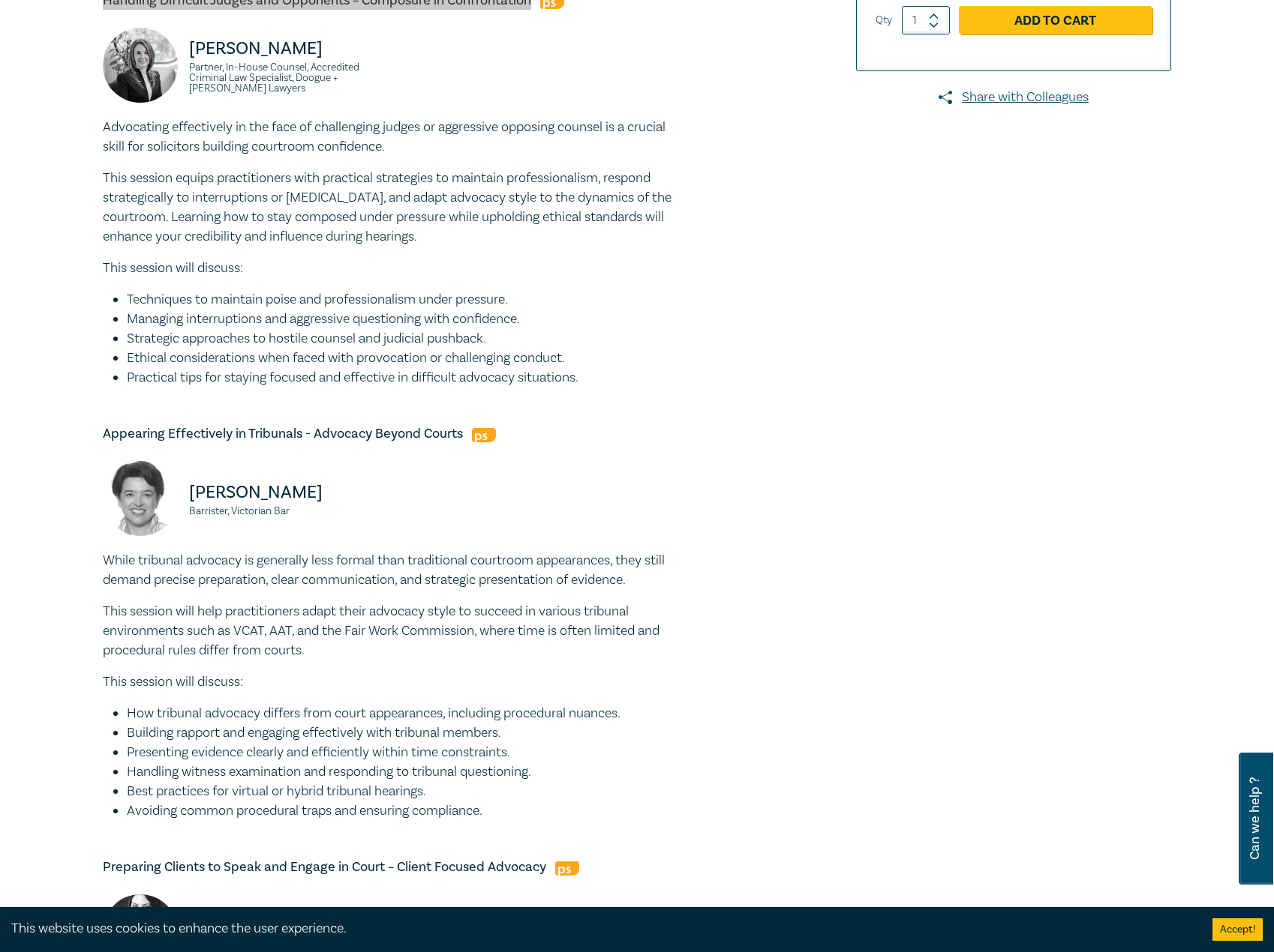
scroll to position [525, 0]
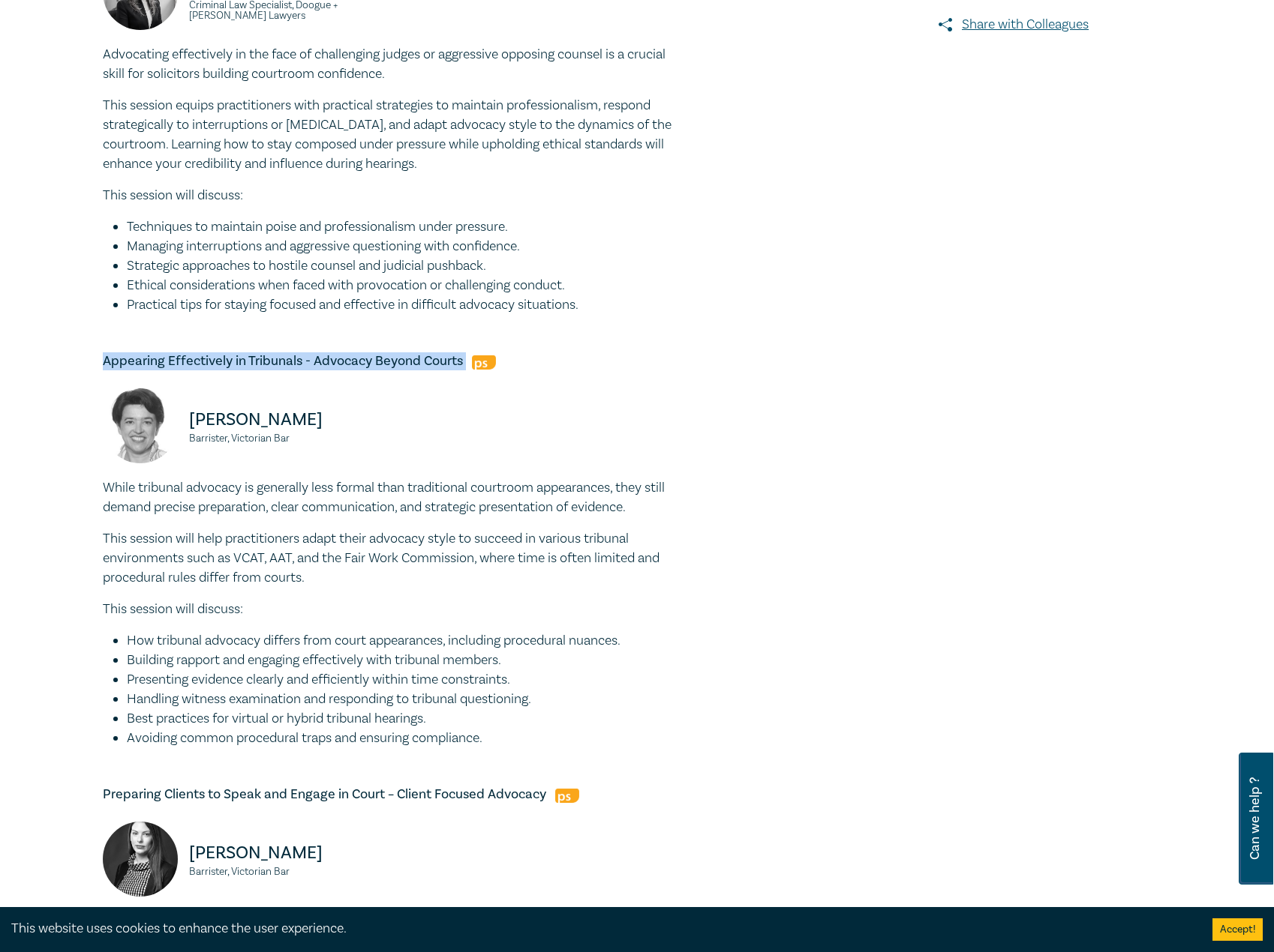
drag, startPoint x: 104, startPoint y: 364, endPoint x: 490, endPoint y: 344, distance: 386.5
click at [490, 344] on div "Handling Difficult Judges and Opponents – Composure in Confrontation Sophie Par…" at bounding box center [387, 566] width 570 height 1339
copy h5 "Appearing Effectively in Tribunals - Advocacy Beyond Courts"
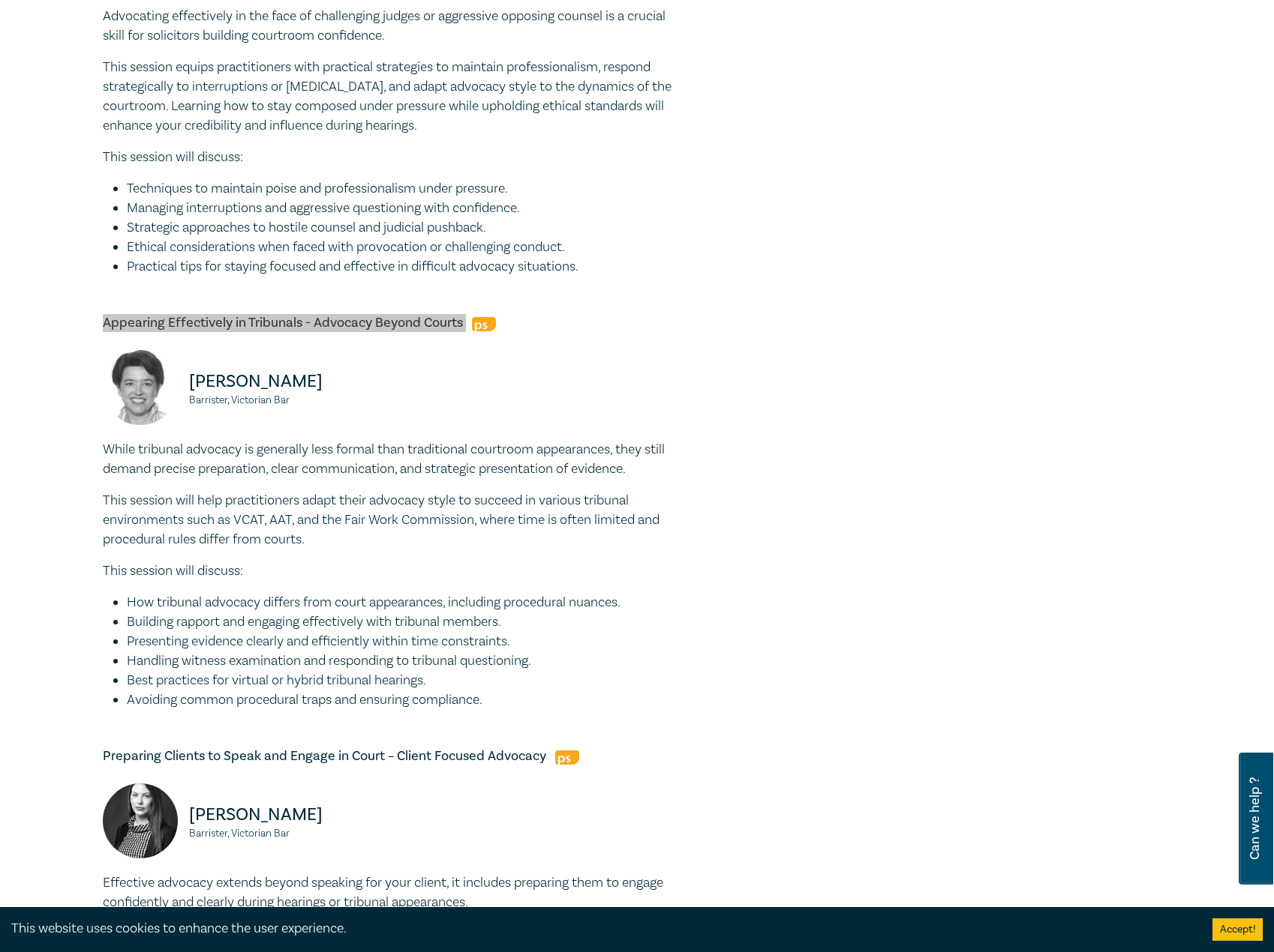
scroll to position [600, 0]
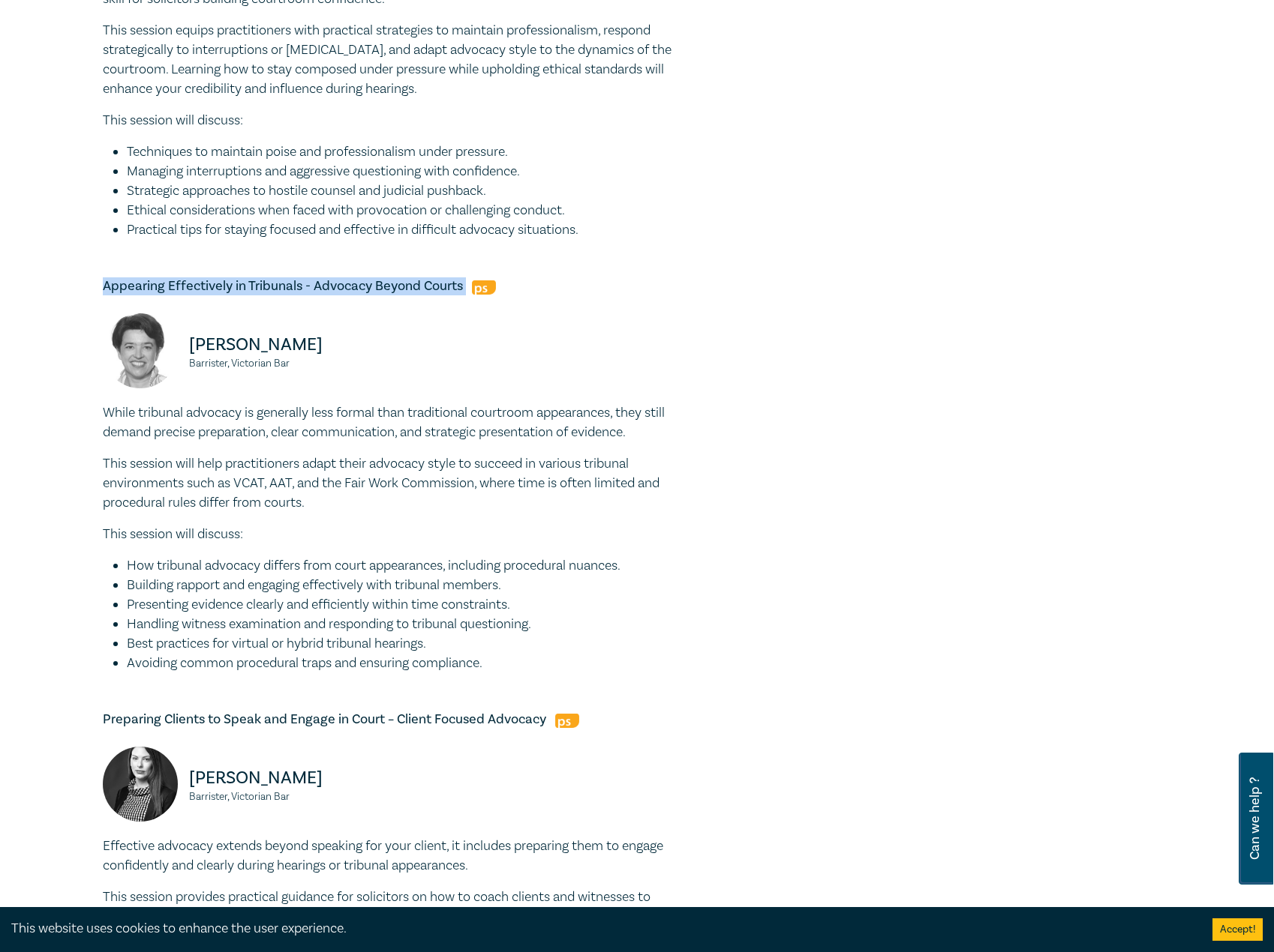
drag, startPoint x: 503, startPoint y: 668, endPoint x: 70, endPoint y: 409, distance: 504.5
click at [68, 409] on div "Advocacy Intensive I25060 CPD Intensive (3 Point) CPD Points 3 Point s Program …" at bounding box center [637, 364] width 1274 height 1735
copy div "While tribunal advocacy is generally less formal than traditional courtroom app…"
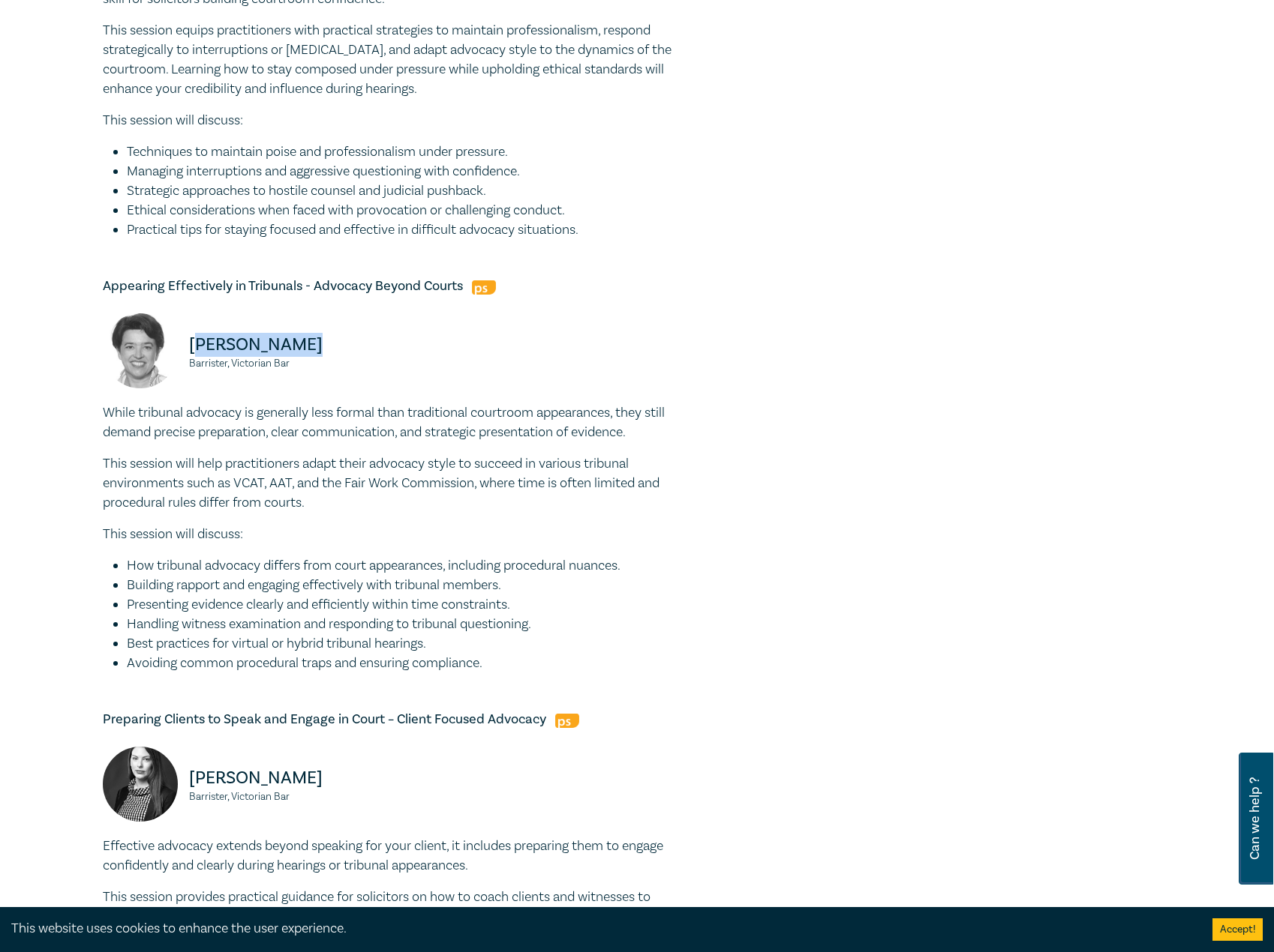
drag, startPoint x: 312, startPoint y: 357, endPoint x: 199, endPoint y: 351, distance: 113.2
click at [199, 351] on p "Kate Anderson" at bounding box center [284, 344] width 190 height 24
click at [348, 373] on div "Kate Anderson Barrister, Victorian Bar" at bounding box center [241, 358] width 276 height 90
drag, startPoint x: 324, startPoint y: 371, endPoint x: 189, endPoint y: 347, distance: 137.1
click at [189, 347] on div "Kate Anderson Barrister, Victorian Bar" at bounding box center [241, 358] width 276 height 90
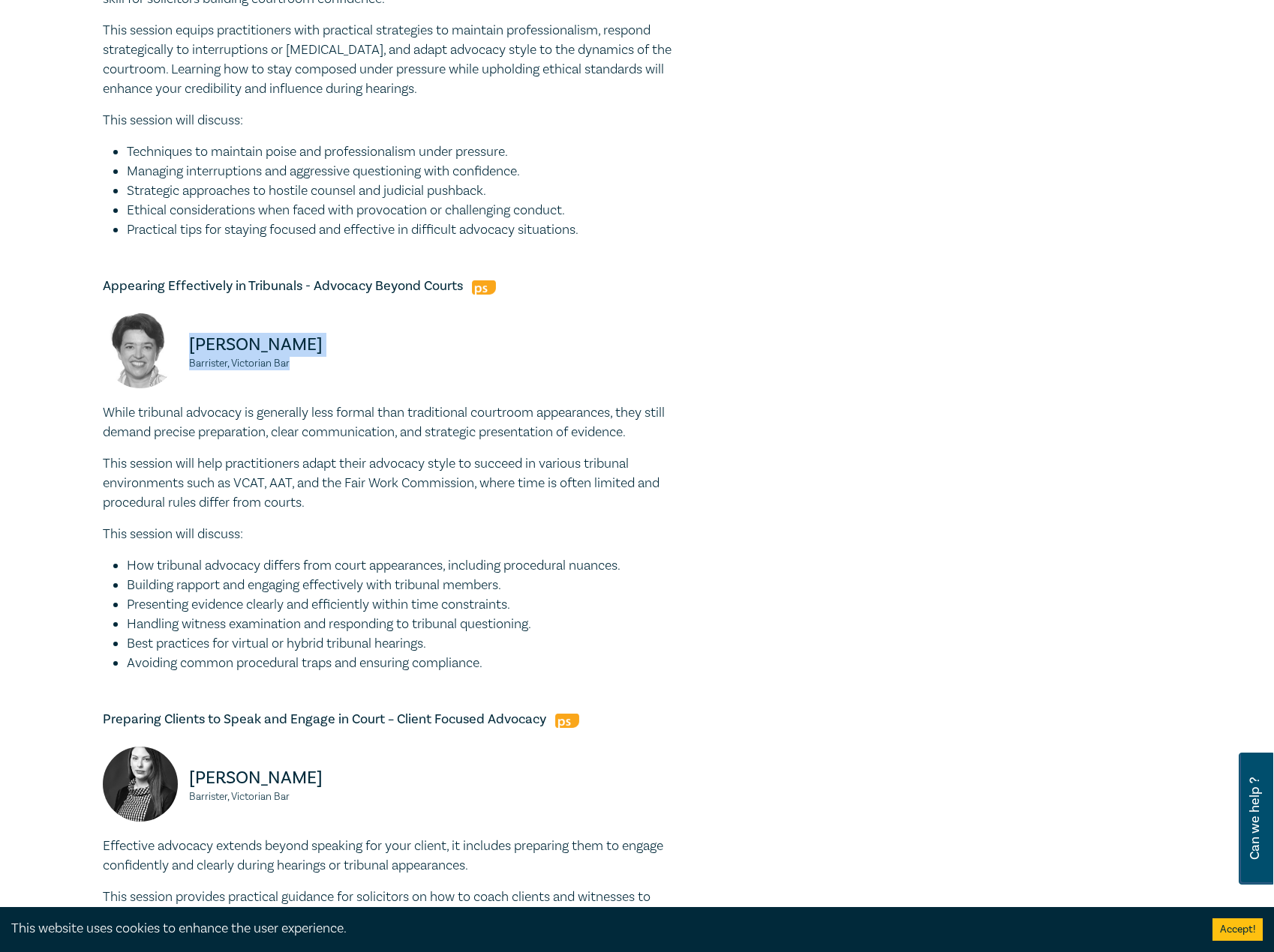
copy div "Kate Anderson Barrister, Victorian Bar"
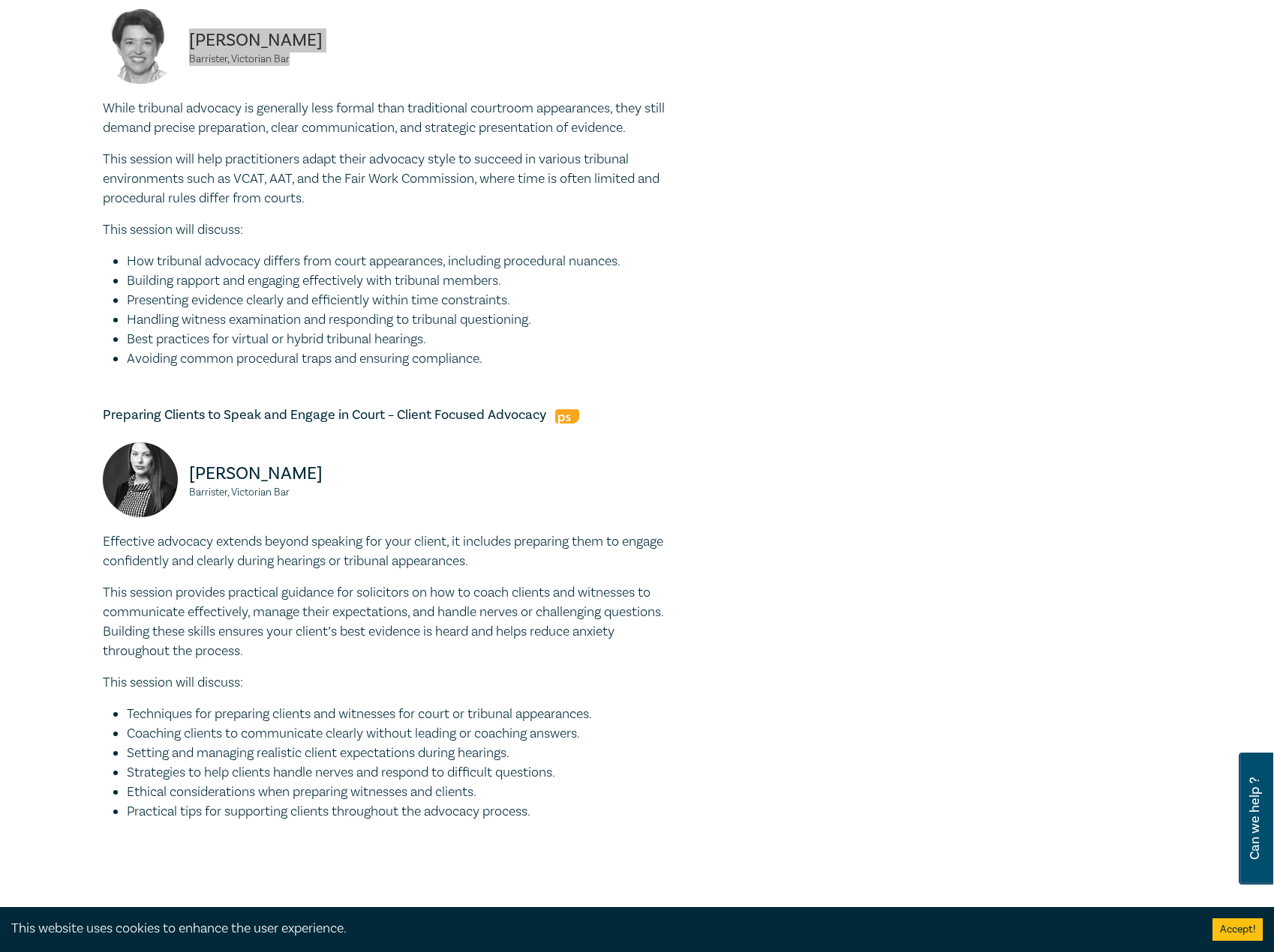
scroll to position [975, 0]
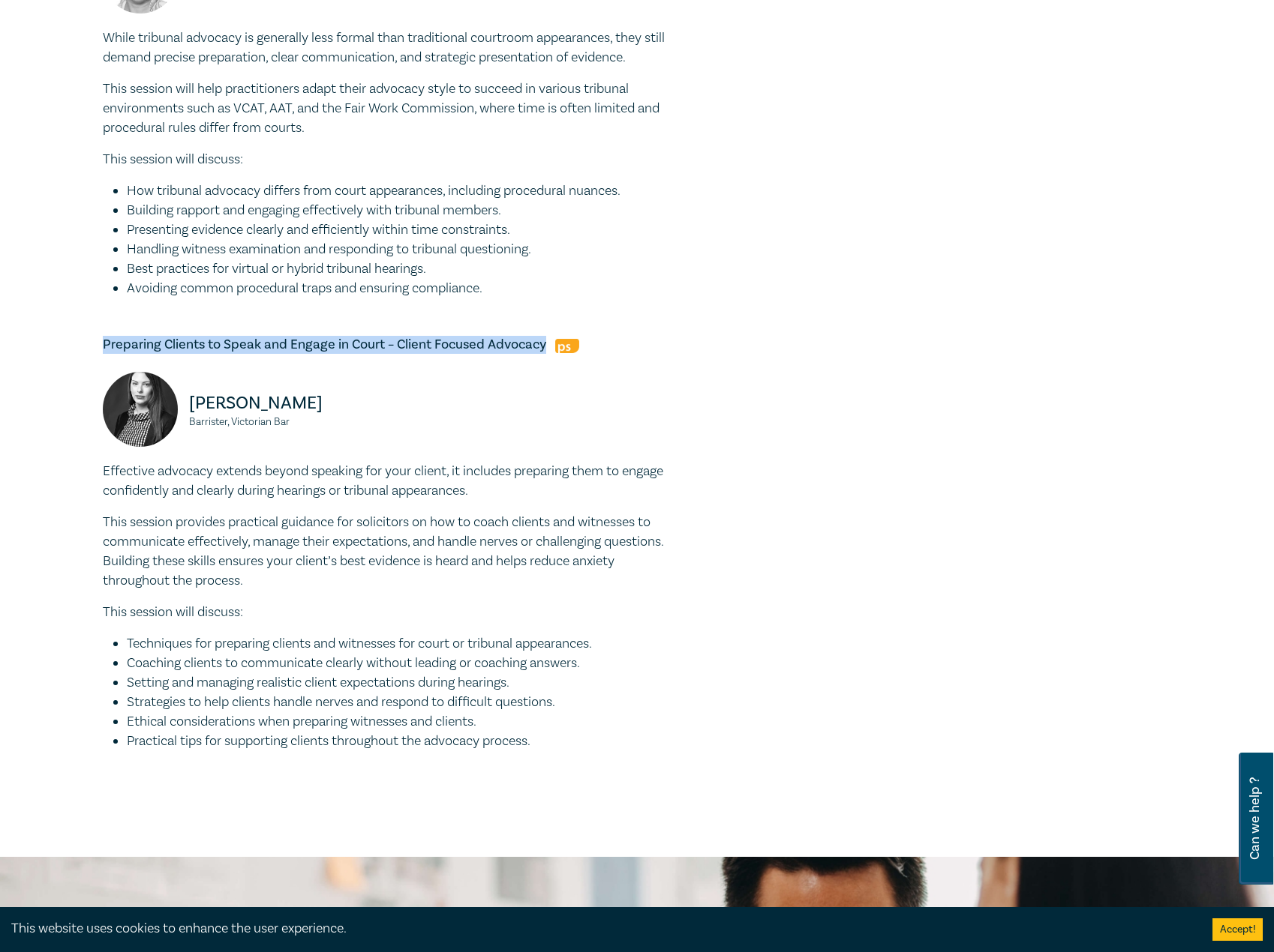
drag, startPoint x: 104, startPoint y: 344, endPoint x: 546, endPoint y: 349, distance: 442.0
click at [546, 349] on h5 "Preparing Clients to Speak and Engage in Court – Client Focused Advocacy" at bounding box center [387, 345] width 570 height 18
copy h5 "Preparing Clients to Speak and Engage in Court – Client Focused Advocacy"
drag, startPoint x: 474, startPoint y: 742, endPoint x: 75, endPoint y: 465, distance: 485.7
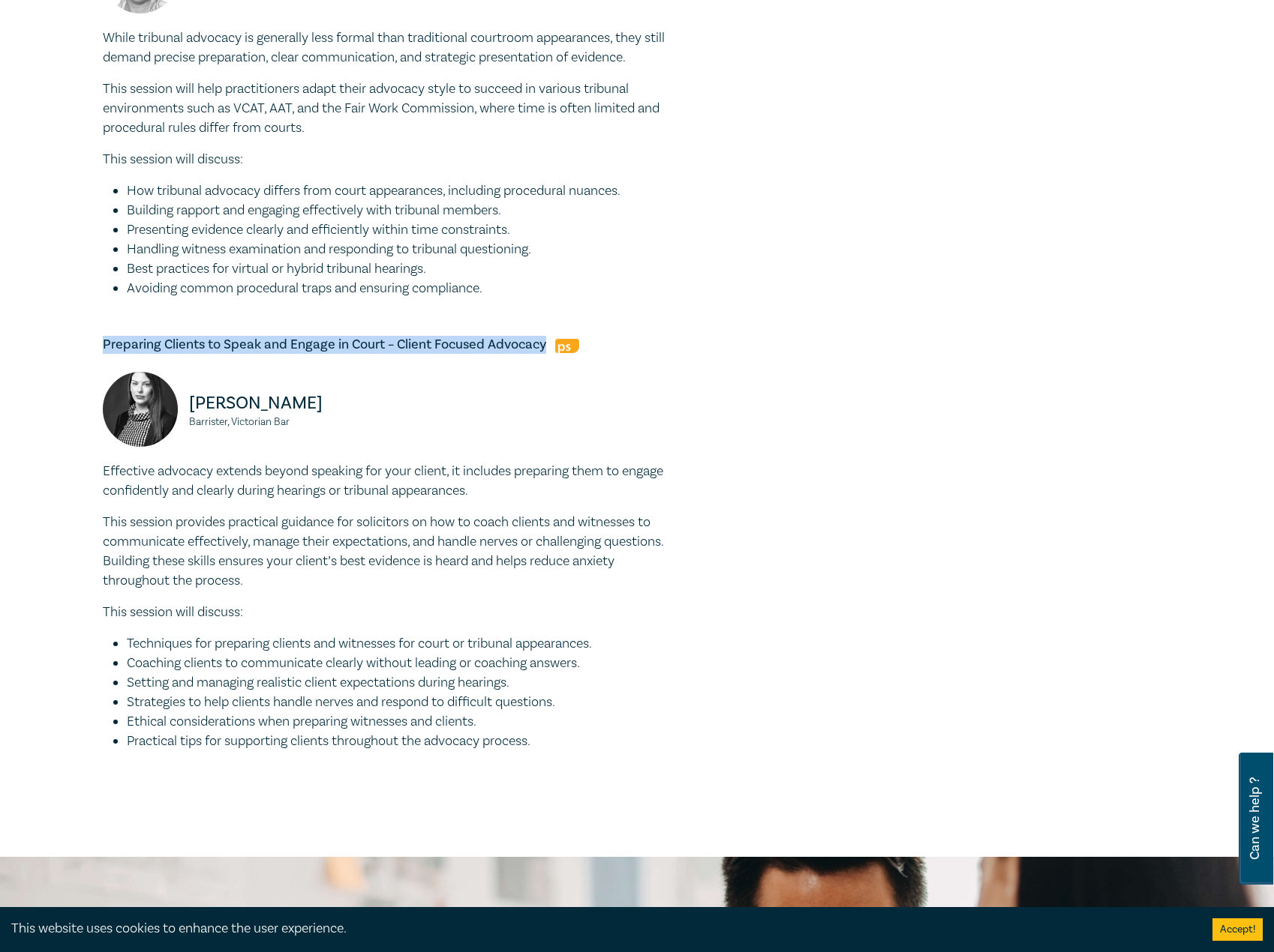
copy div "Effective advocacy extends beyond speaking for your client, it includes prepari…"
drag, startPoint x: 322, startPoint y: 414, endPoint x: 209, endPoint y: 410, distance: 113.1
click at [209, 410] on p "Rhiannon Malone" at bounding box center [284, 403] width 190 height 24
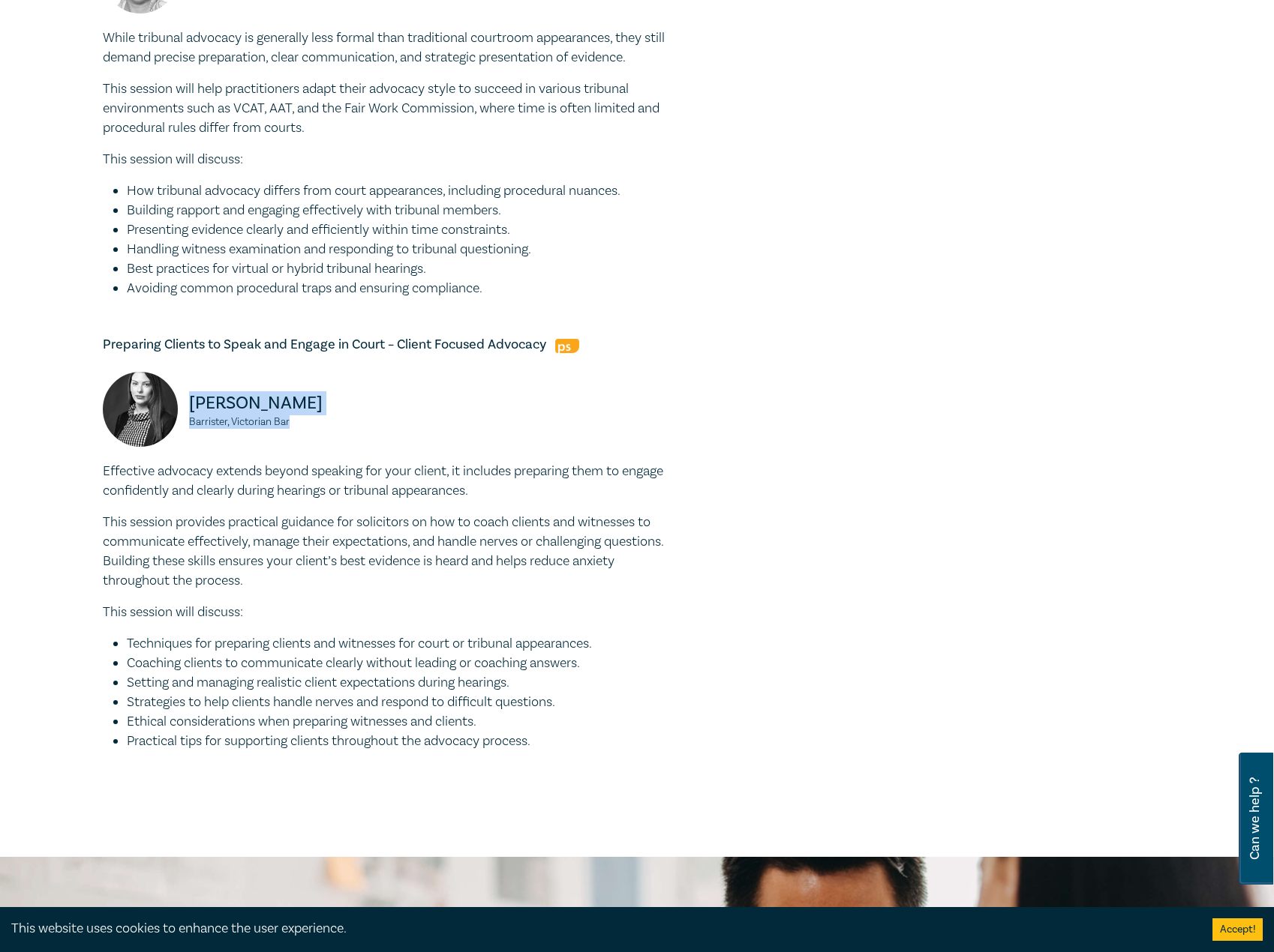
drag, startPoint x: 309, startPoint y: 422, endPoint x: 187, endPoint y: 405, distance: 123.2
click at [187, 405] on div "Rhiannon Malone Barrister, Victorian Bar" at bounding box center [241, 417] width 276 height 90
copy div "Rhiannon Malone Barrister, Victorian Bar"
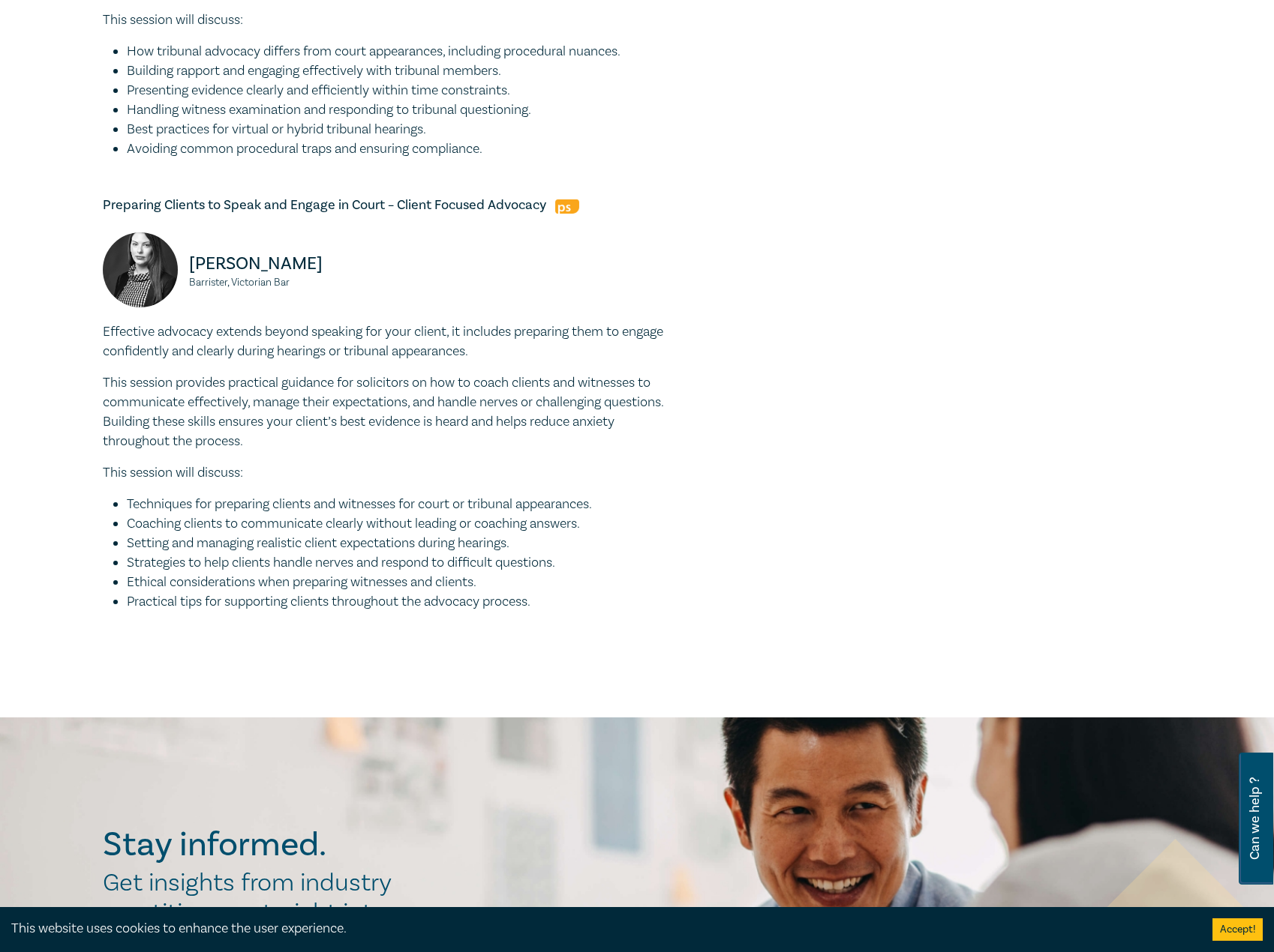
scroll to position [1350, 0]
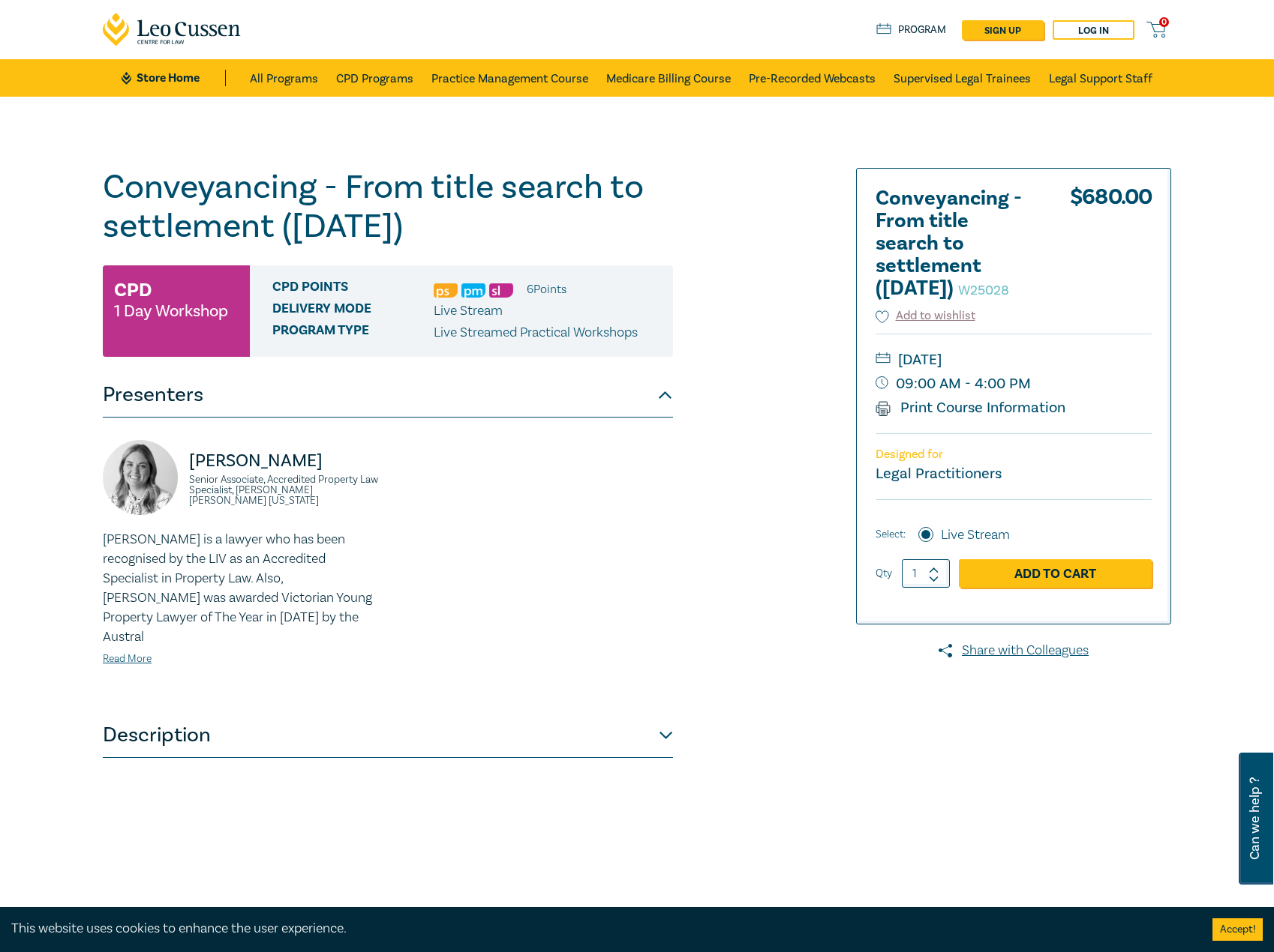
click at [481, 619] on div "[PERSON_NAME] Senior Associate, Accredited Property Law Specialist, [PERSON_NAM…" at bounding box center [387, 565] width 588 height 250
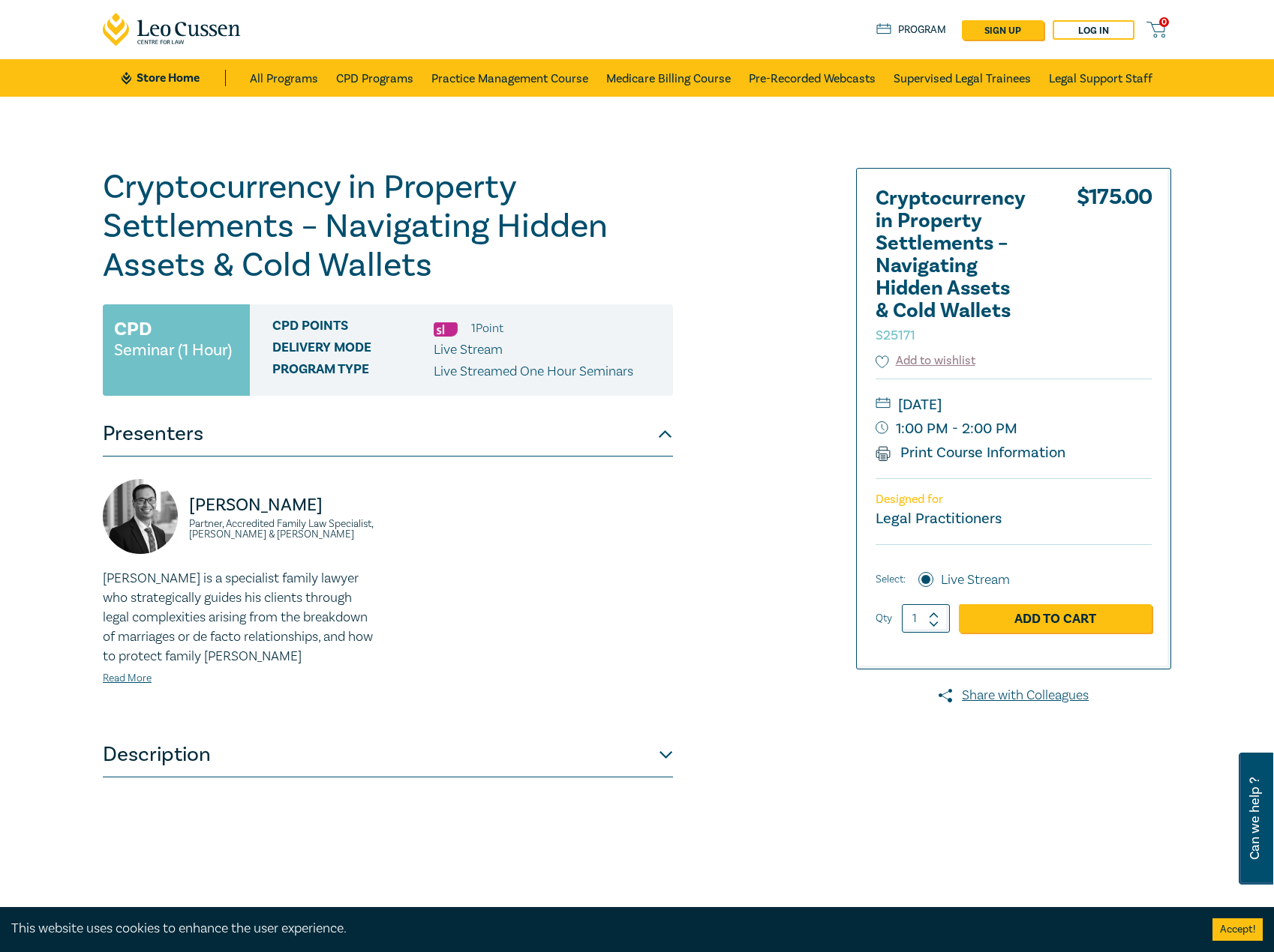
click at [270, 759] on button "Description" at bounding box center [387, 754] width 570 height 45
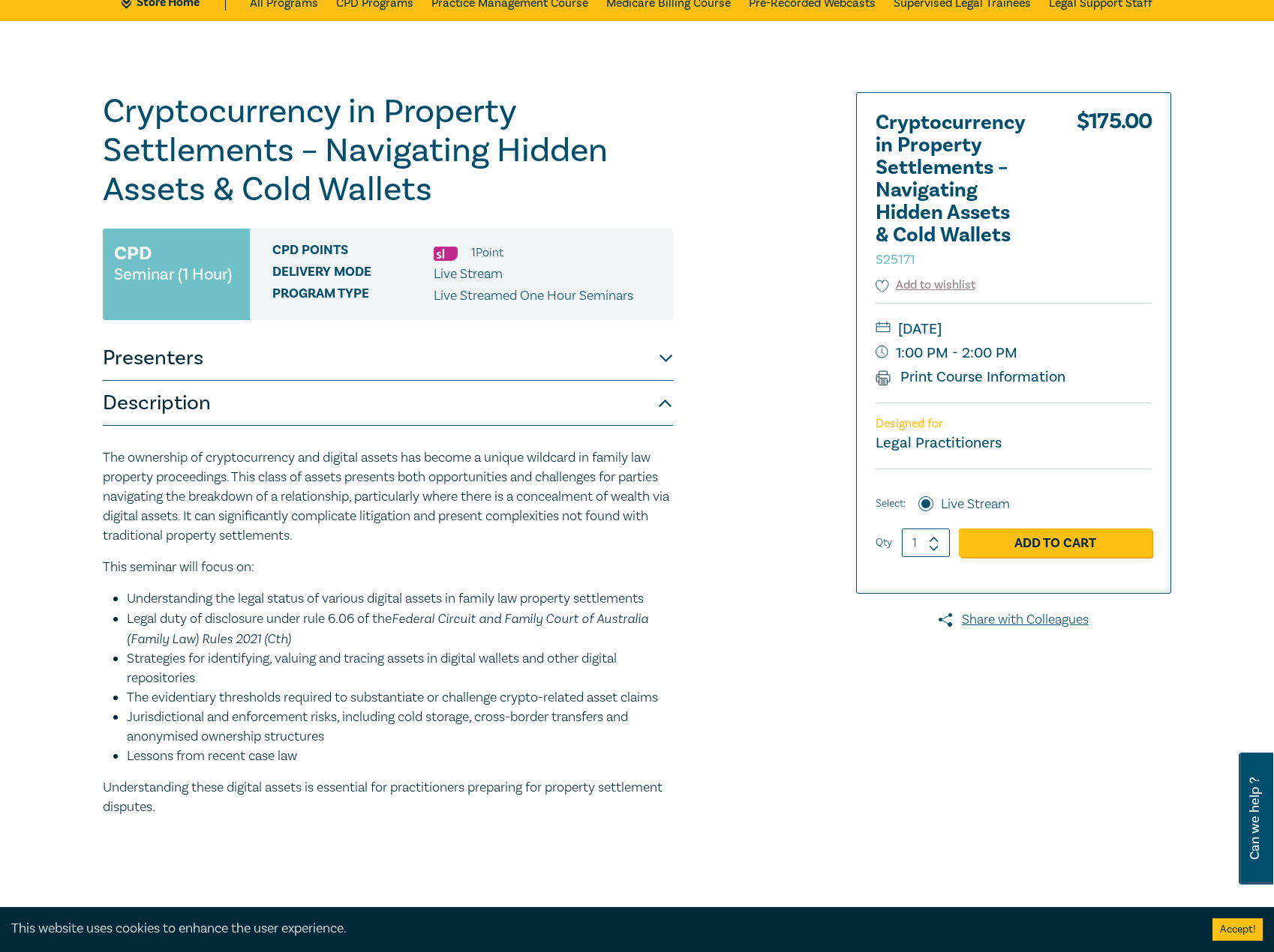
scroll to position [75, 0]
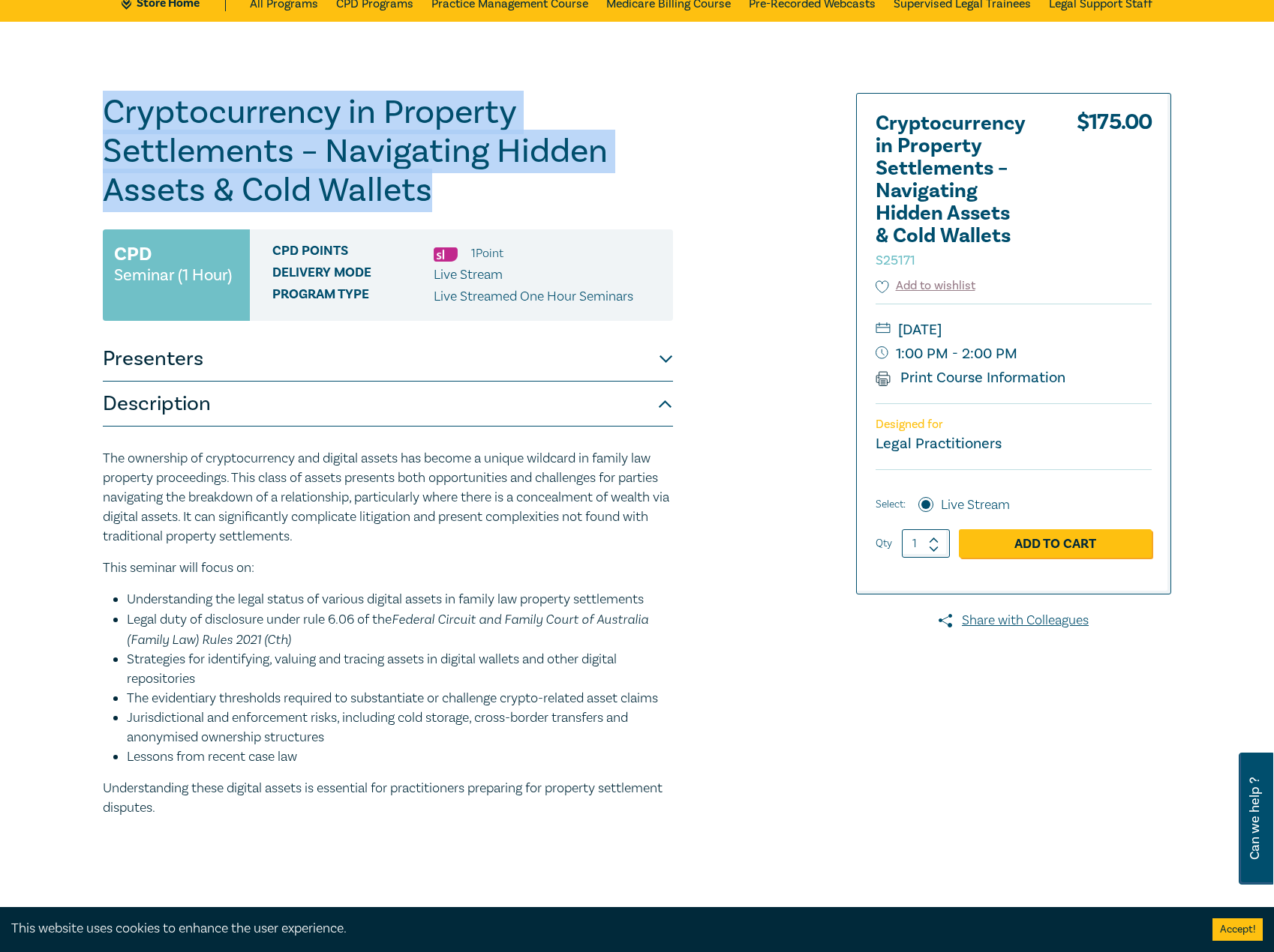
drag, startPoint x: 439, startPoint y: 205, endPoint x: 78, endPoint y: 121, distance: 370.6
click at [78, 121] on div "Cryptocurrency in Property Settlements – Navigating Hidden Assets & Cold Wallet…" at bounding box center [637, 472] width 1274 height 902
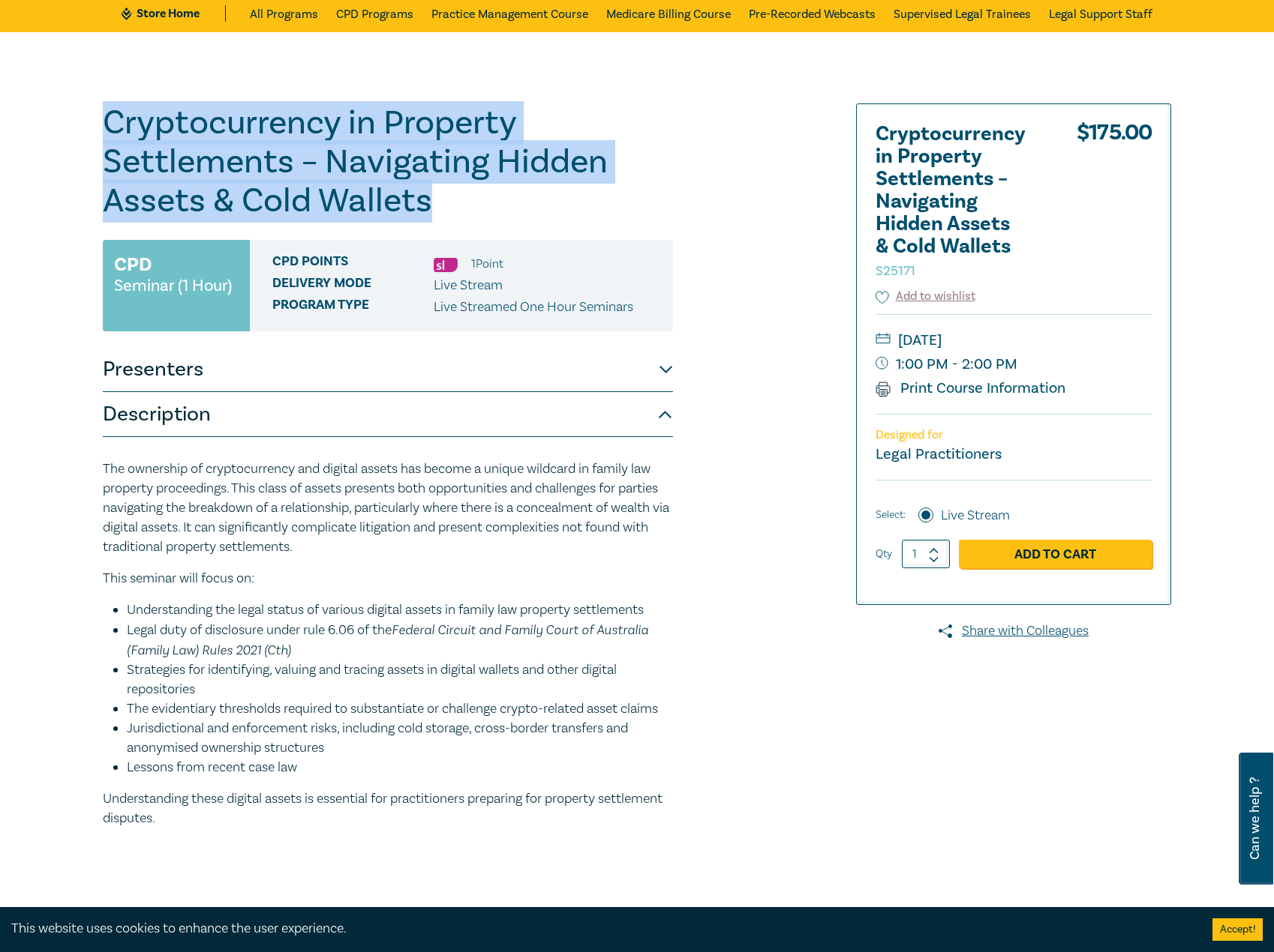
scroll to position [0, 0]
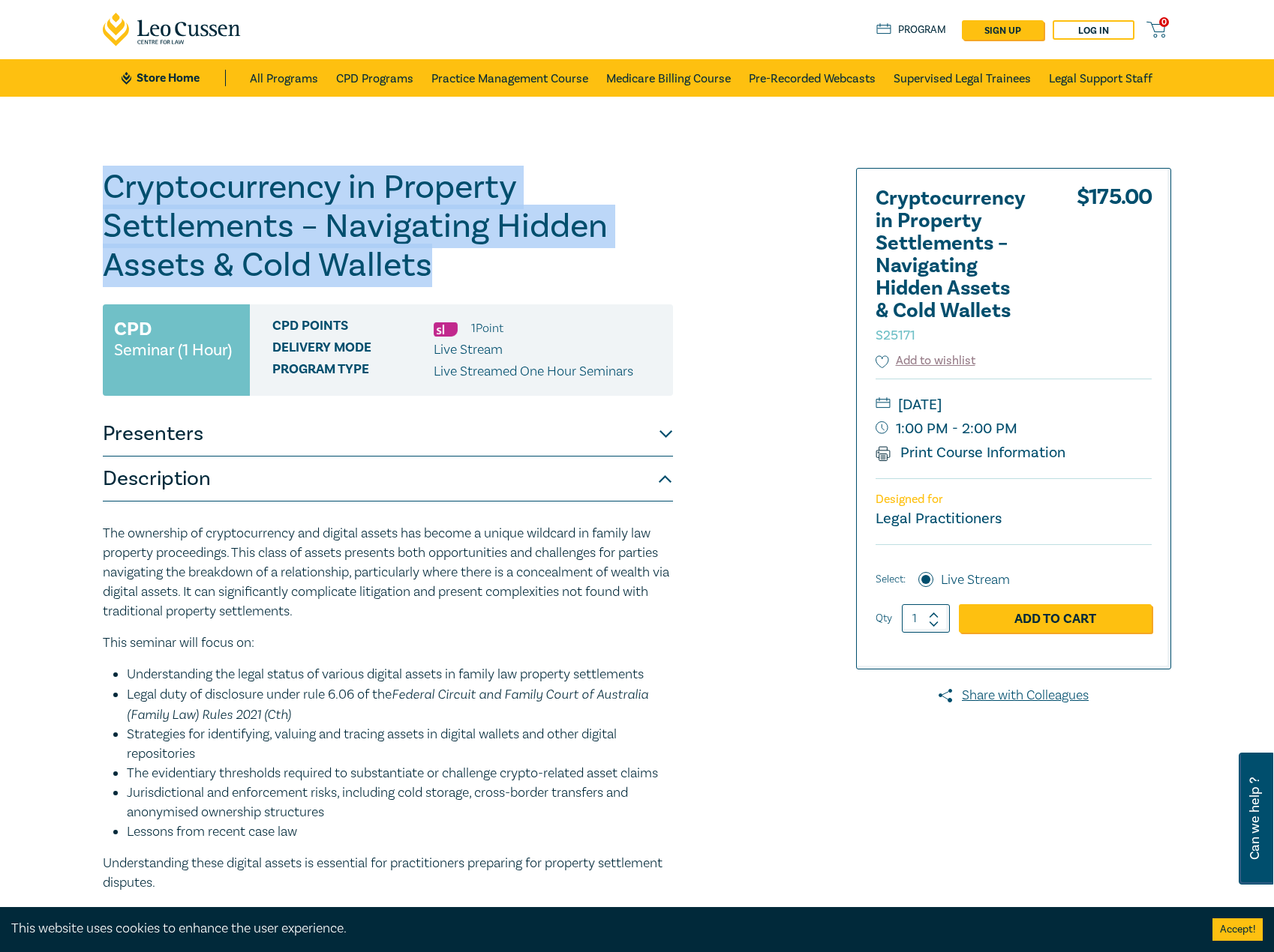
click at [272, 430] on button "Presenters" at bounding box center [387, 434] width 570 height 45
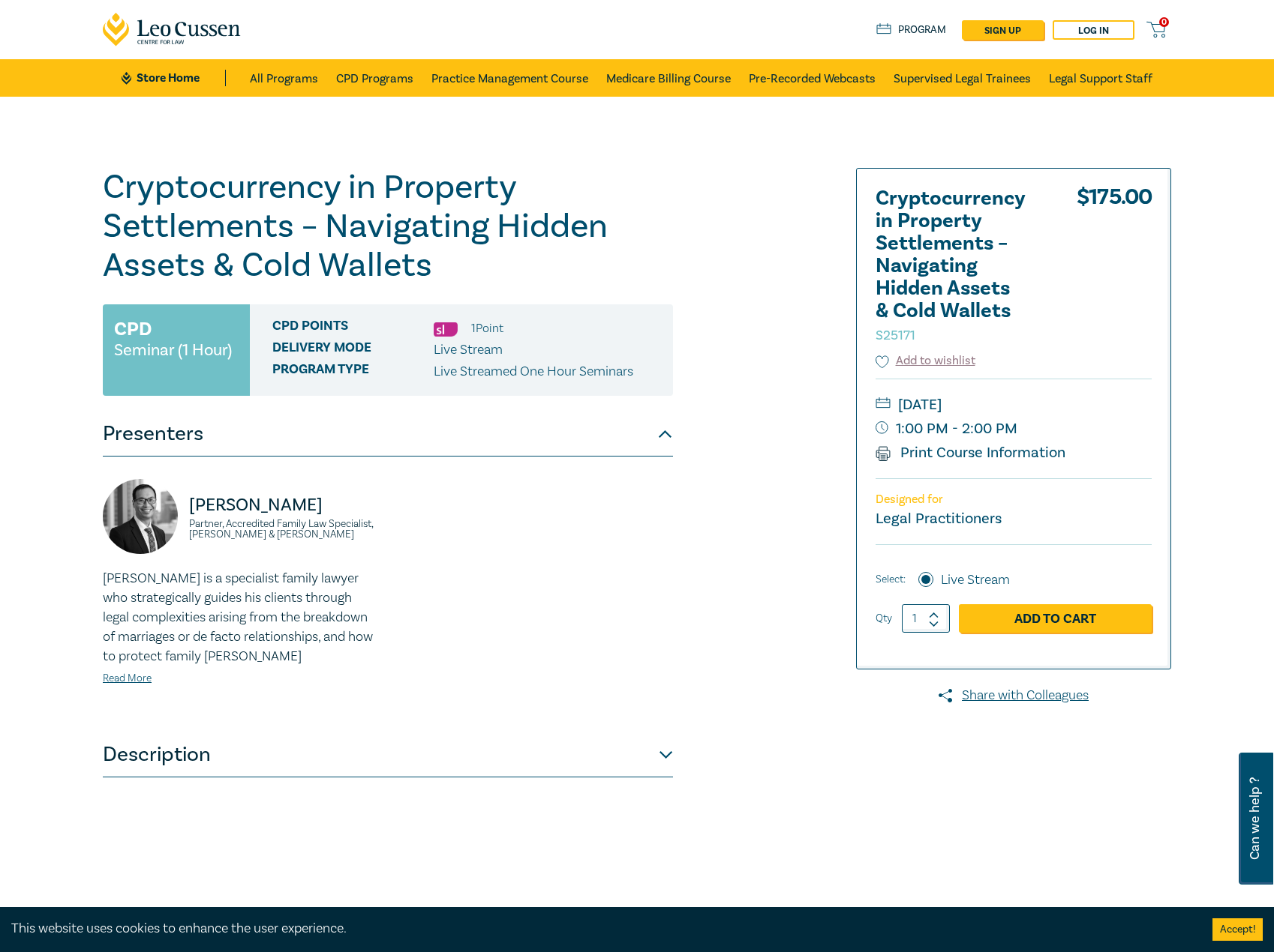
click at [290, 563] on div "[PERSON_NAME] Partner, Accredited Family Law Specialist, [PERSON_NAME] & [PERSO…" at bounding box center [241, 524] width 276 height 90
drag, startPoint x: 291, startPoint y: 542, endPoint x: 182, endPoint y: 494, distance: 119.1
click at [182, 494] on div "[PERSON_NAME] Partner, Accredited Family Law Specialist, [PERSON_NAME] & [PERSO…" at bounding box center [241, 524] width 276 height 90
copy div "[PERSON_NAME] Partner, Accredited Family Law Specialist, [PERSON_NAME] & [PERSO…"
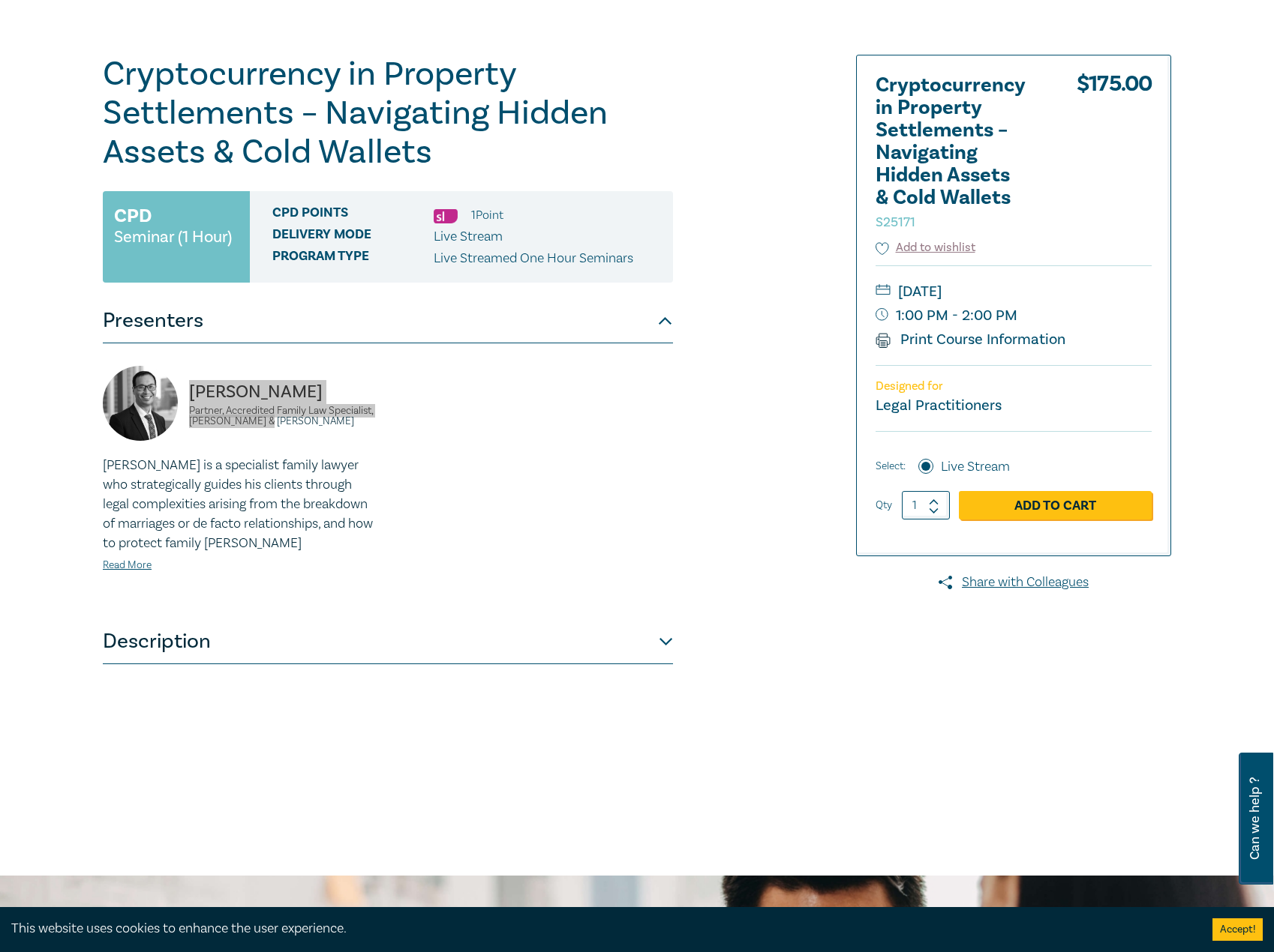
scroll to position [150, 0]
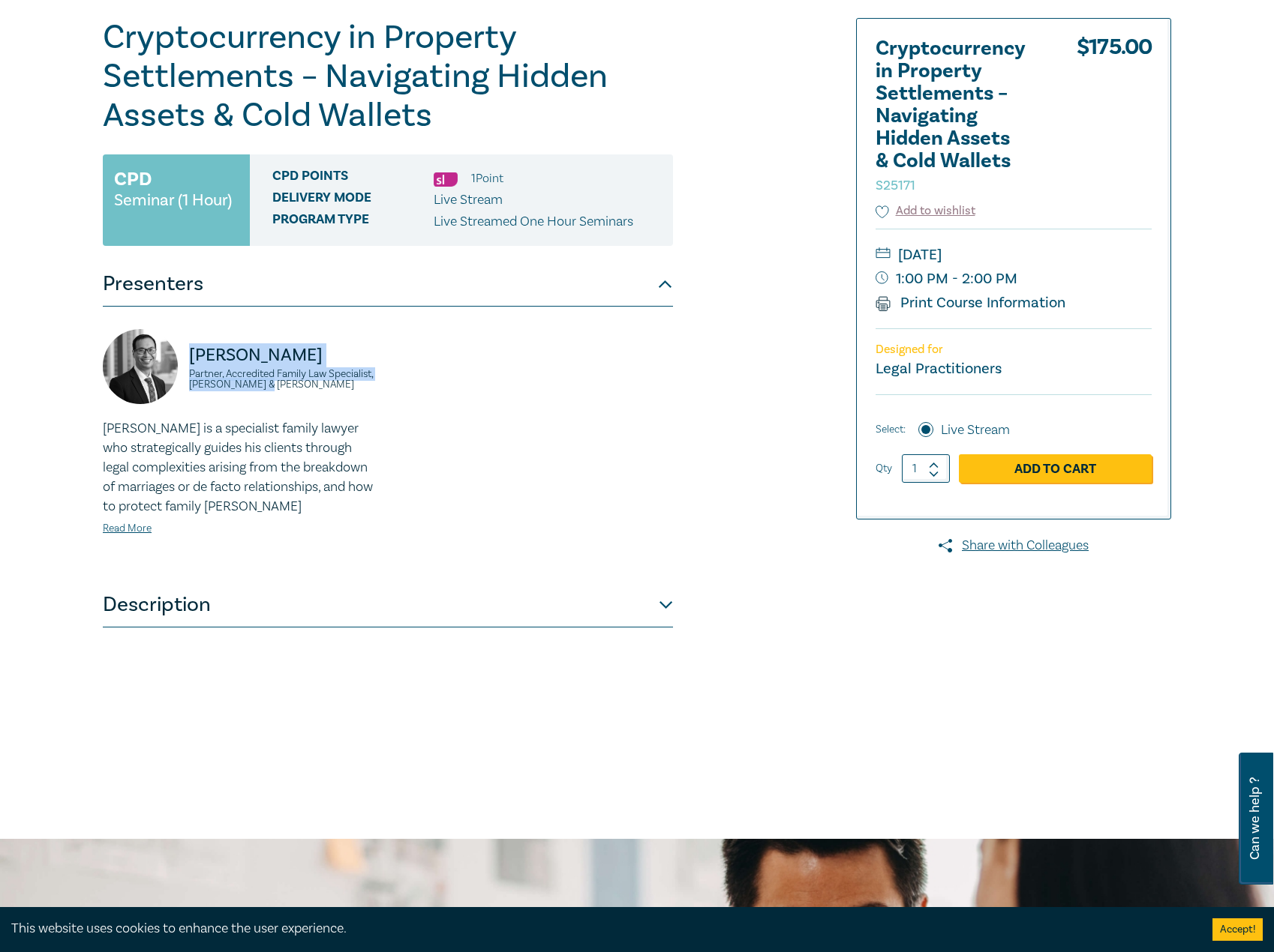
click at [253, 619] on button "Description" at bounding box center [387, 604] width 570 height 45
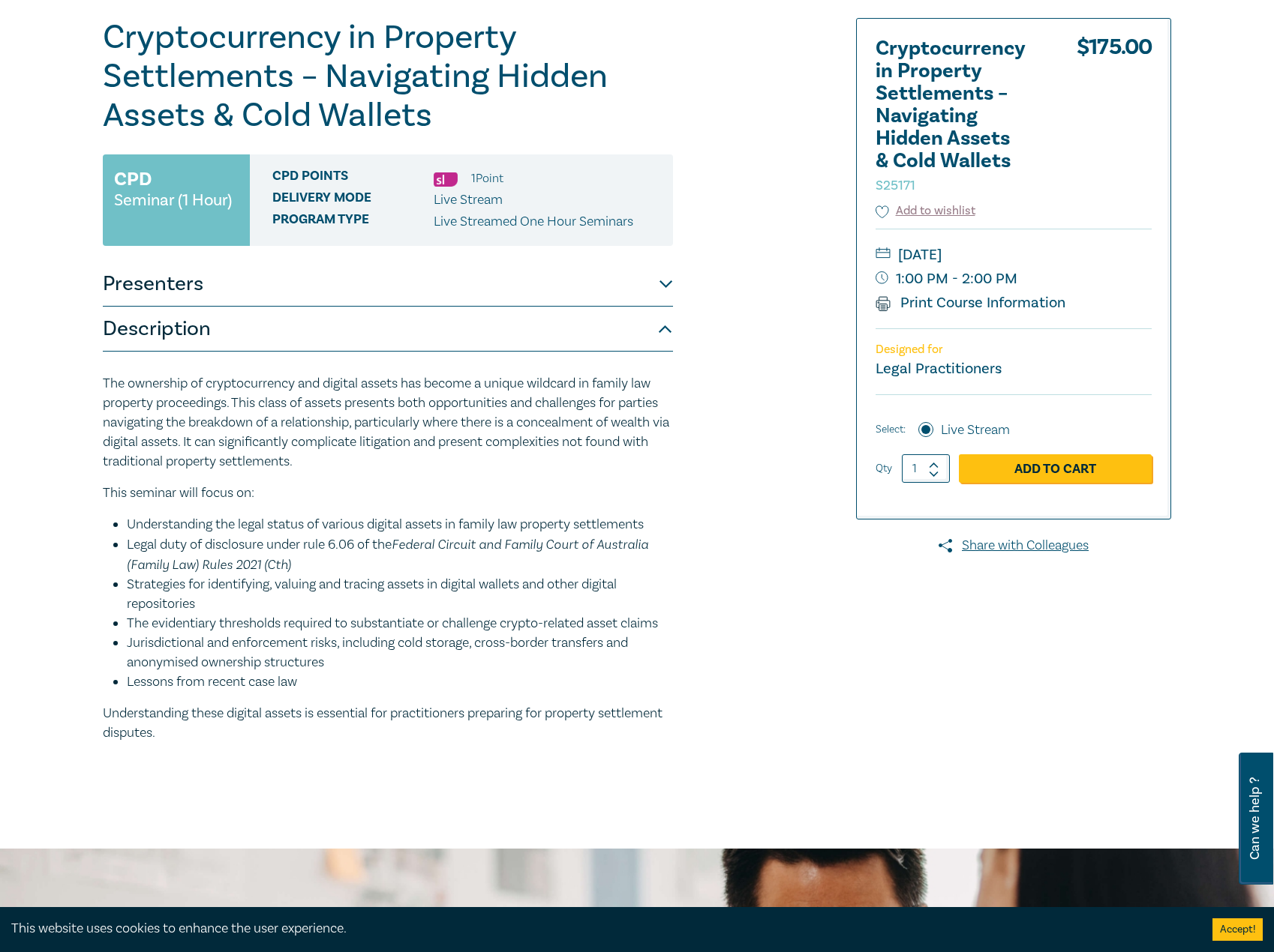
drag, startPoint x: 242, startPoint y: 736, endPoint x: 78, endPoint y: 387, distance: 385.6
click at [78, 387] on div "Cryptocurrency in Property Settlements – Navigating Hidden Assets & Cold Wallet…" at bounding box center [637, 397] width 1274 height 902
copy div "Lor ipsumdolo si ametconsectetu adi elitsed doeius tem incidi u labore etdolore…"
